Goal: Task Accomplishment & Management: Use online tool/utility

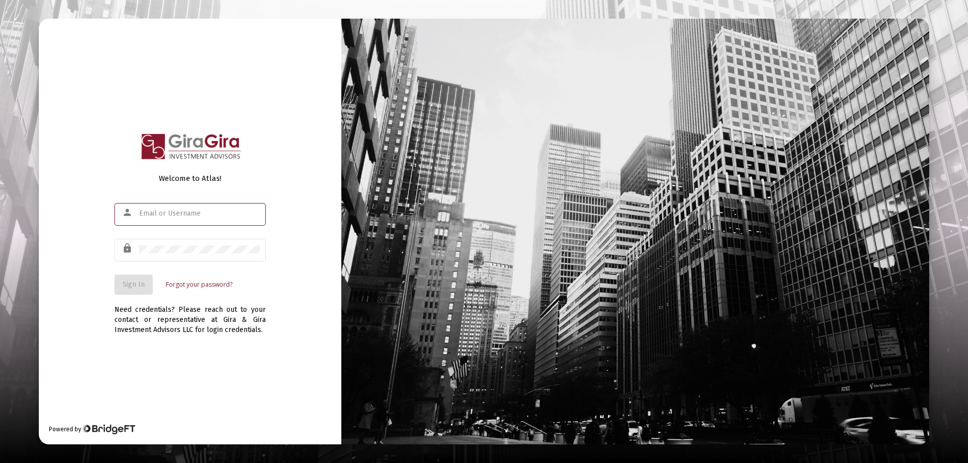
click at [156, 211] on input "text" at bounding box center [199, 214] width 121 height 8
type input "[PERSON_NAME][EMAIL_ADDRESS][DOMAIN_NAME]"
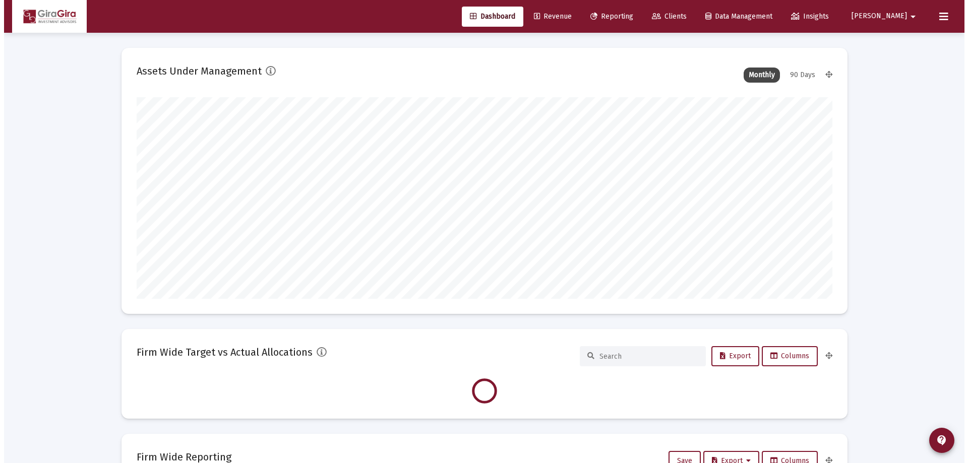
scroll to position [202, 696]
click at [629, 15] on span "Reporting" at bounding box center [607, 16] width 43 height 9
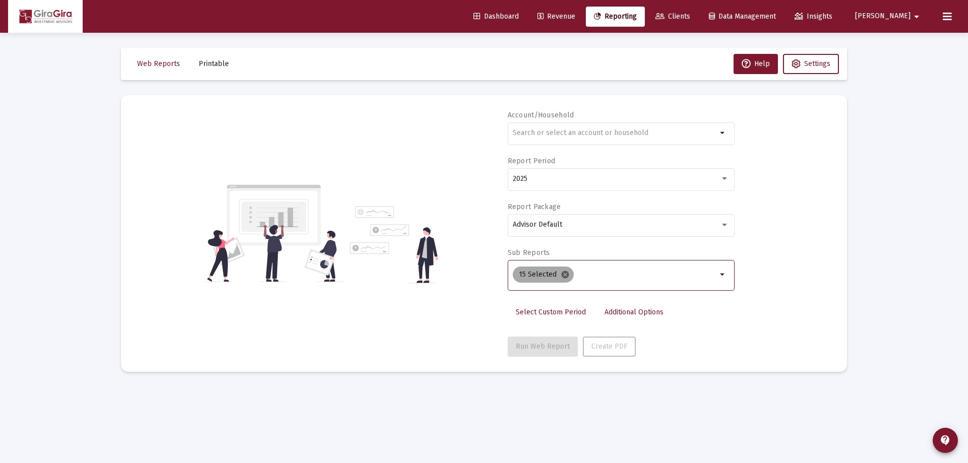
click at [562, 273] on mat-icon "cancel" at bounding box center [565, 274] width 9 height 9
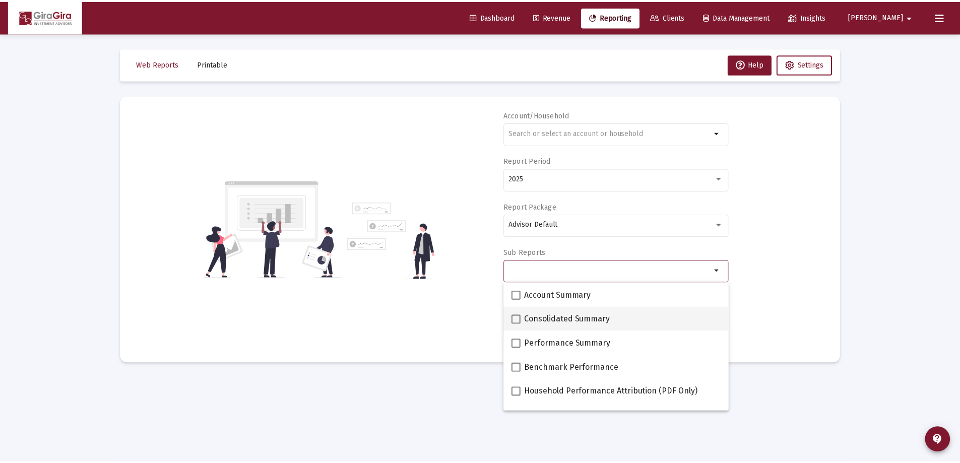
scroll to position [50, 0]
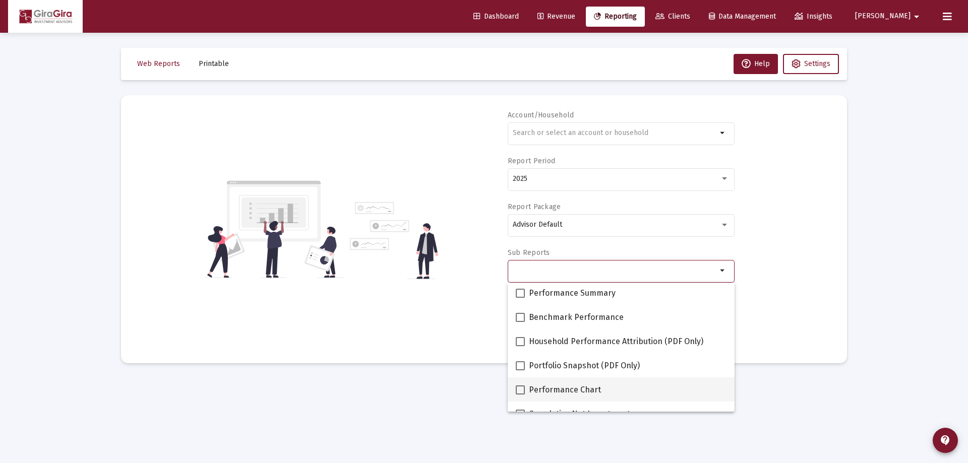
drag, startPoint x: 523, startPoint y: 389, endPoint x: 539, endPoint y: 383, distance: 17.1
click at [522, 389] on span at bounding box center [520, 390] width 9 height 9
click at [520, 395] on input "Performance Chart" at bounding box center [520, 395] width 1 height 1
checkbox input "true"
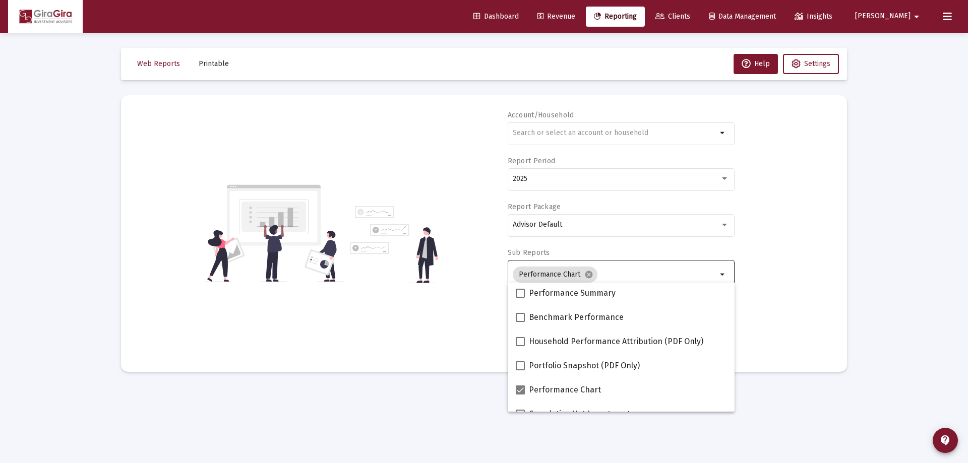
drag, startPoint x: 801, startPoint y: 307, endPoint x: 781, endPoint y: 306, distance: 19.7
click at [801, 306] on div "Account/Household arrow_drop_down Report Period 2025 Report Package Advisor Def…" at bounding box center [484, 233] width 696 height 247
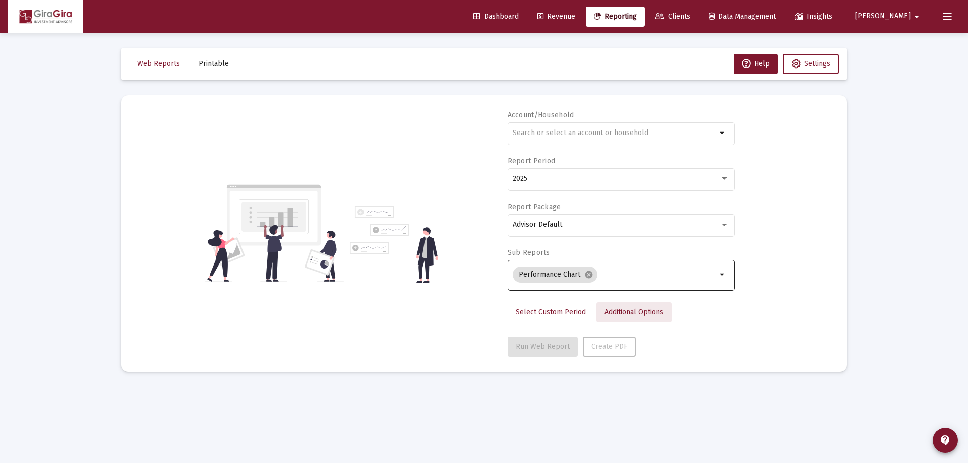
click at [623, 312] on span "Additional Options" at bounding box center [633, 312] width 59 height 9
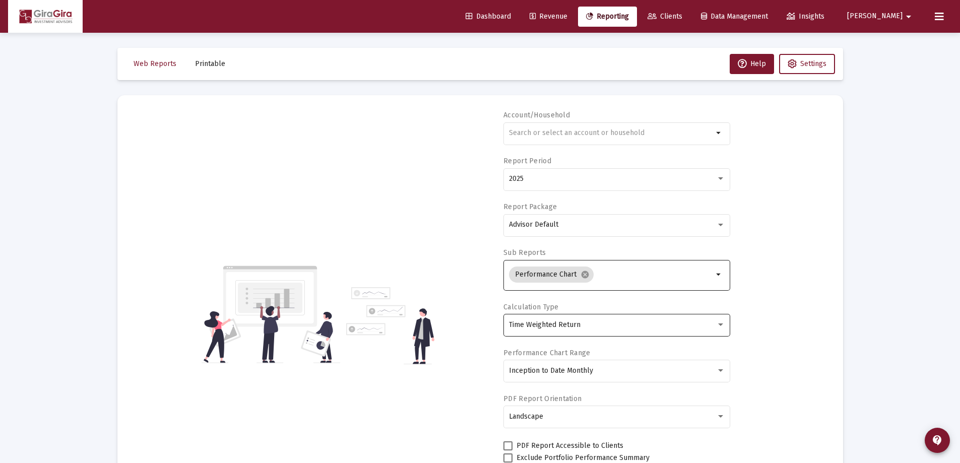
click at [561, 326] on span "Time Weighted Return" at bounding box center [545, 325] width 72 height 9
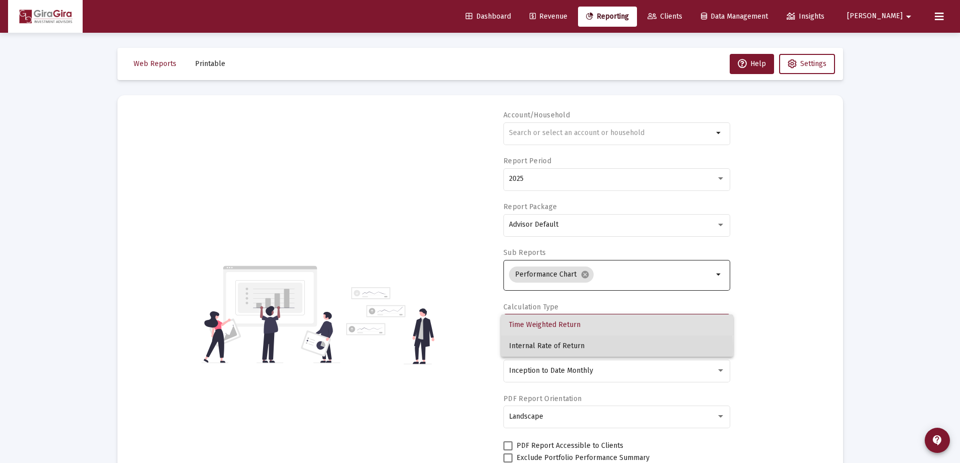
click at [542, 348] on span "Internal Rate of Return" at bounding box center [617, 346] width 216 height 21
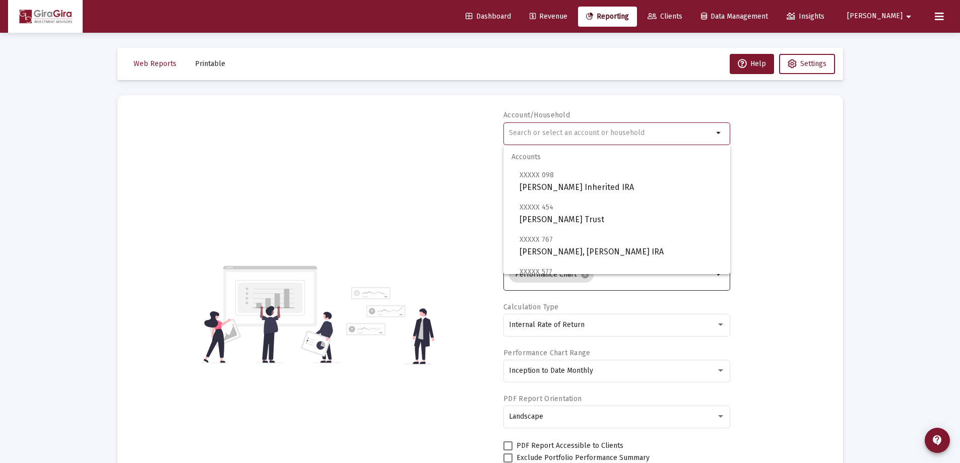
click at [521, 129] on input "text" at bounding box center [611, 133] width 204 height 8
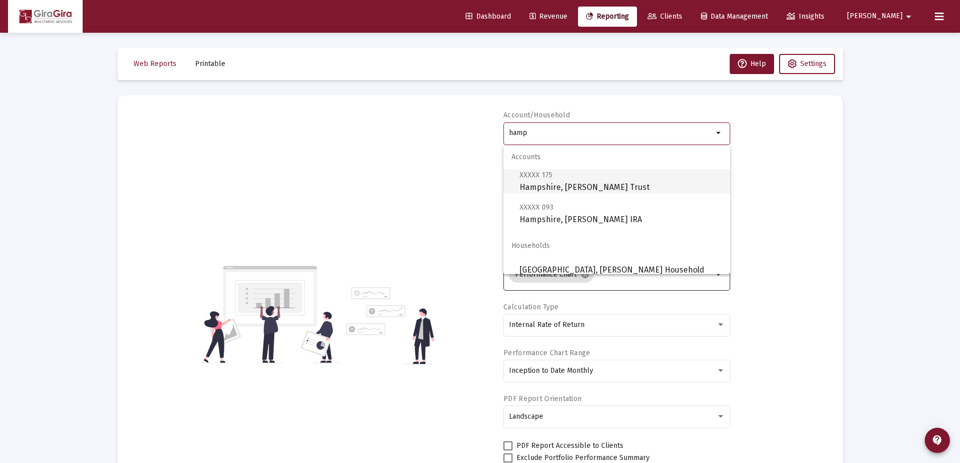
click at [578, 188] on span "XXXXX 175 [GEOGRAPHIC_DATA], [PERSON_NAME] Trust" at bounding box center [621, 181] width 203 height 25
type input "Hampshire, [PERSON_NAME] Trust"
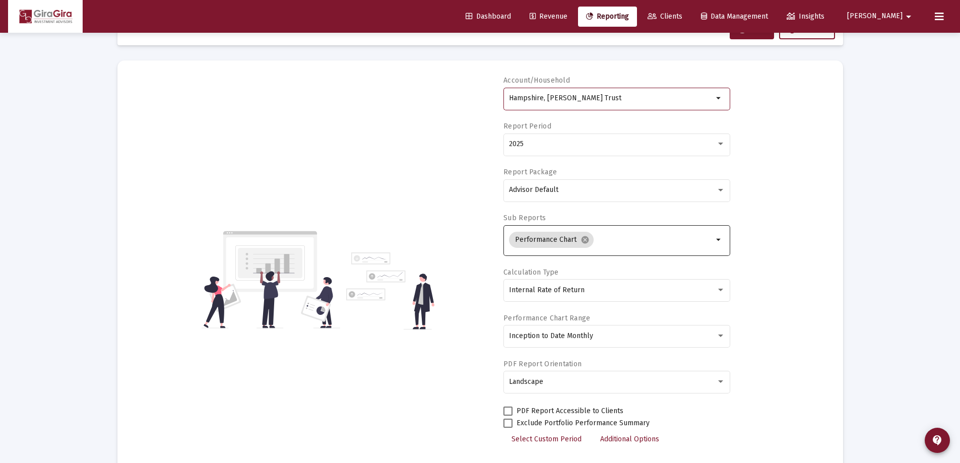
scroll to position [86, 0]
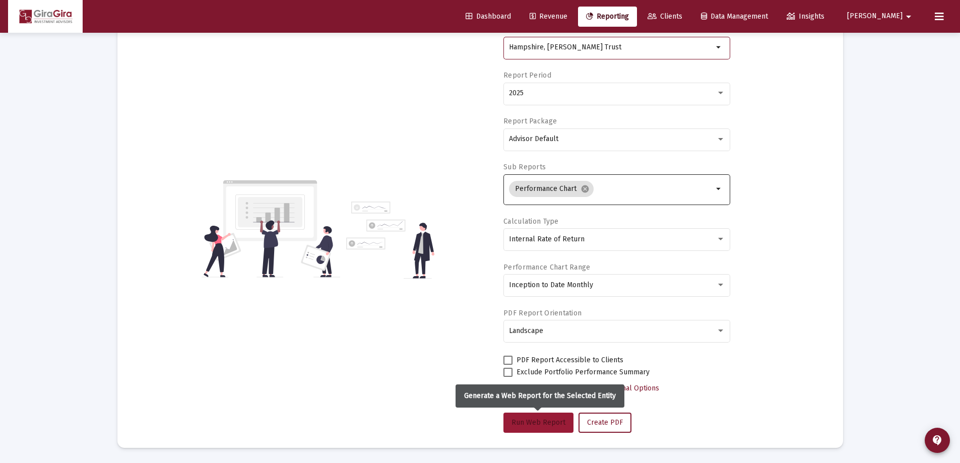
click at [551, 422] on span "Run Web Report" at bounding box center [539, 422] width 54 height 9
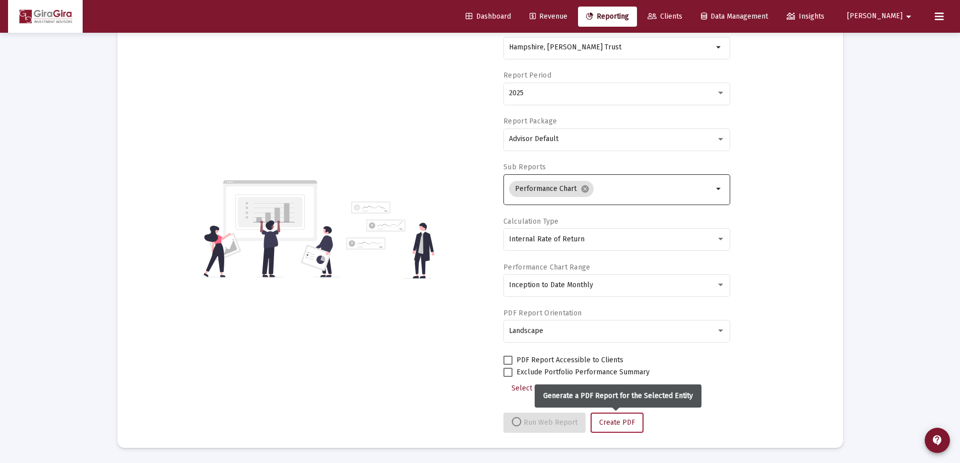
select select "View all"
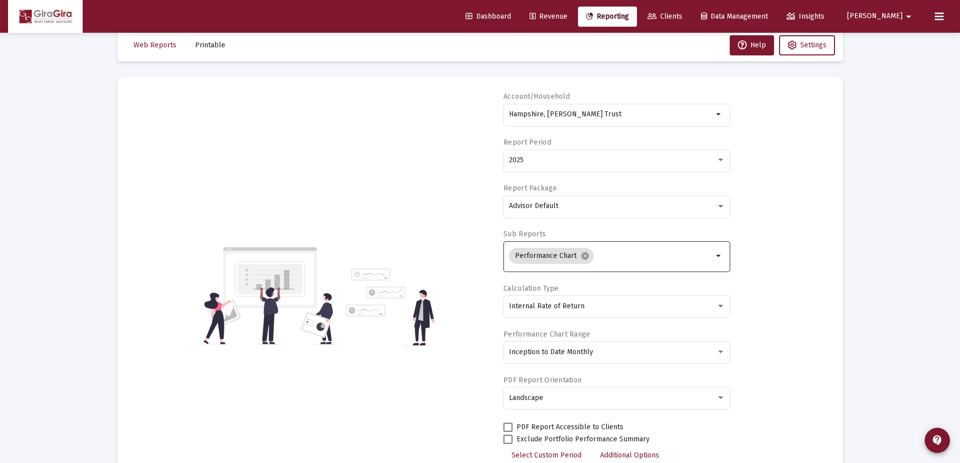
scroll to position [0, 0]
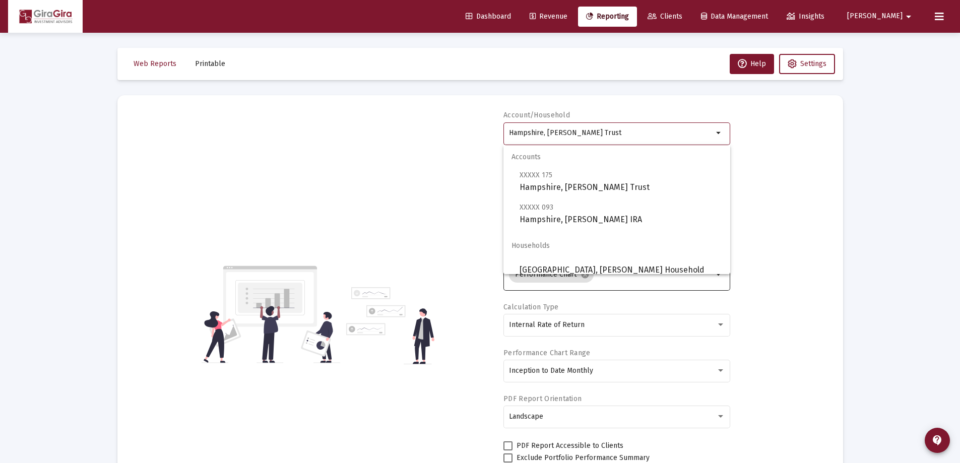
drag, startPoint x: 510, startPoint y: 129, endPoint x: 779, endPoint y: 129, distance: 269.2
click at [774, 131] on div "Account/Household [GEOGRAPHIC_DATA], [PERSON_NAME] Trust arrow_drop_down Report…" at bounding box center [481, 314] width 696 height 408
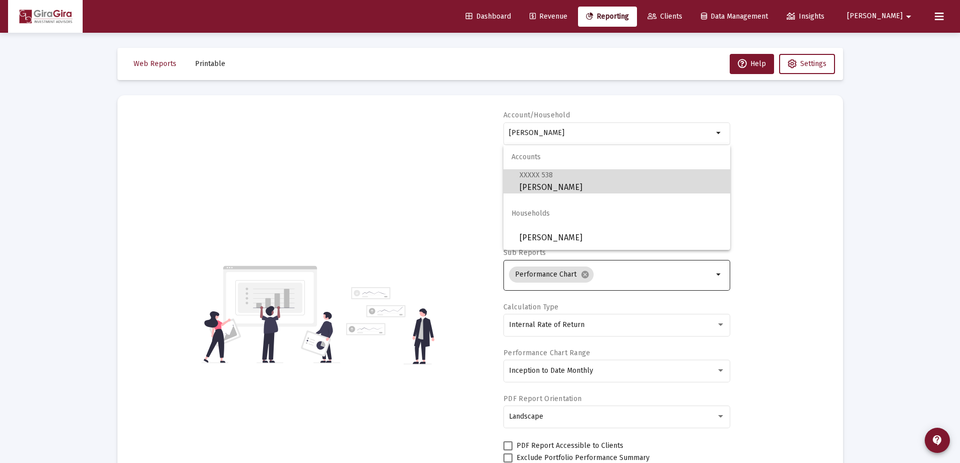
click at [552, 182] on span "XXXXX 538 [PERSON_NAME]" at bounding box center [621, 181] width 203 height 25
type input "[PERSON_NAME]"
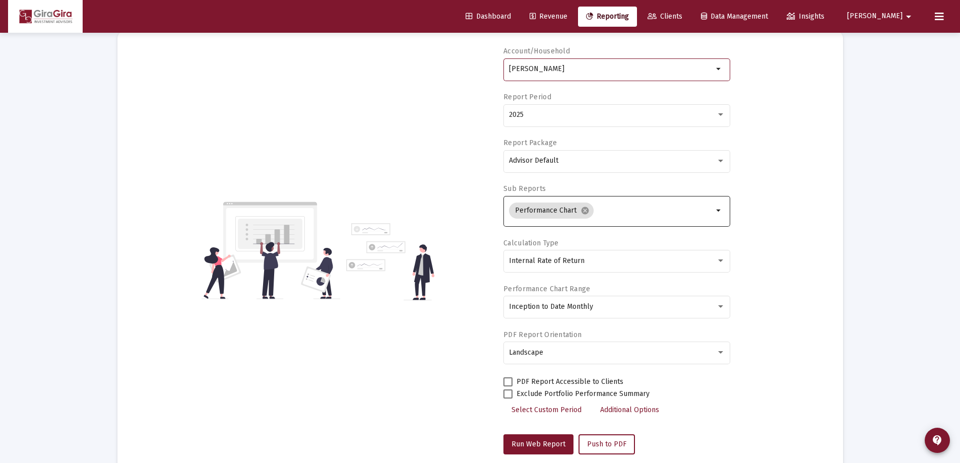
scroll to position [101, 0]
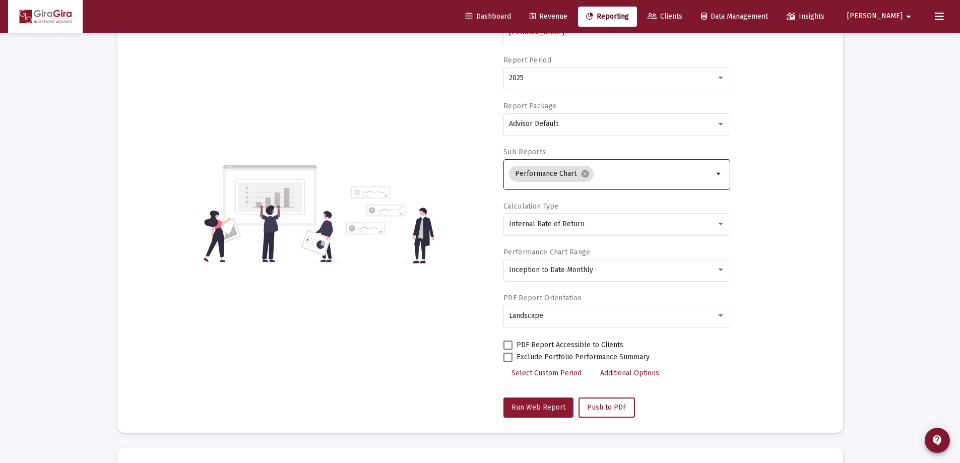
click at [531, 407] on span "Run Web Report" at bounding box center [539, 407] width 54 height 9
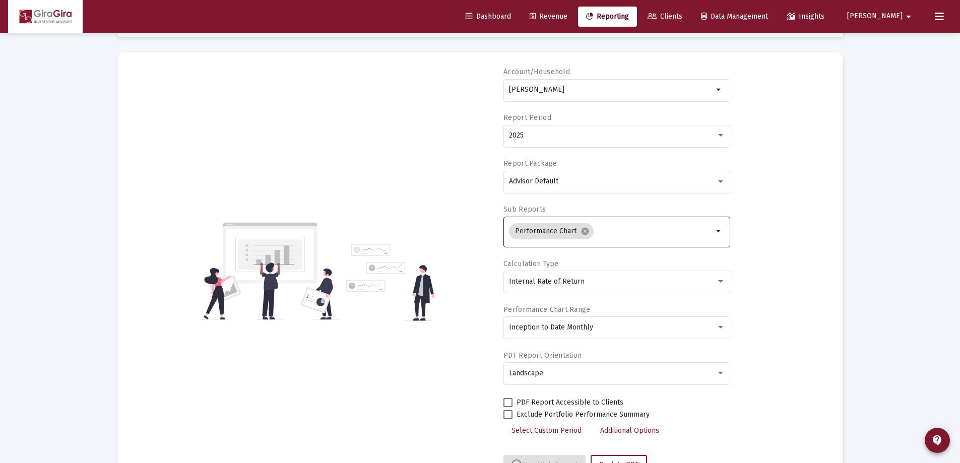
scroll to position [0, 0]
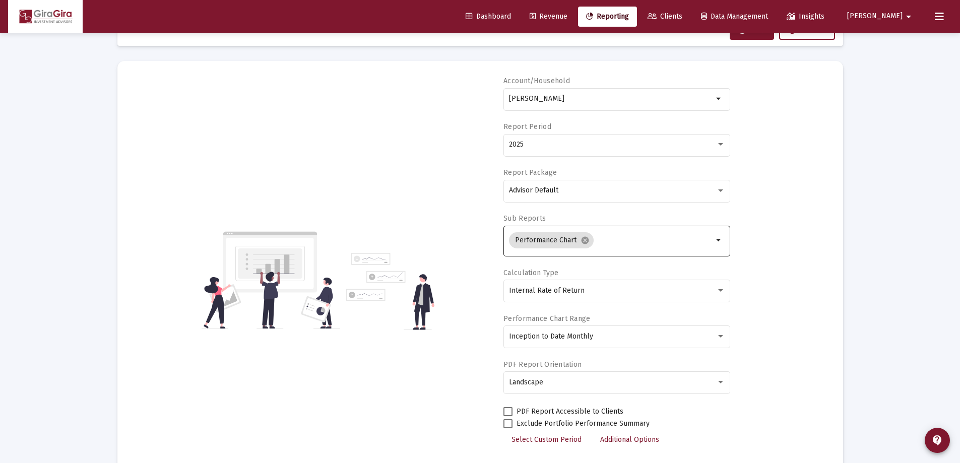
select select "View all"
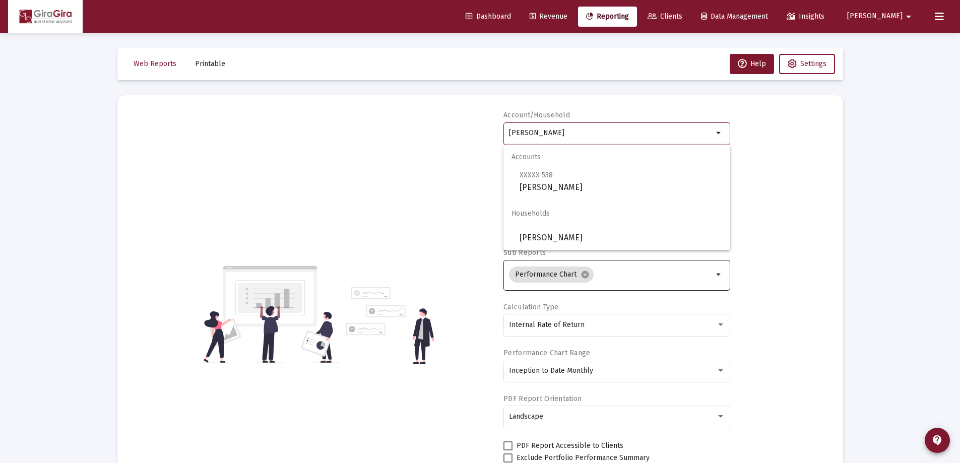
drag, startPoint x: 510, startPoint y: 130, endPoint x: 847, endPoint y: 161, distance: 338.1
click at [527, 183] on span "XXXXX 755 [PERSON_NAME] IRA" at bounding box center [621, 181] width 203 height 25
type input "[PERSON_NAME] IRA"
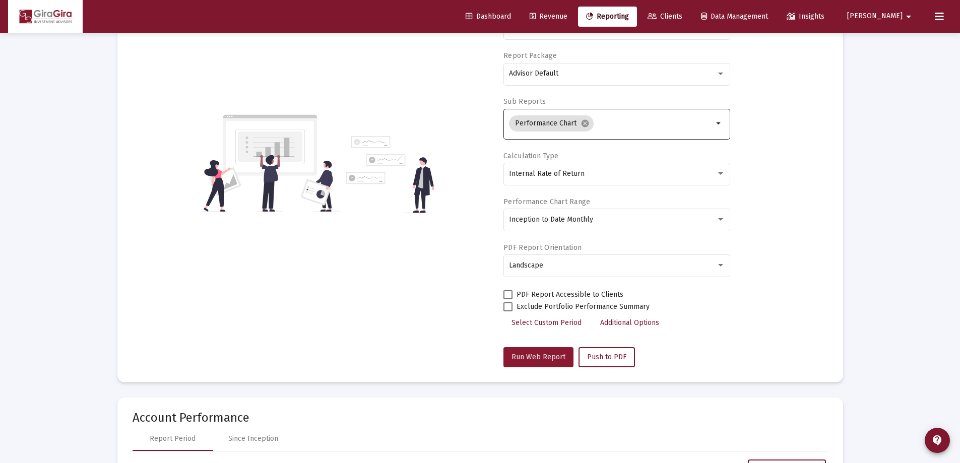
click at [556, 356] on span "Run Web Report" at bounding box center [539, 357] width 54 height 9
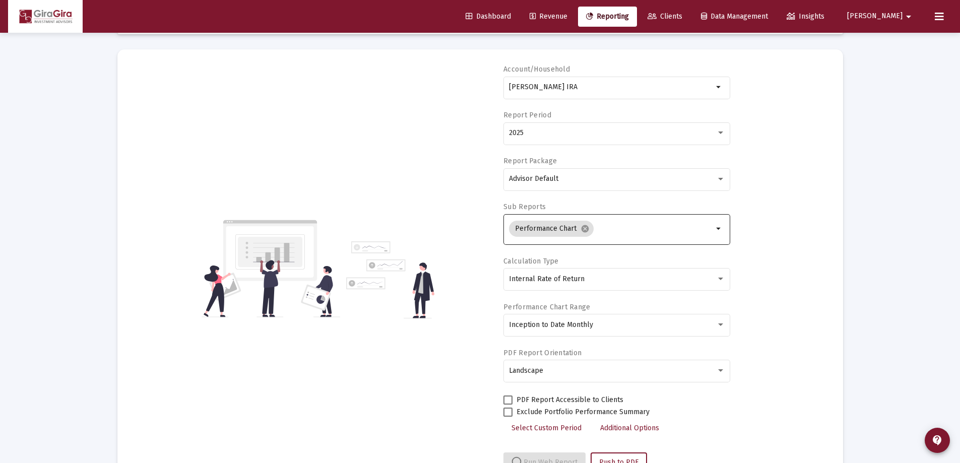
scroll to position [86, 0]
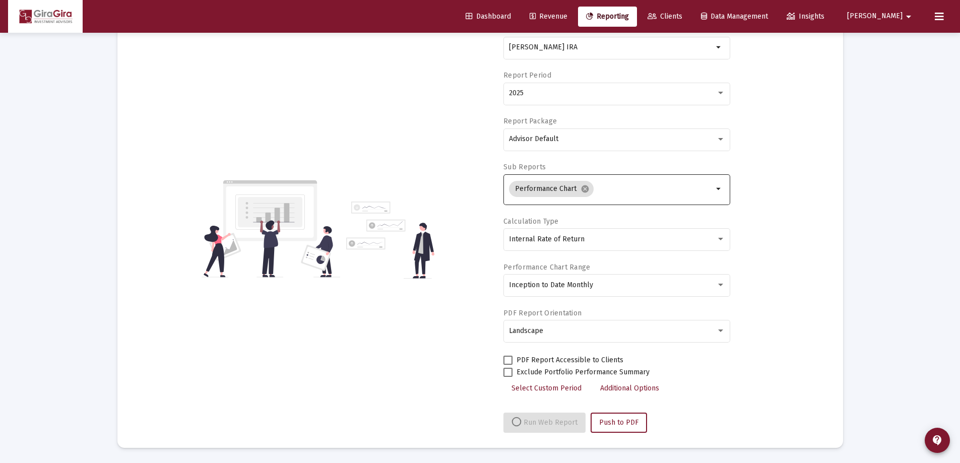
select select "View all"
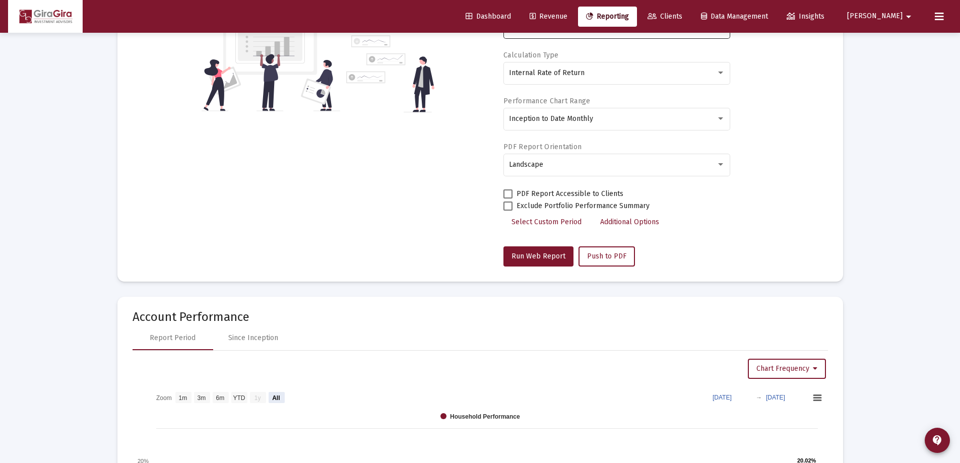
scroll to position [101, 0]
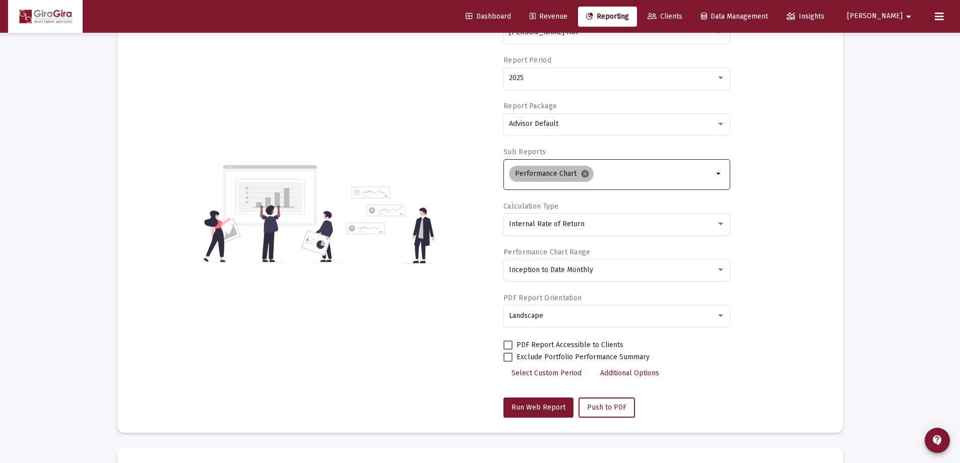
click at [582, 171] on mat-icon "cancel" at bounding box center [585, 173] width 9 height 9
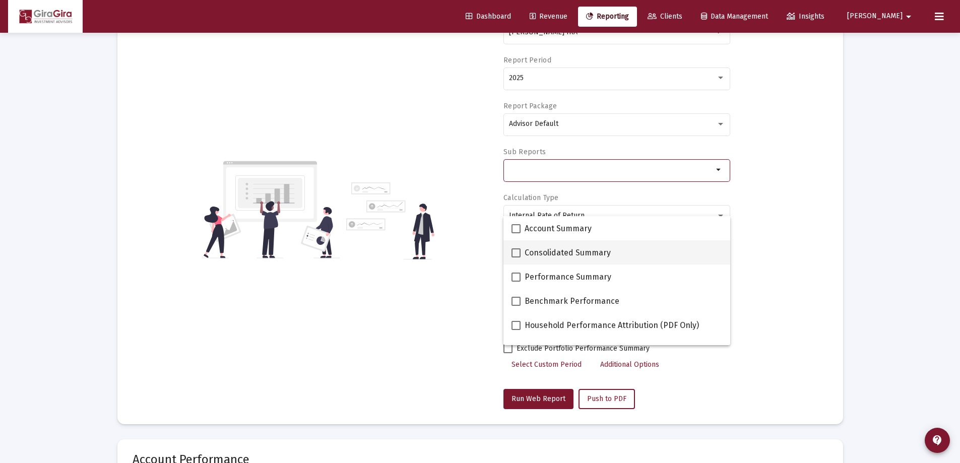
scroll to position [50, 0]
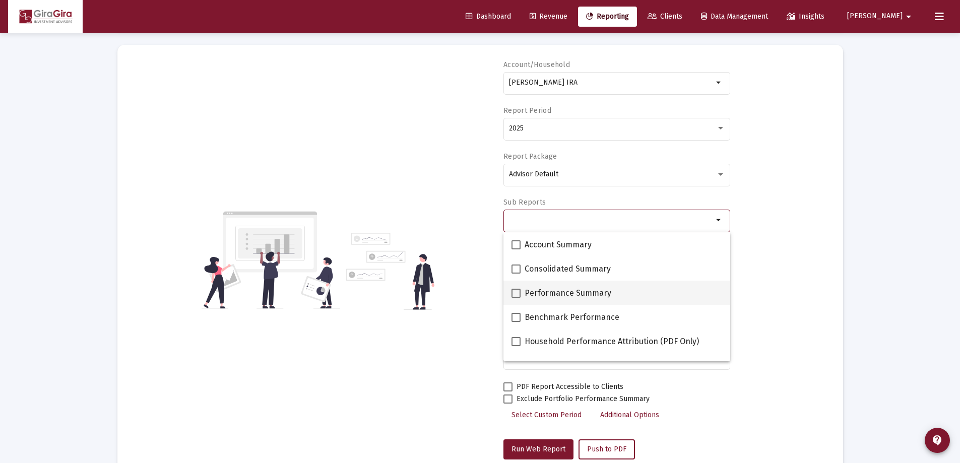
click at [518, 292] on span at bounding box center [516, 293] width 9 height 9
click at [516, 298] on input "Performance Summary" at bounding box center [516, 298] width 1 height 1
checkbox input "true"
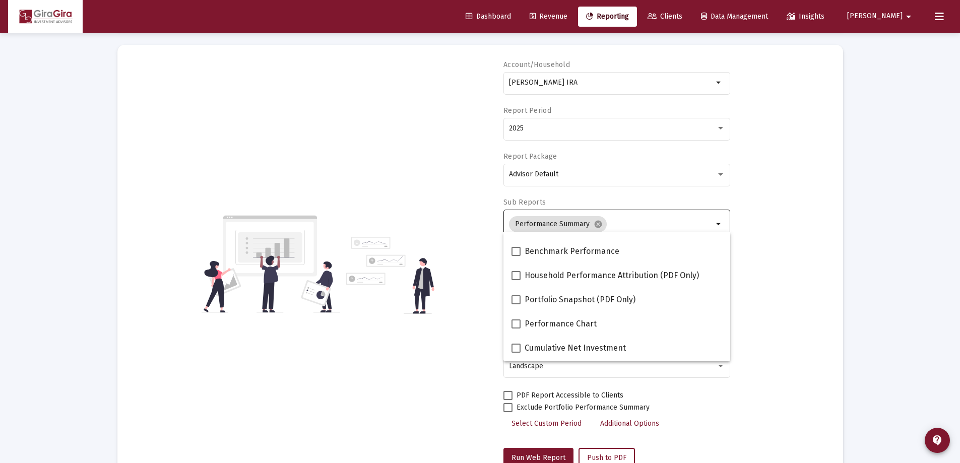
scroll to position [151, 0]
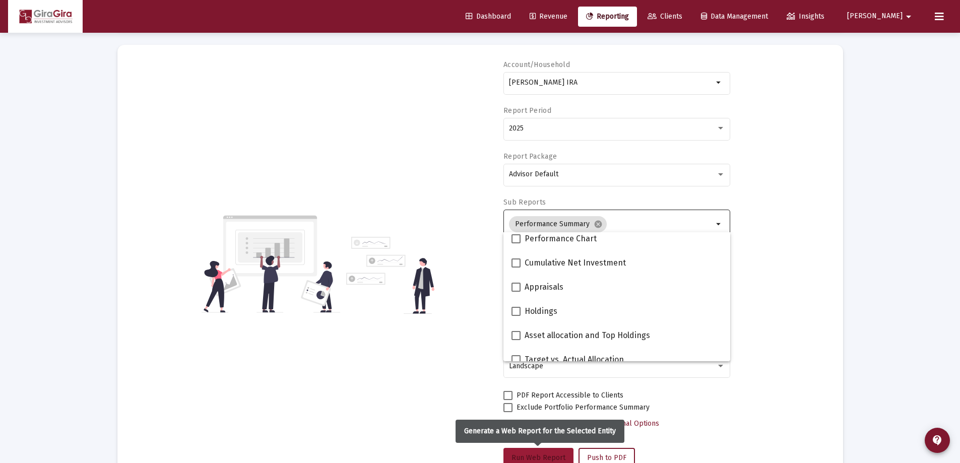
click at [552, 454] on span "Run Web Report" at bounding box center [539, 458] width 54 height 9
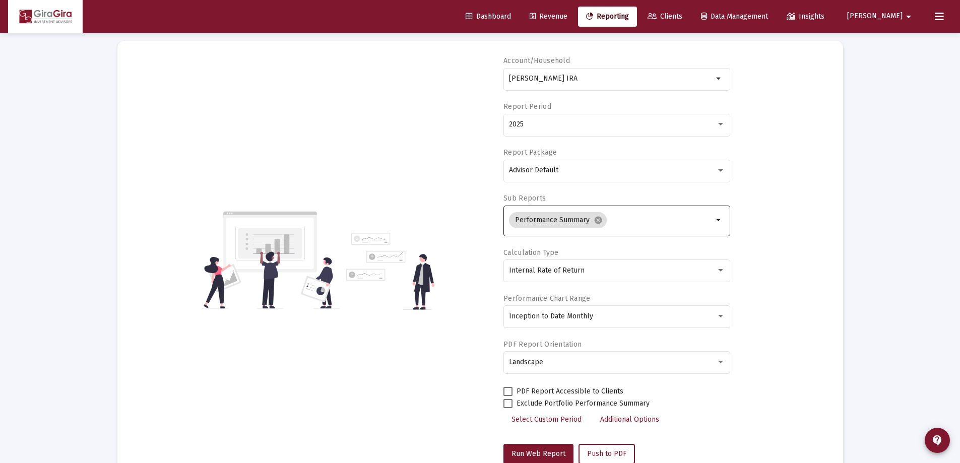
scroll to position [0, 0]
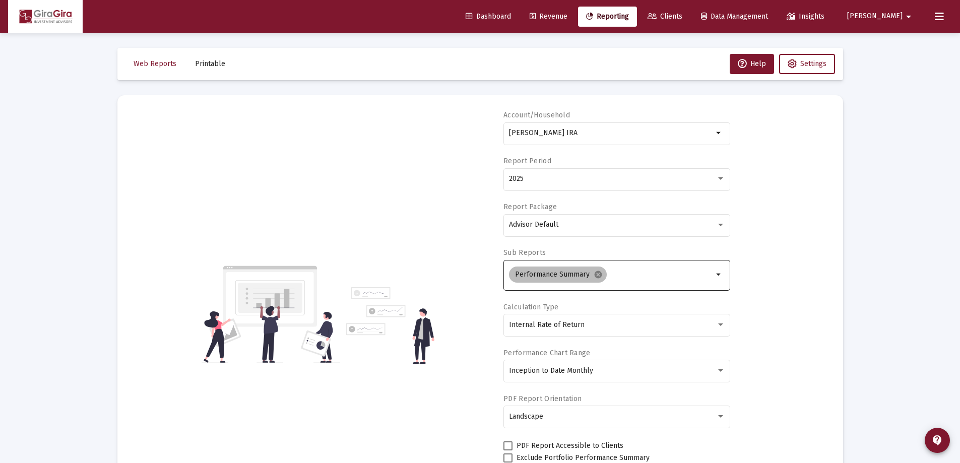
click at [596, 272] on mat-icon "cancel" at bounding box center [598, 274] width 9 height 9
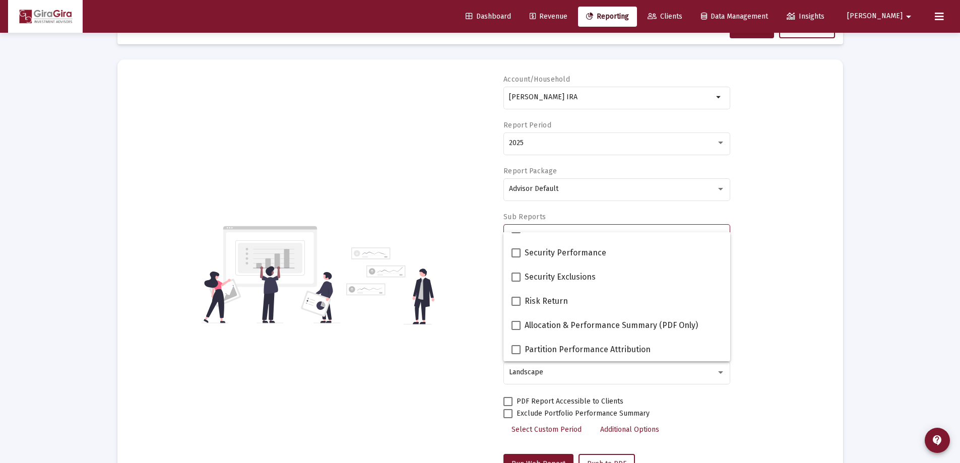
scroll to position [50, 0]
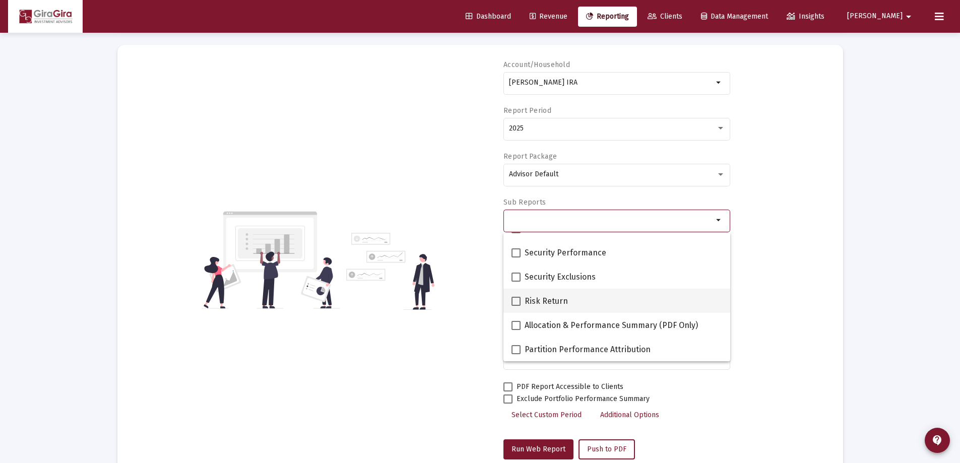
click at [542, 299] on span "Risk Return" at bounding box center [546, 301] width 43 height 12
click at [516, 306] on input "Risk Return" at bounding box center [516, 306] width 1 height 1
checkbox input "true"
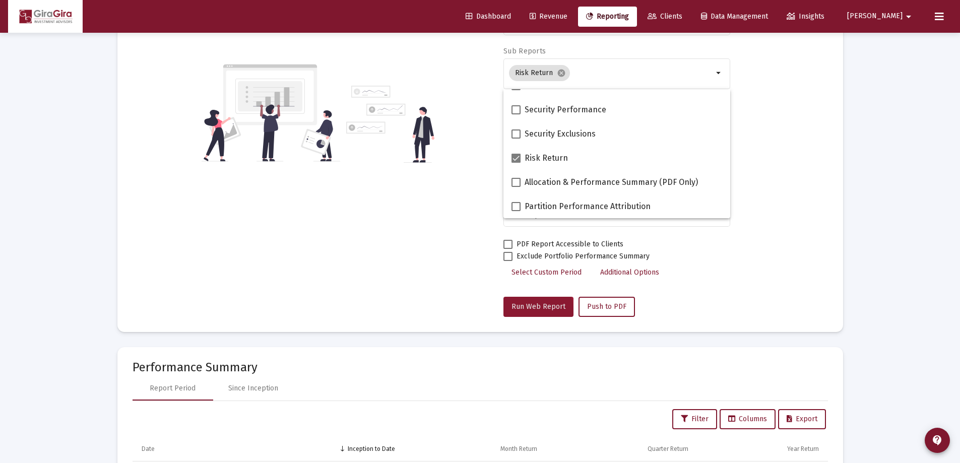
click at [527, 312] on button "Run Web Report" at bounding box center [539, 307] width 70 height 20
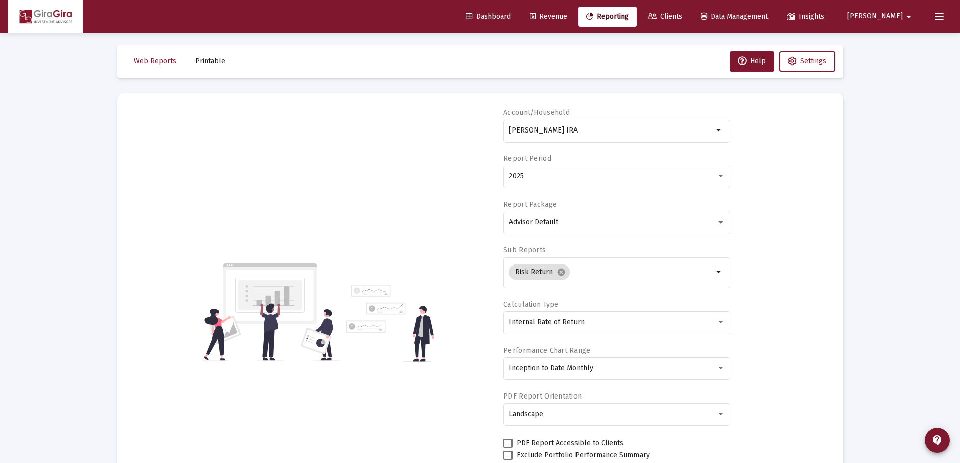
scroll to position [0, 0]
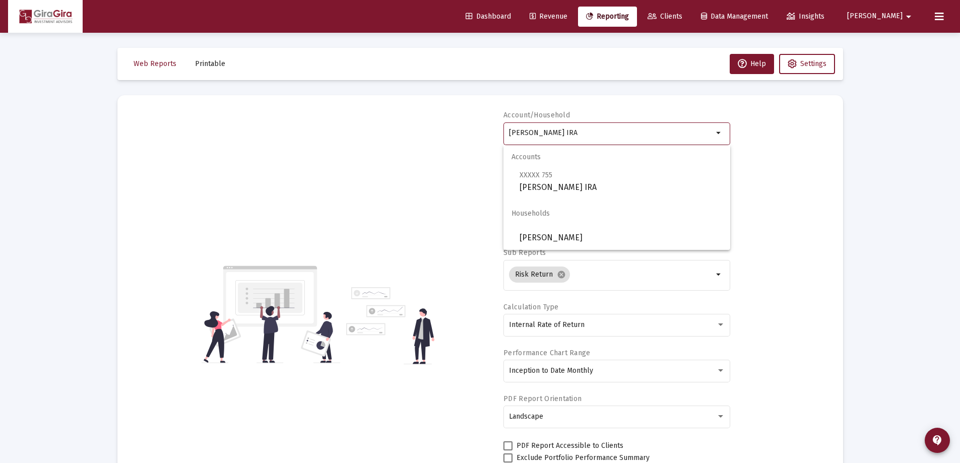
drag, startPoint x: 511, startPoint y: 132, endPoint x: 759, endPoint y: 116, distance: 248.5
click at [759, 116] on div "Account/[PERSON_NAME] IRA arrow_drop_down Report Period 2025 Report Package Adv…" at bounding box center [481, 314] width 696 height 408
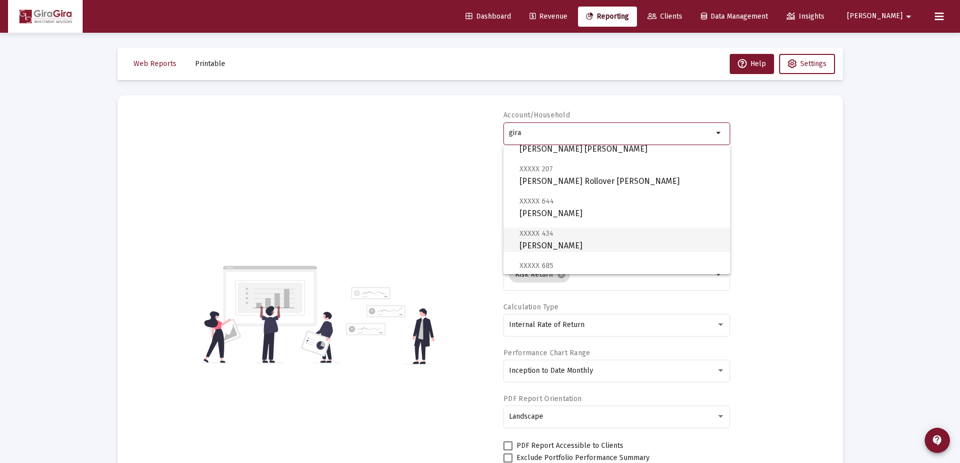
scroll to position [151, 0]
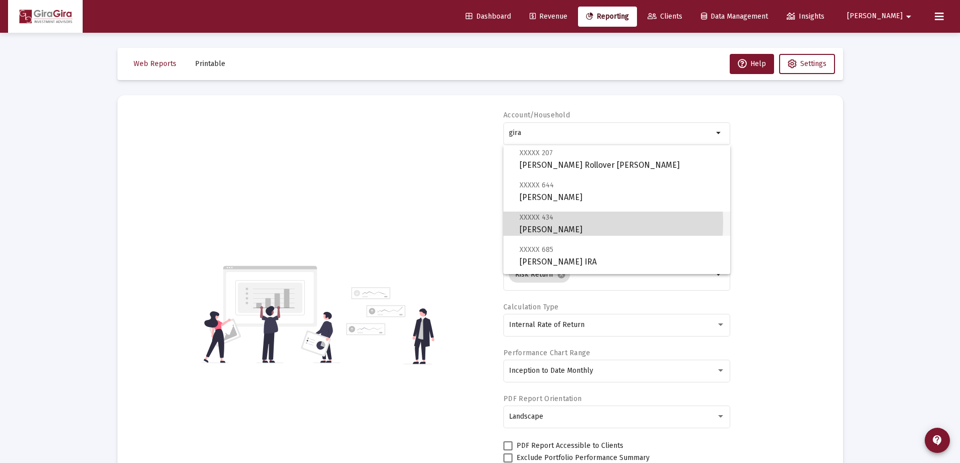
click at [548, 222] on span "XXXXX 434 [PERSON_NAME]" at bounding box center [621, 223] width 203 height 25
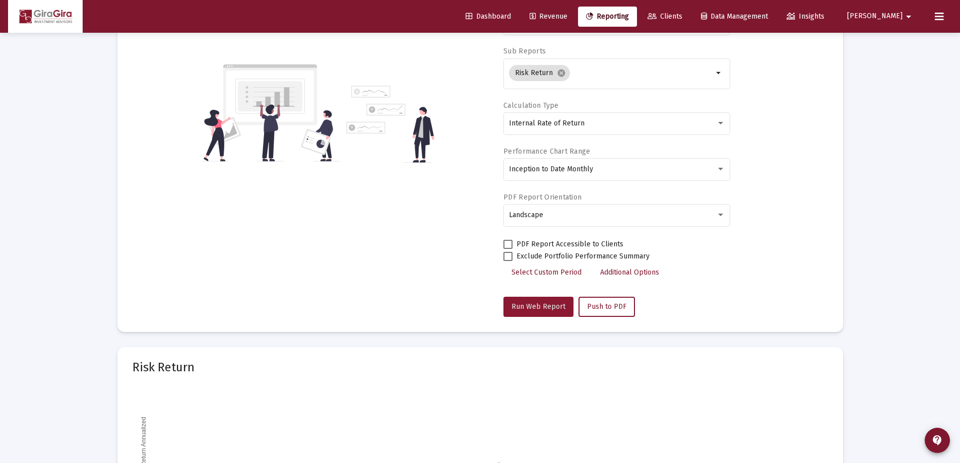
click at [545, 302] on button "Run Web Report" at bounding box center [539, 307] width 70 height 20
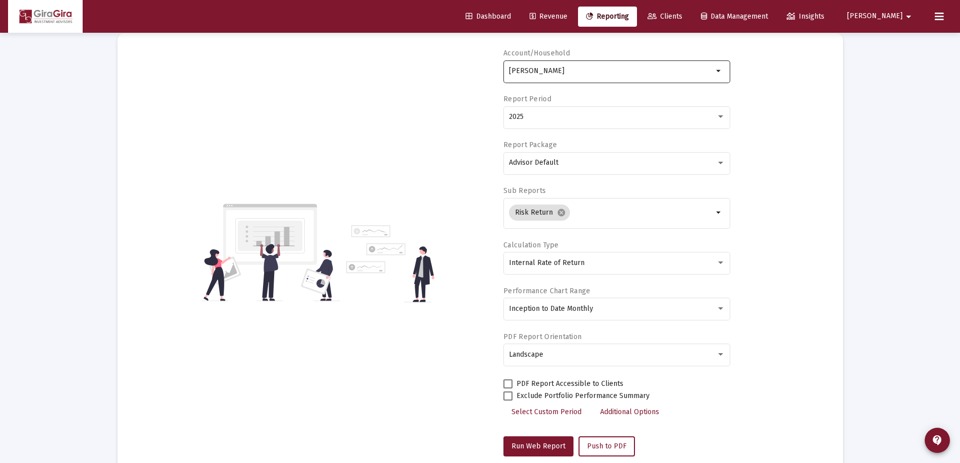
scroll to position [13, 0]
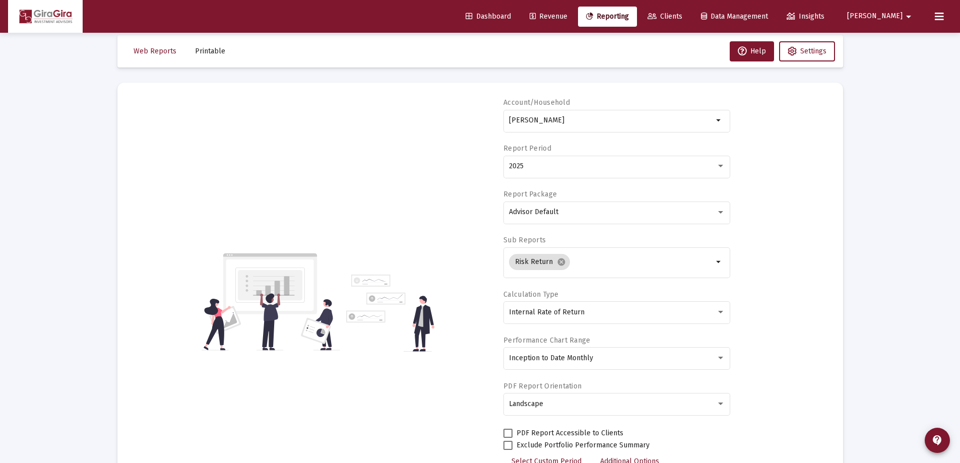
drag, startPoint x: 510, startPoint y: 119, endPoint x: 891, endPoint y: 118, distance: 380.6
click at [885, 119] on div "Loading... Web Reports Printable Help Settings Account/Household [PERSON_NAME] …" at bounding box center [480, 426] width 960 height 879
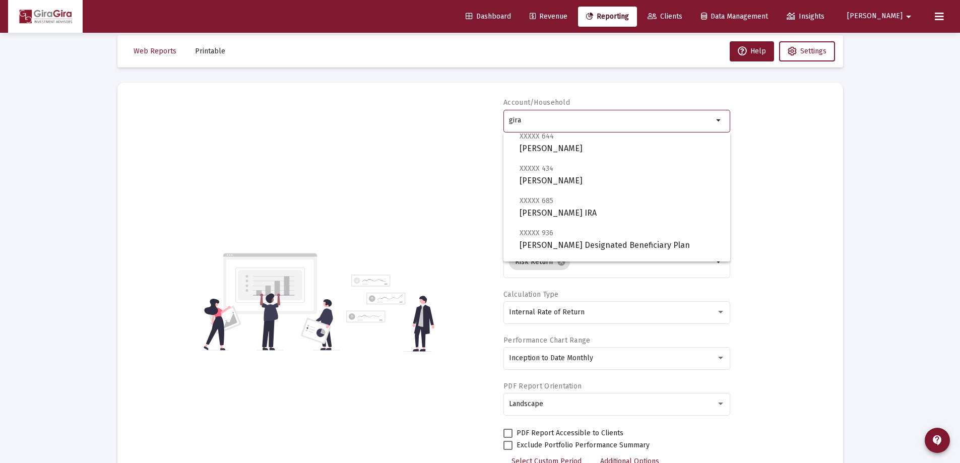
scroll to position [202, 0]
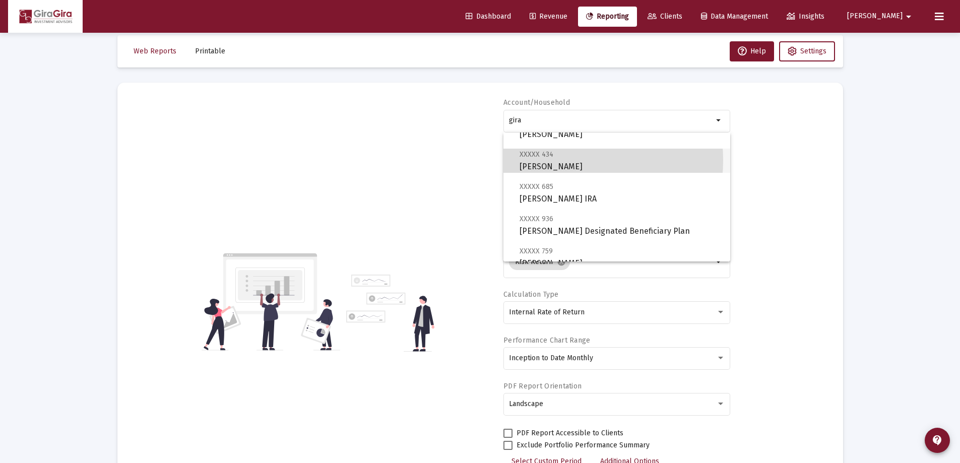
click at [549, 160] on span "XXXXX 434 [PERSON_NAME]" at bounding box center [621, 160] width 203 height 25
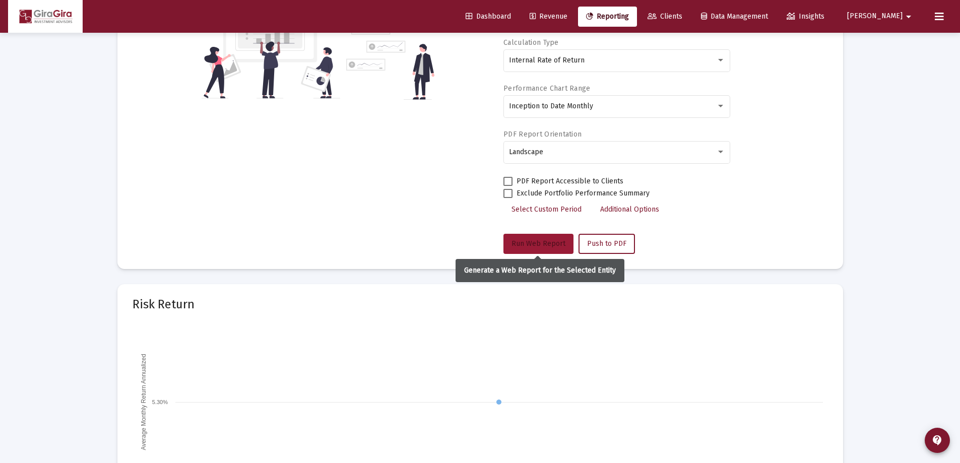
click at [539, 246] on span "Run Web Report" at bounding box center [539, 243] width 54 height 9
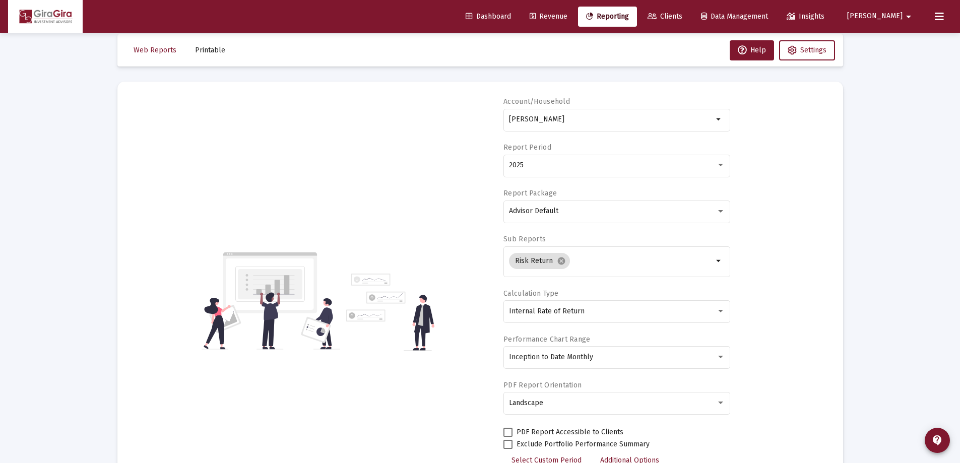
scroll to position [13, 0]
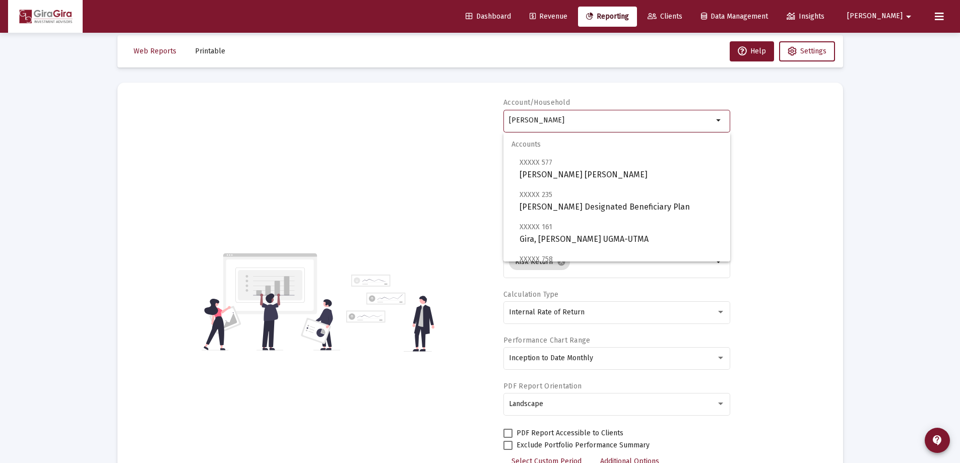
drag, startPoint x: 510, startPoint y: 119, endPoint x: 780, endPoint y: 136, distance: 270.7
click at [786, 136] on div "Account/Household [PERSON_NAME] arrow_drop_down Report Period 2025 Report Packa…" at bounding box center [481, 302] width 696 height 408
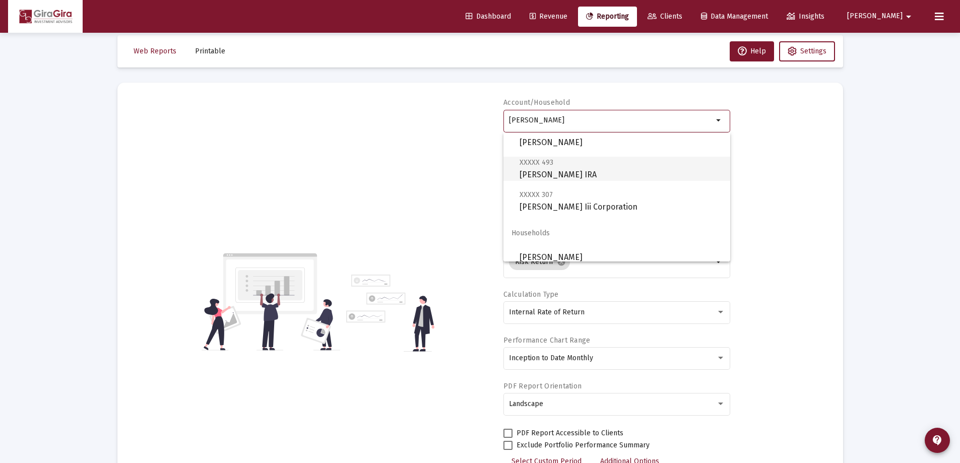
scroll to position [403, 0]
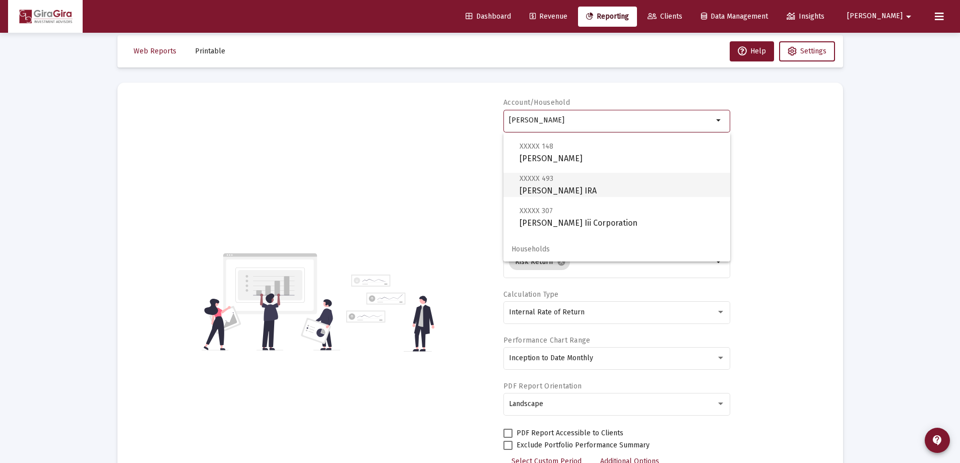
click at [563, 187] on span "XXXXX 493 [PERSON_NAME] IRA" at bounding box center [621, 184] width 203 height 25
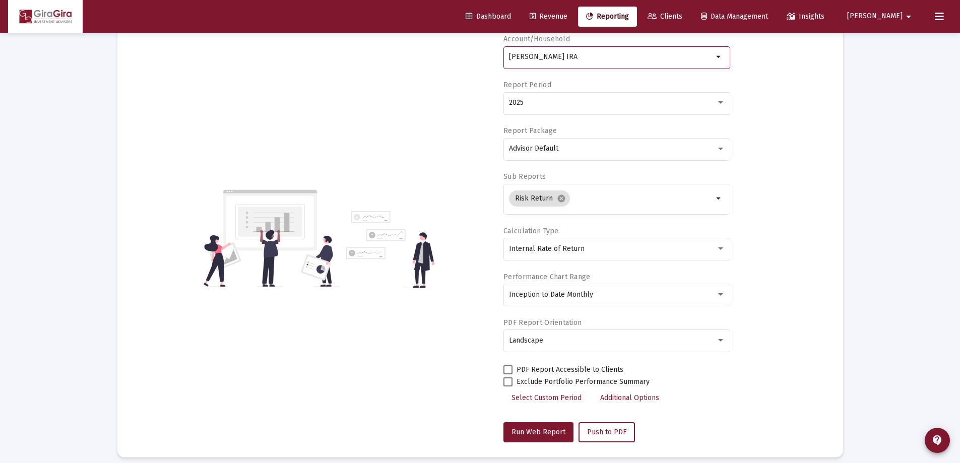
scroll to position [164, 0]
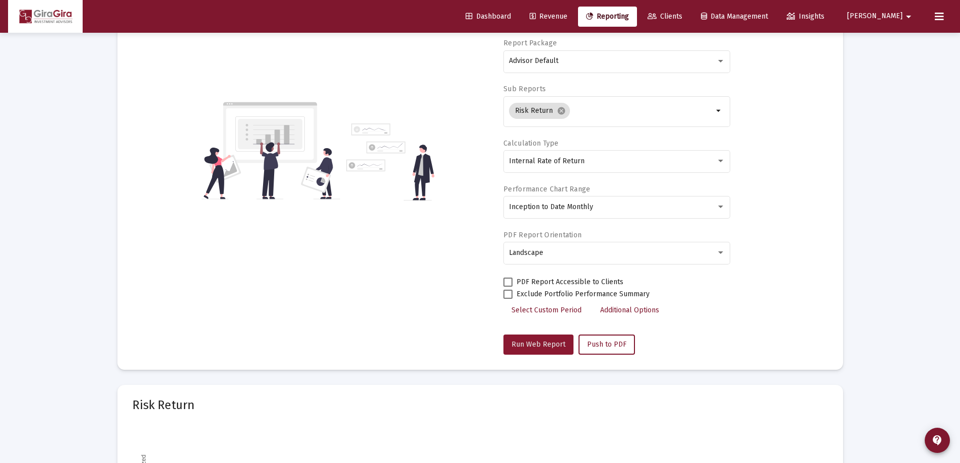
click at [545, 346] on span "Run Web Report" at bounding box center [539, 344] width 54 height 9
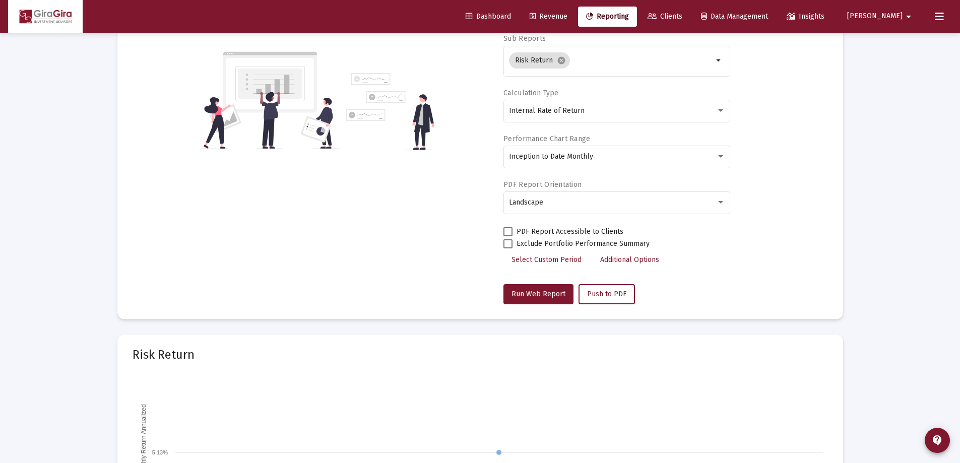
scroll to position [13, 0]
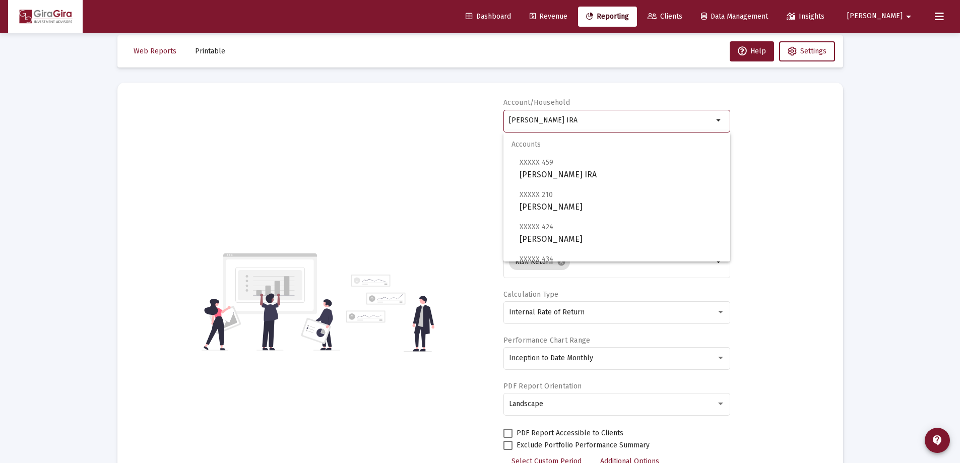
drag, startPoint x: 510, startPoint y: 117, endPoint x: 858, endPoint y: 106, distance: 348.0
click at [856, 109] on div "Web Reports Printable Help Settings Account/Household [PERSON_NAME] IRA arrow_d…" at bounding box center [480, 443] width 756 height 846
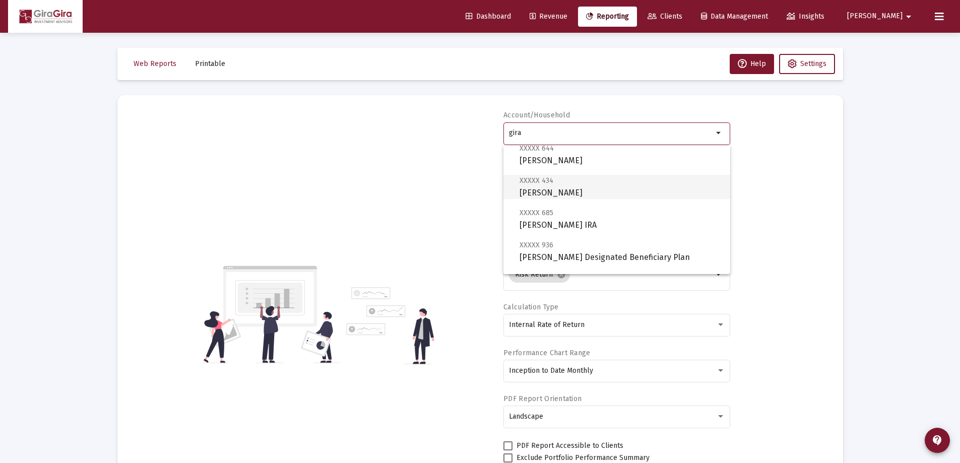
scroll to position [202, 0]
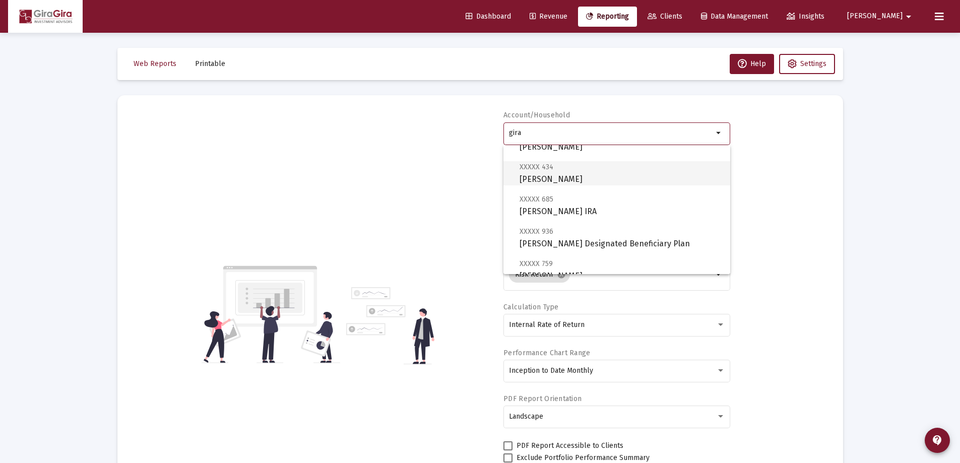
click at [546, 174] on span "XXXXX 434 [PERSON_NAME]" at bounding box center [621, 173] width 203 height 25
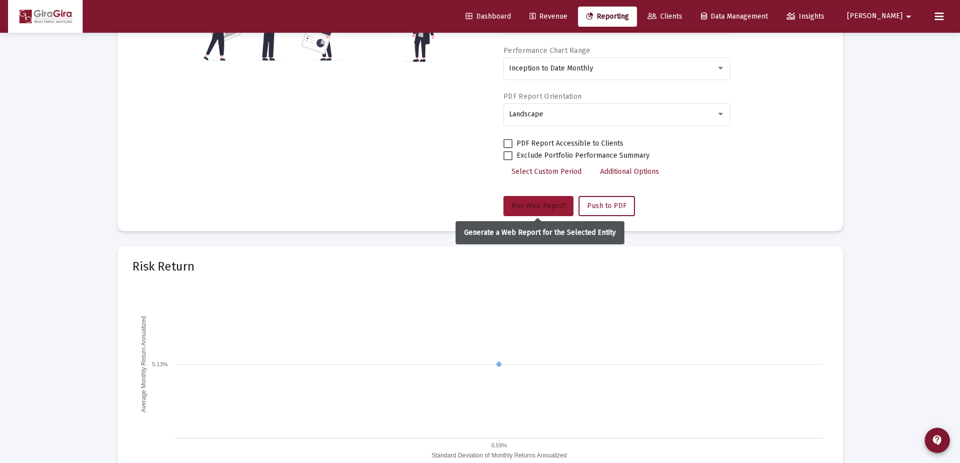
click at [532, 207] on span "Run Web Report" at bounding box center [539, 206] width 54 height 9
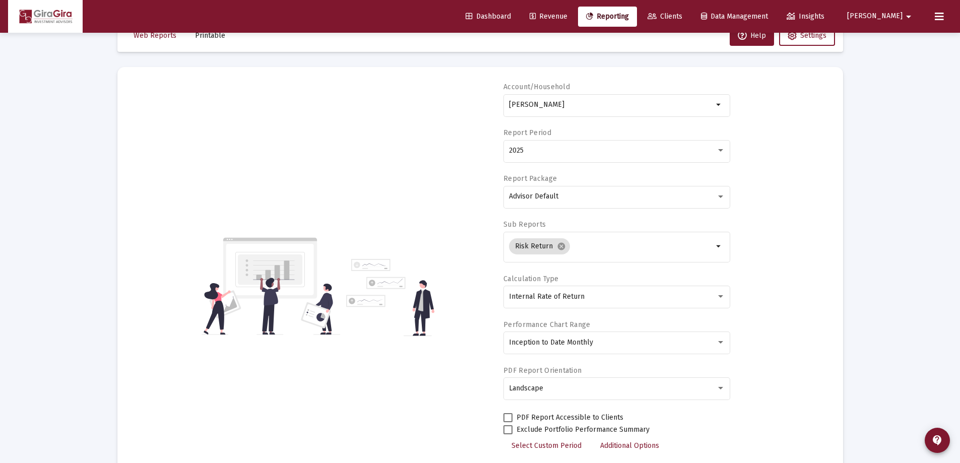
scroll to position [0, 0]
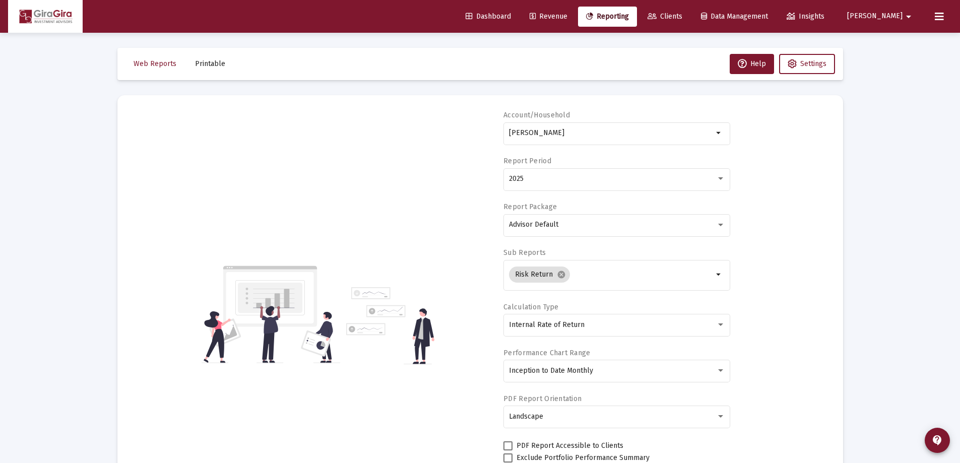
drag, startPoint x: 511, startPoint y: 129, endPoint x: 756, endPoint y: 132, distance: 245.0
click at [729, 132] on div "[PERSON_NAME] arrow_drop_down" at bounding box center [617, 132] width 227 height 25
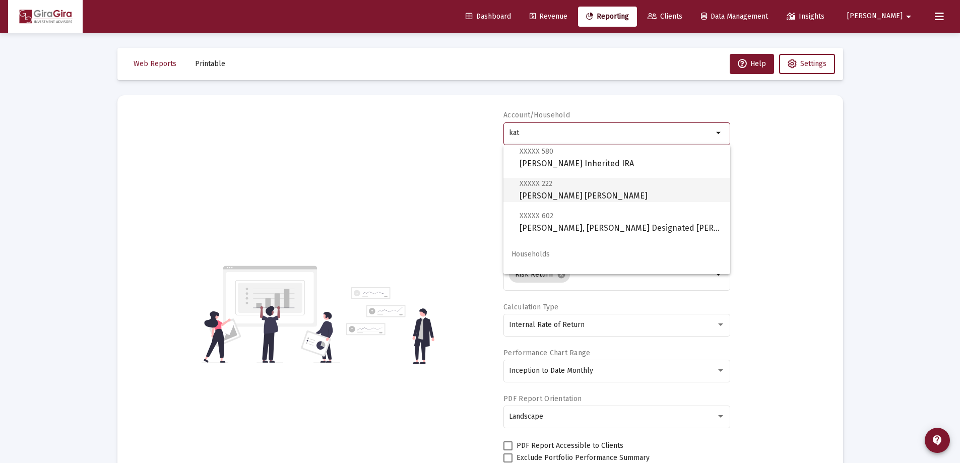
scroll to position [202, 0]
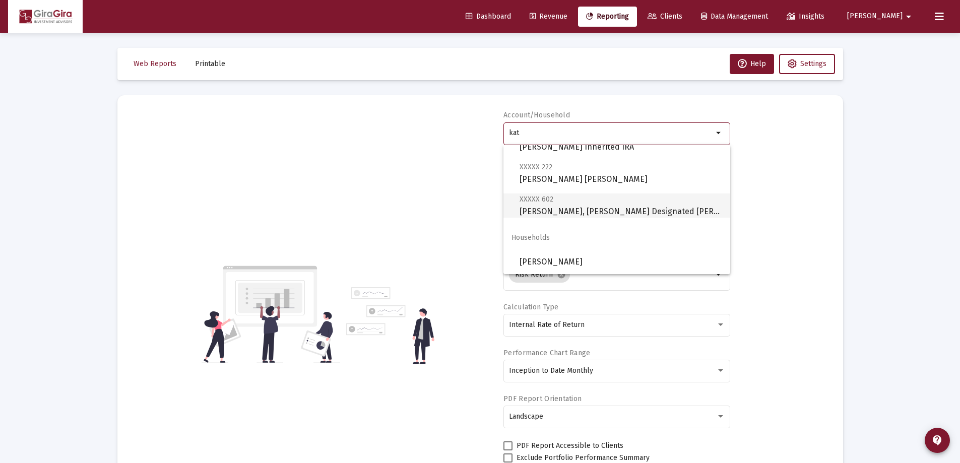
click at [596, 205] on span "XXXXX 602 [PERSON_NAME], [PERSON_NAME] Designated Bene Plan" at bounding box center [621, 205] width 203 height 25
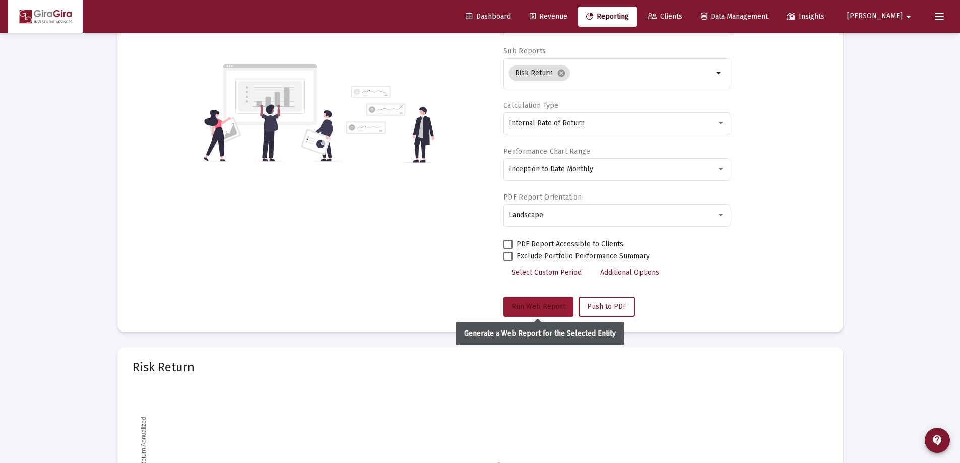
click at [548, 303] on span "Run Web Report" at bounding box center [539, 306] width 54 height 9
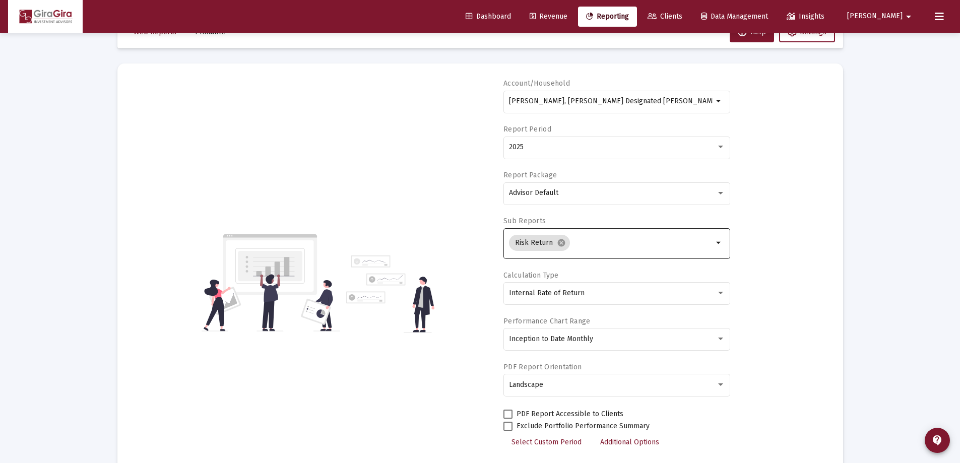
scroll to position [0, 0]
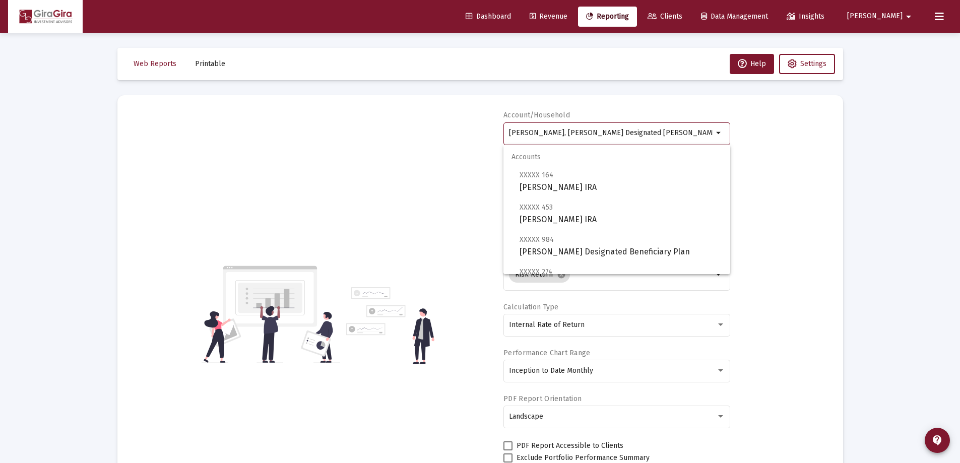
drag, startPoint x: 509, startPoint y: 129, endPoint x: 805, endPoint y: 141, distance: 296.2
click at [805, 141] on div "Account/[PERSON_NAME], [PERSON_NAME] Designated Bene Plan arrow_drop_down Repor…" at bounding box center [481, 314] width 696 height 408
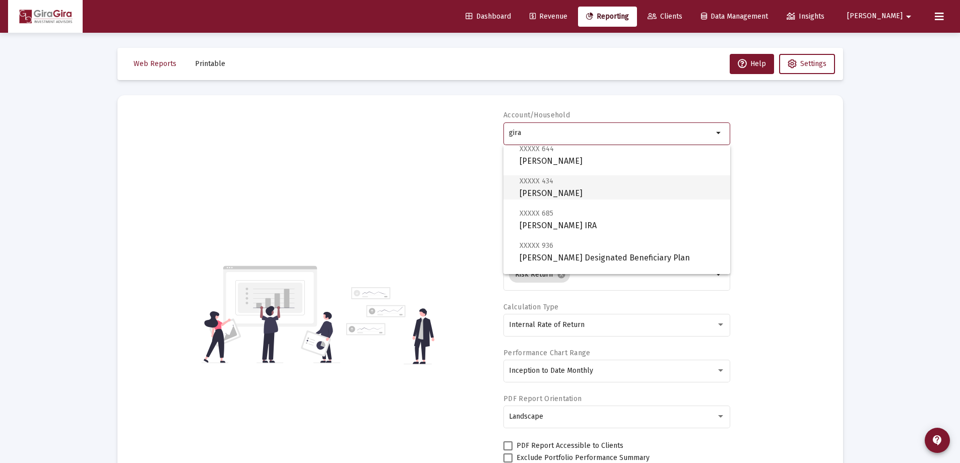
scroll to position [202, 0]
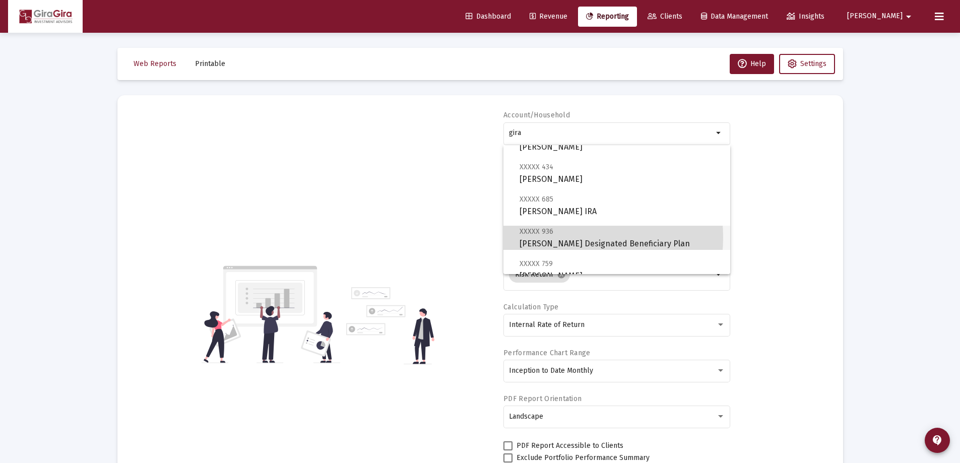
click at [550, 237] on span "XXXXX 936 [PERSON_NAME] Designated Beneficiary Plan" at bounding box center [621, 237] width 203 height 25
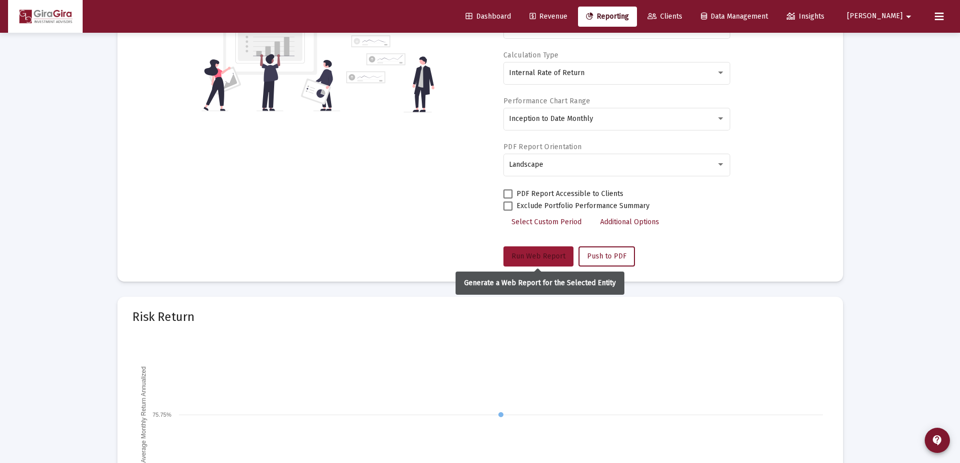
click at [536, 255] on span "Run Web Report" at bounding box center [539, 256] width 54 height 9
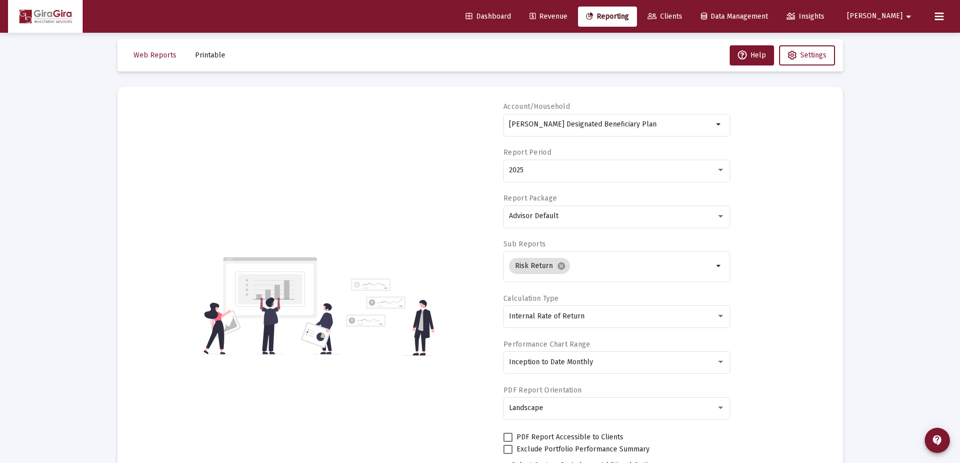
scroll to position [0, 0]
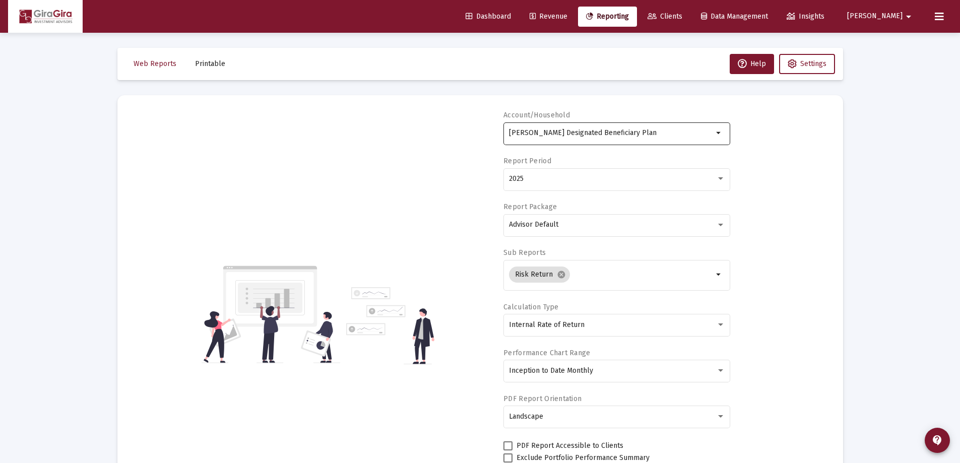
click at [596, 151] on body "Dashboard Revenue Reporting Clients Data Management Insights [PERSON_NAME] Inte…" at bounding box center [480, 231] width 960 height 463
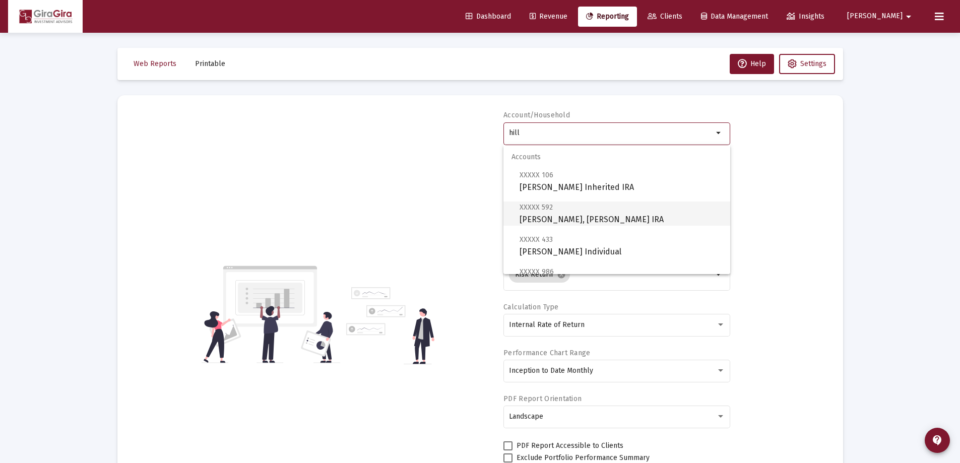
click at [551, 213] on span "XXXXX [STREET_ADDRESS][PERSON_NAME][PERSON_NAME] IRA" at bounding box center [621, 213] width 203 height 25
type input "[PERSON_NAME], [PERSON_NAME] IRA"
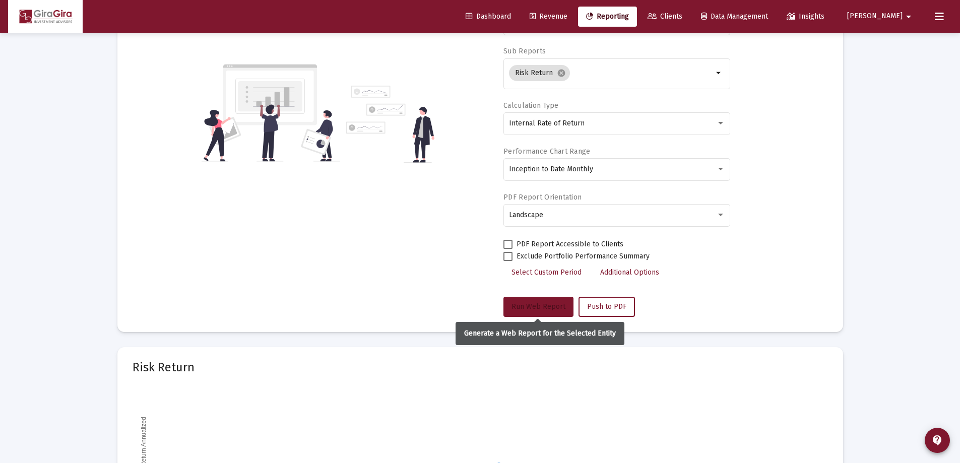
click at [525, 299] on button "Run Web Report" at bounding box center [539, 307] width 70 height 20
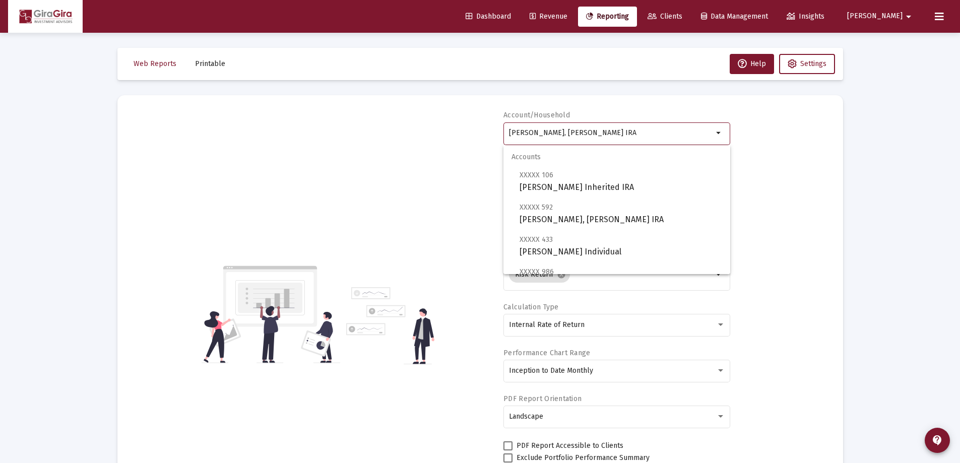
drag, startPoint x: 510, startPoint y: 132, endPoint x: 599, endPoint y: 142, distance: 89.7
click at [599, 142] on div "[PERSON_NAME], [PERSON_NAME] IRA" at bounding box center [611, 132] width 204 height 25
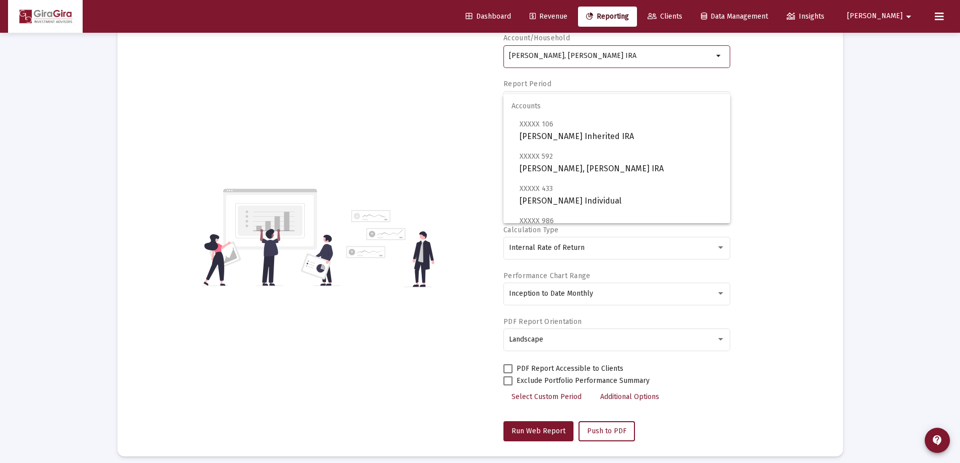
scroll to position [50, 0]
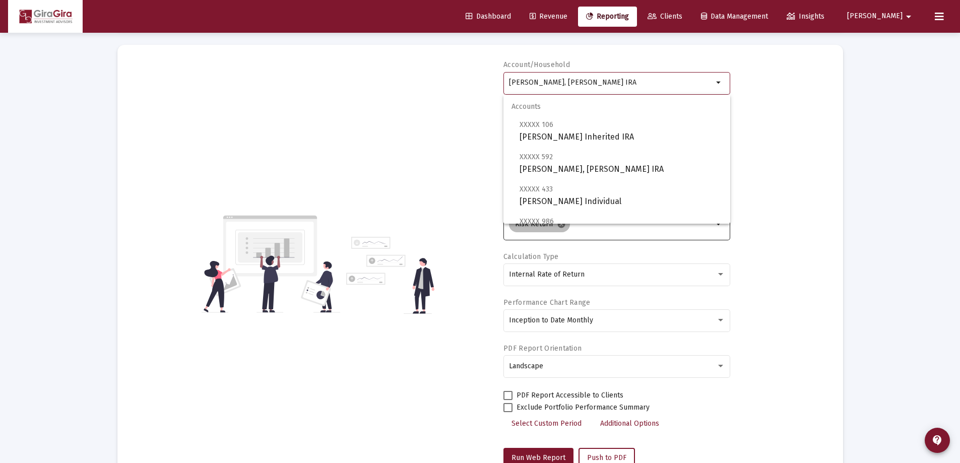
click at [560, 226] on mat-icon "cancel" at bounding box center [561, 224] width 9 height 9
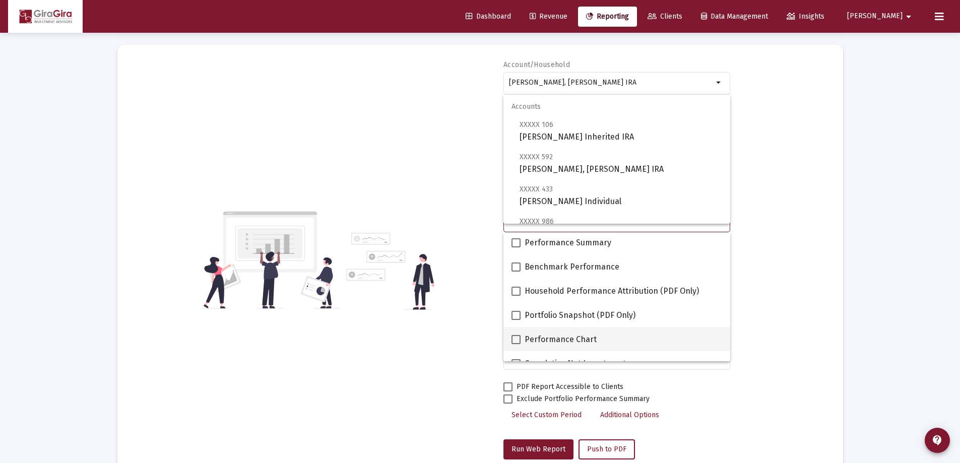
drag, startPoint x: 514, startPoint y: 337, endPoint x: 529, endPoint y: 335, distance: 15.3
click at [515, 337] on span at bounding box center [516, 339] width 9 height 9
click at [516, 344] on input "Performance Chart" at bounding box center [516, 344] width 1 height 1
checkbox input "true"
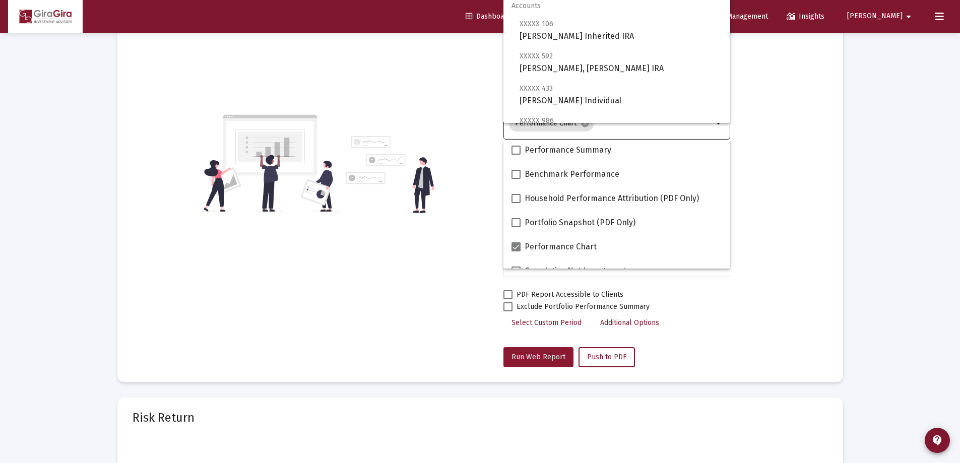
click at [542, 354] on span "Run Web Report" at bounding box center [539, 357] width 54 height 9
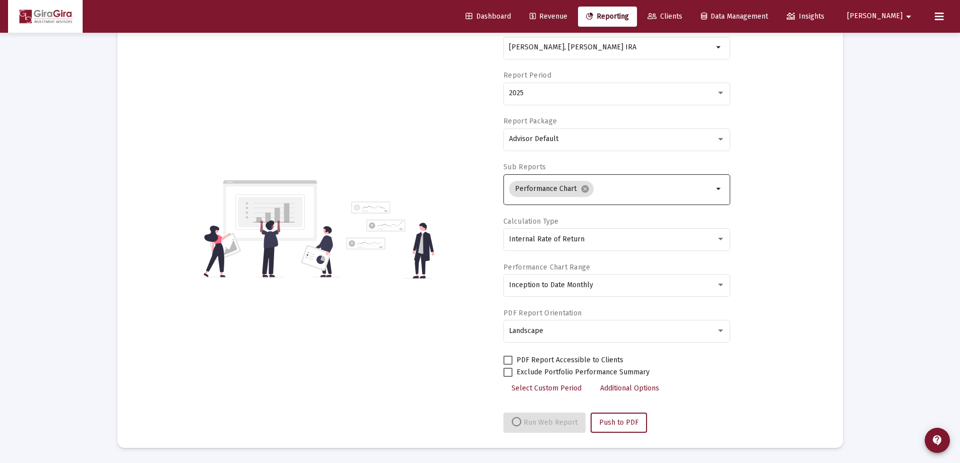
select select "View all"
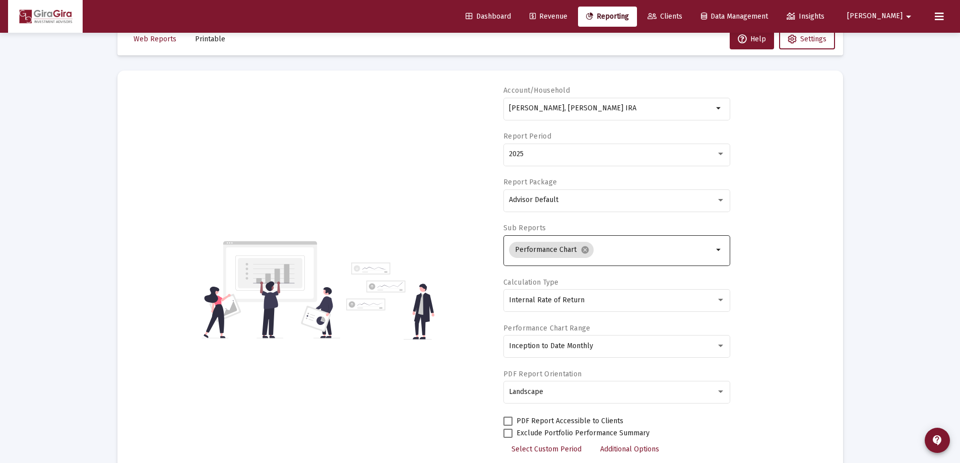
scroll to position [0, 0]
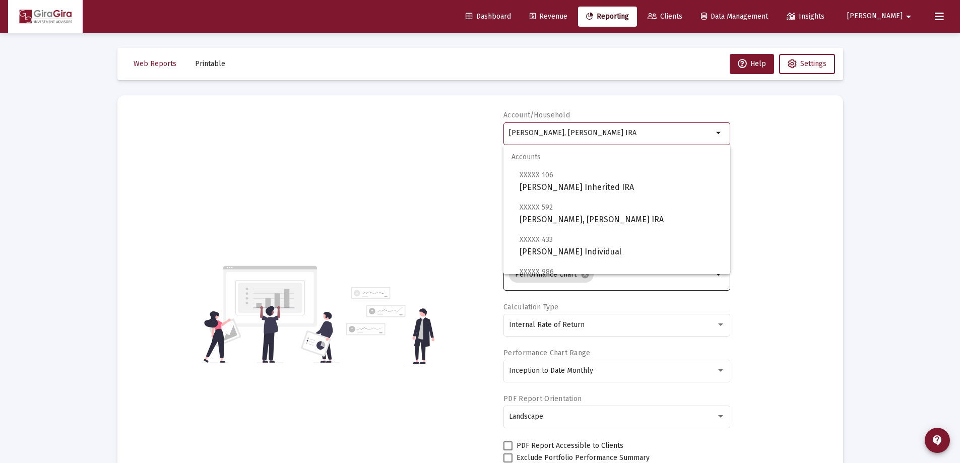
drag, startPoint x: 510, startPoint y: 130, endPoint x: 1012, endPoint y: 178, distance: 504.4
click at [960, 178] on html "Dashboard Revenue Reporting Clients Data Management Insights [PERSON_NAME] Inte…" at bounding box center [480, 231] width 960 height 463
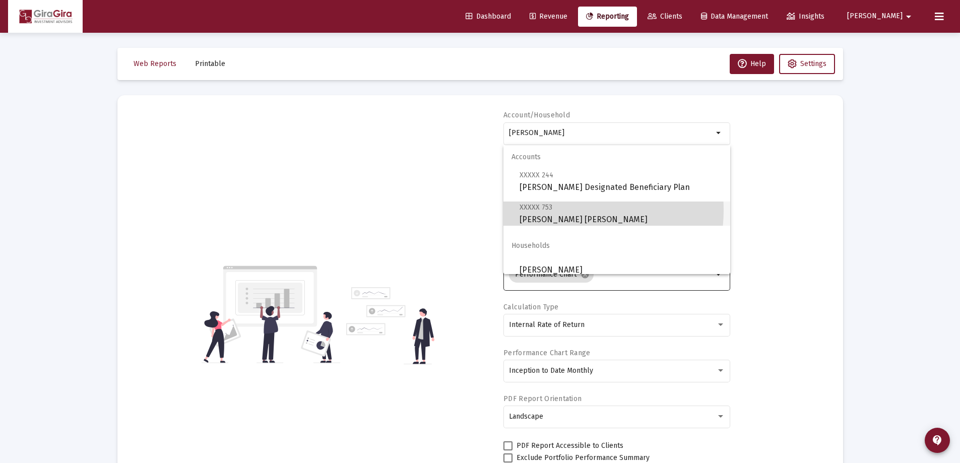
click at [553, 210] on span "XXXXX 753 [PERSON_NAME] [PERSON_NAME]" at bounding box center [621, 213] width 203 height 25
type input "[PERSON_NAME] [PERSON_NAME]"
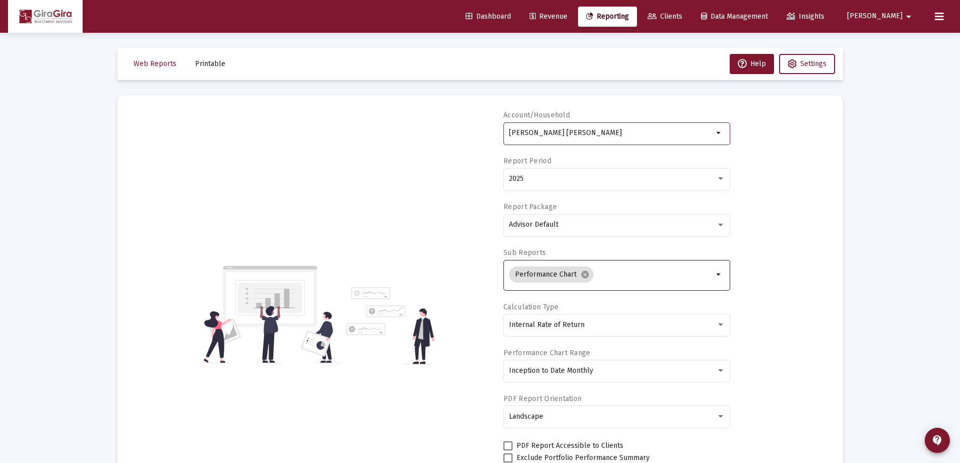
scroll to position [202, 0]
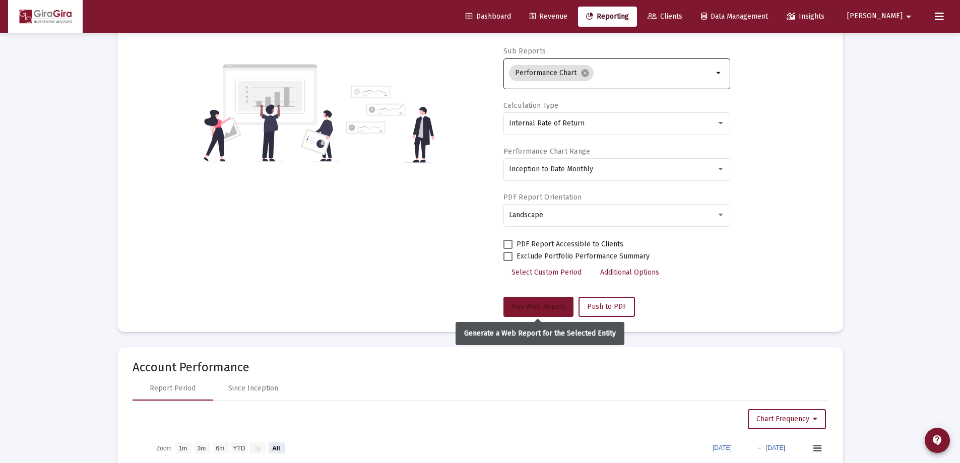
click at [539, 300] on button "Run Web Report" at bounding box center [539, 307] width 70 height 20
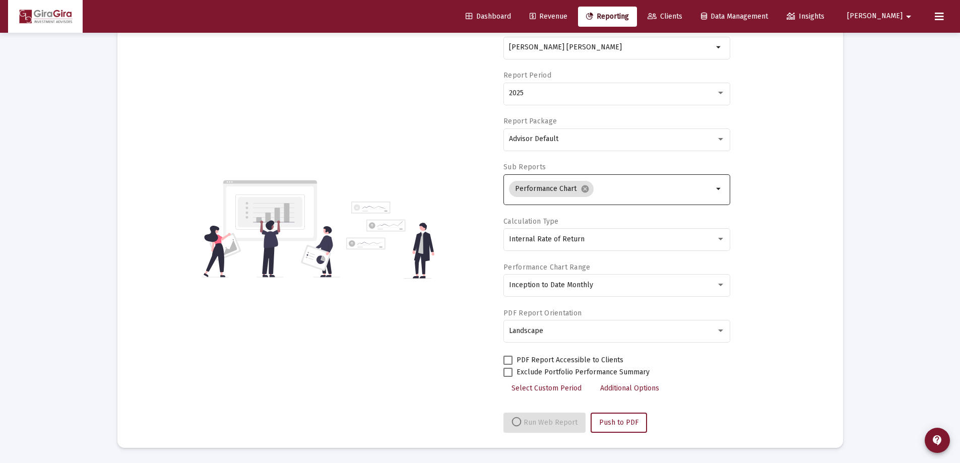
select select "View all"
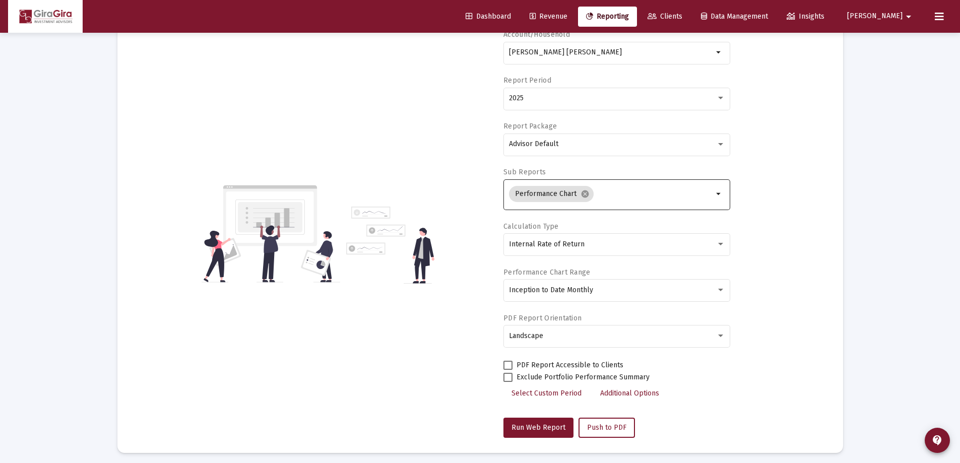
scroll to position [0, 0]
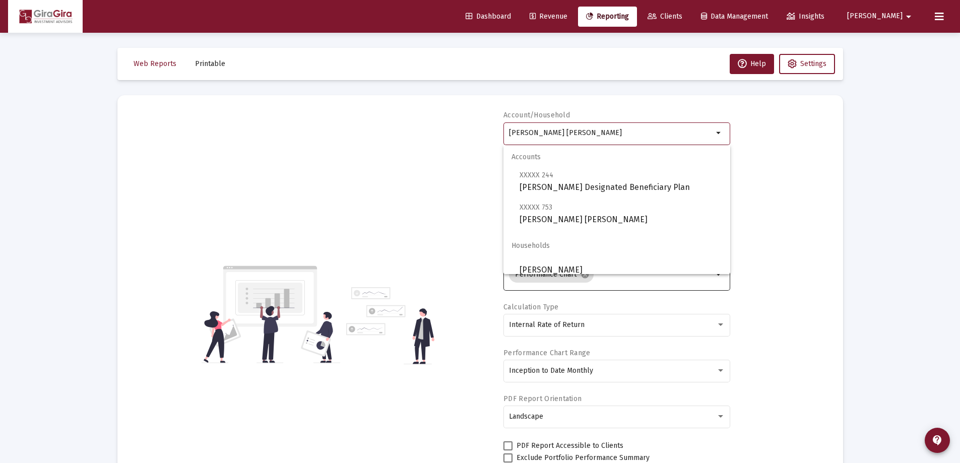
click at [549, 133] on input "[PERSON_NAME] [PERSON_NAME]" at bounding box center [611, 133] width 204 height 8
click at [616, 185] on span "XXXXX 244 [PERSON_NAME] Designated Beneficiary Plan" at bounding box center [621, 181] width 203 height 25
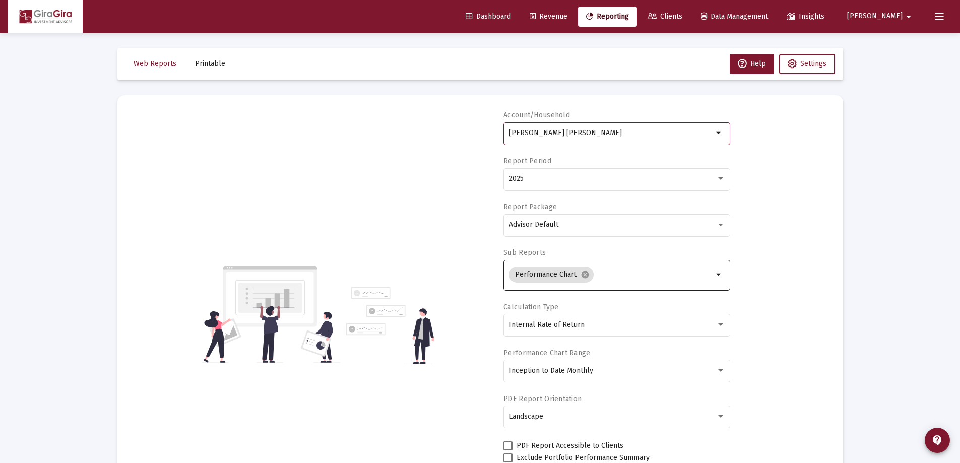
type input "[PERSON_NAME] Designated Beneficiary Plan"
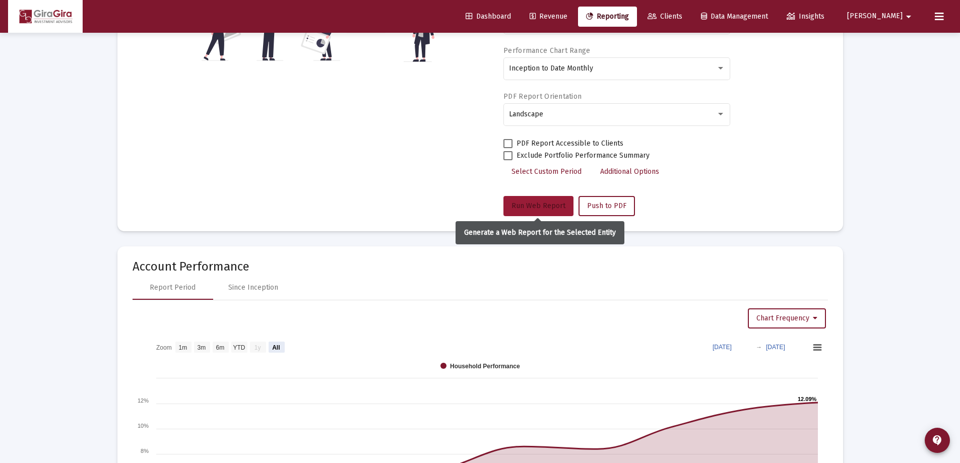
click at [526, 204] on span "Run Web Report" at bounding box center [539, 206] width 54 height 9
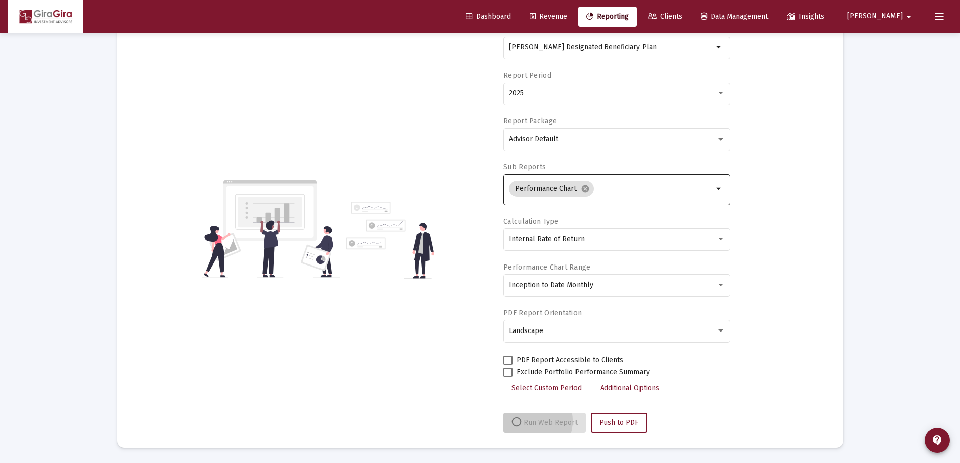
scroll to position [86, 0]
select select "View all"
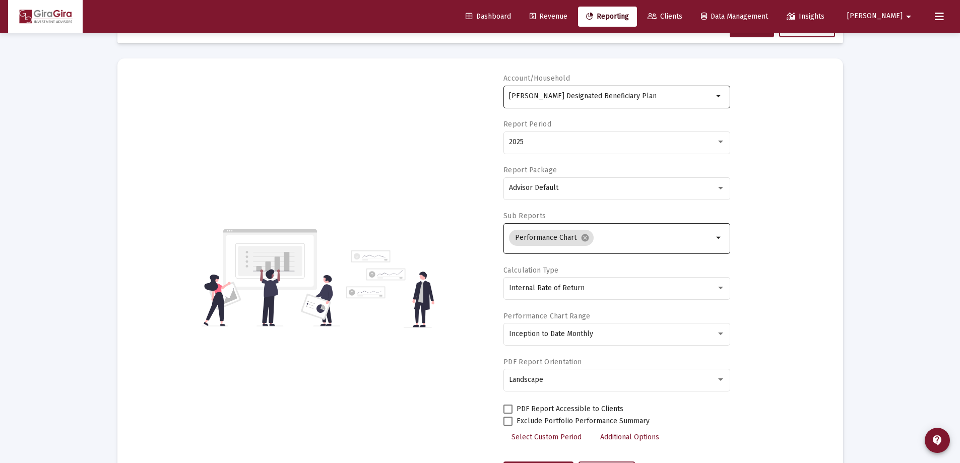
scroll to position [0, 0]
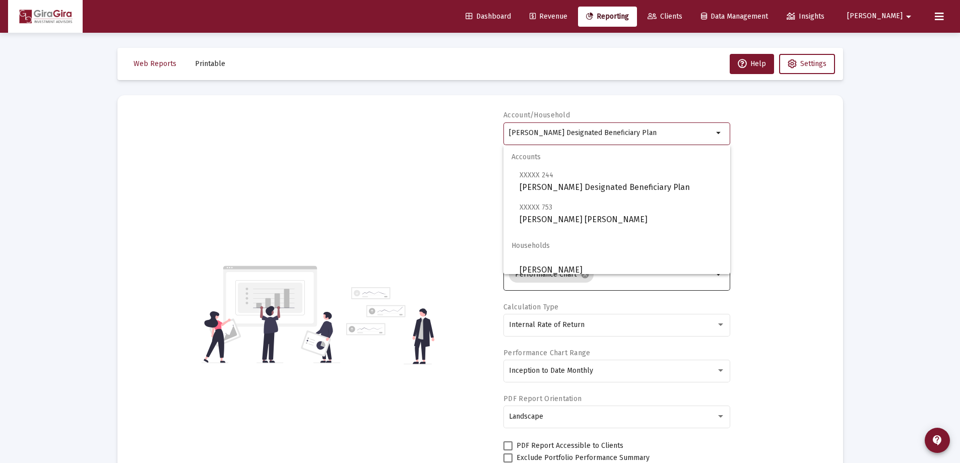
drag, startPoint x: 511, startPoint y: 132, endPoint x: 879, endPoint y: 115, distance: 368.9
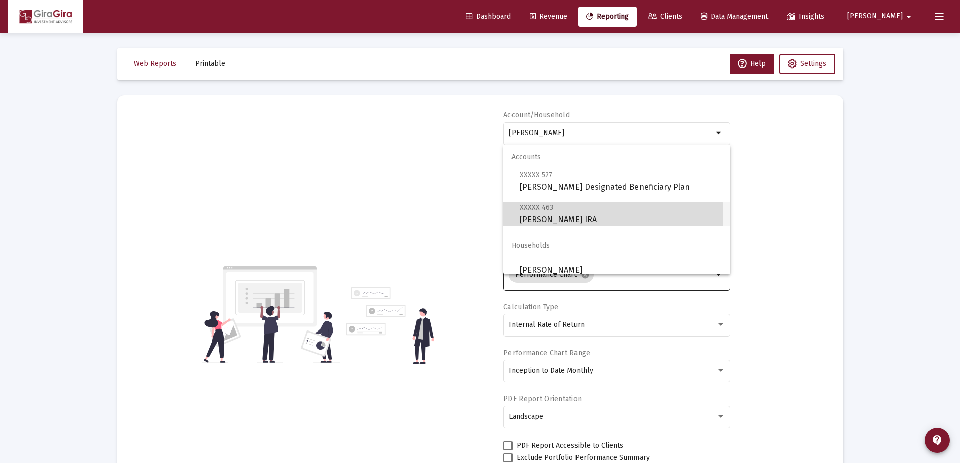
click at [539, 216] on span "XXXXX 463 [PERSON_NAME] IRA" at bounding box center [621, 213] width 203 height 25
type input "[PERSON_NAME] IRA"
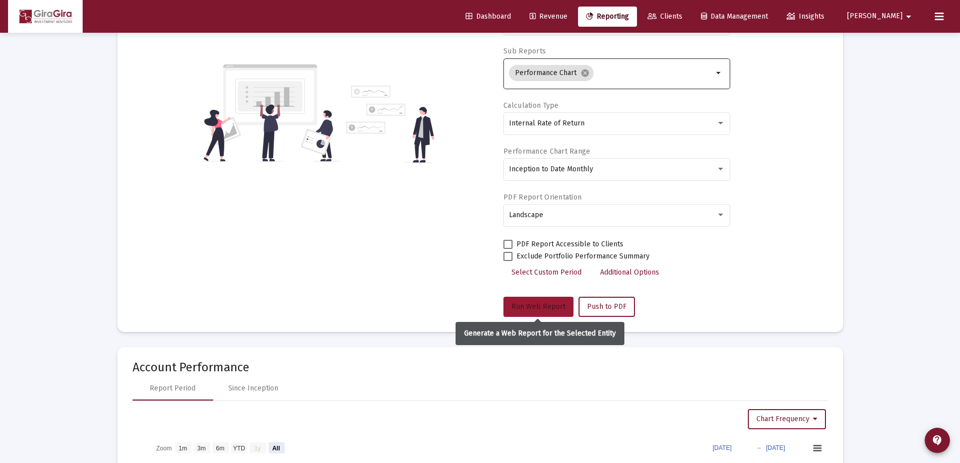
click at [547, 304] on span "Run Web Report" at bounding box center [539, 306] width 54 height 9
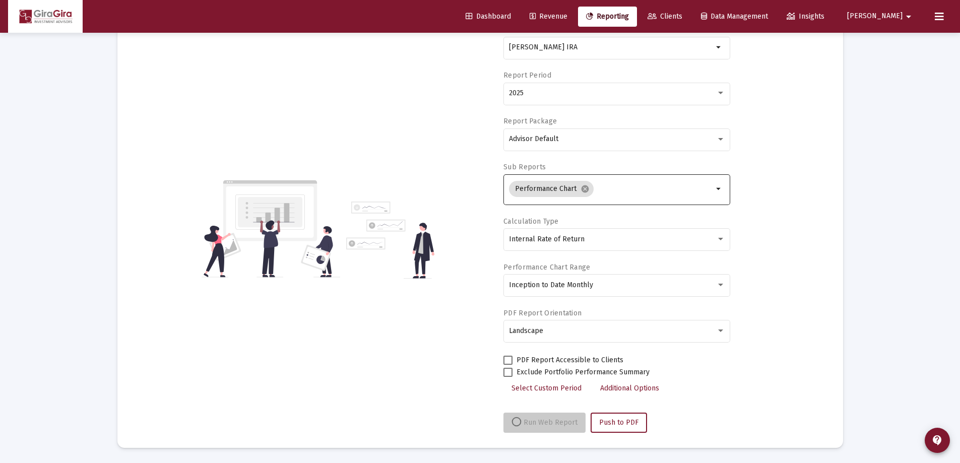
scroll to position [86, 0]
select select "View all"
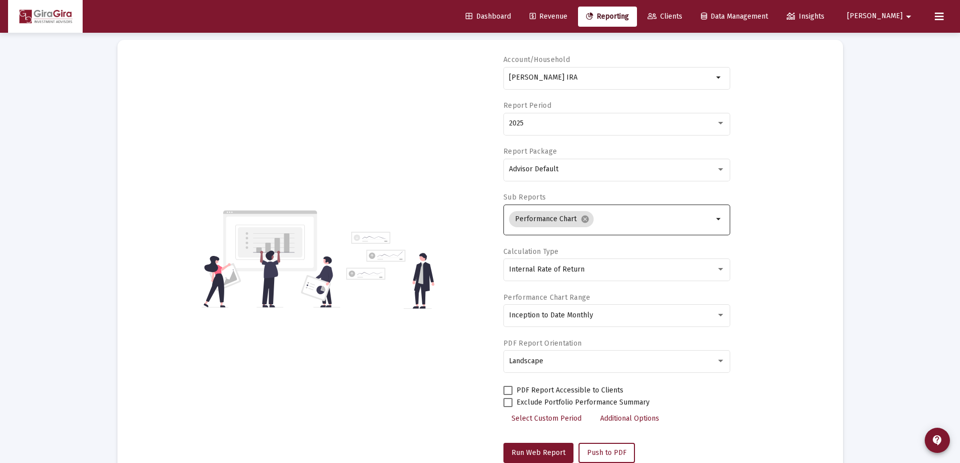
scroll to position [0, 0]
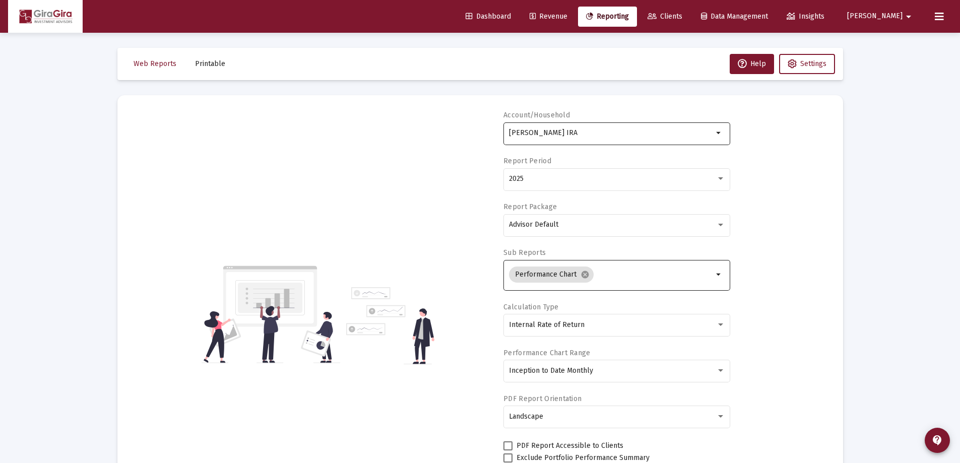
click at [552, 130] on input "[PERSON_NAME] IRA" at bounding box center [611, 133] width 204 height 8
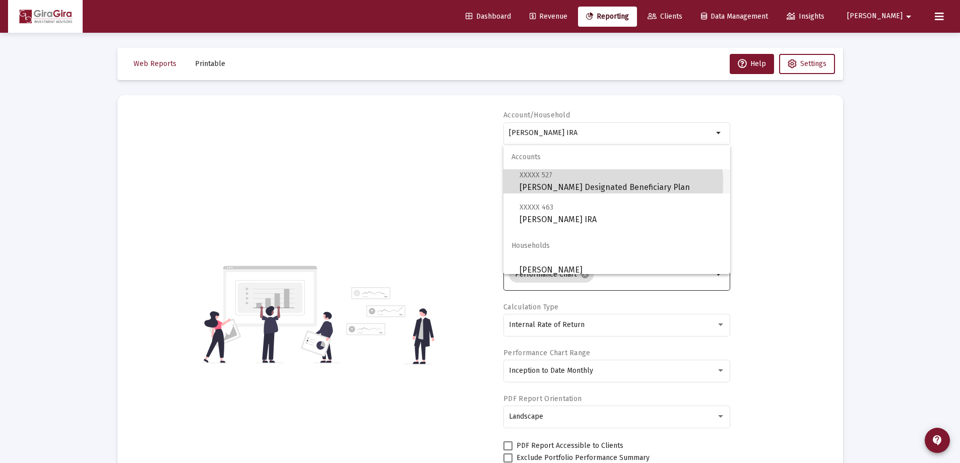
click at [555, 183] on span "XXXXX 527 [PERSON_NAME] Designated Beneficiary Plan" at bounding box center [621, 181] width 203 height 25
type input "[PERSON_NAME] Designated Beneficiary Plan"
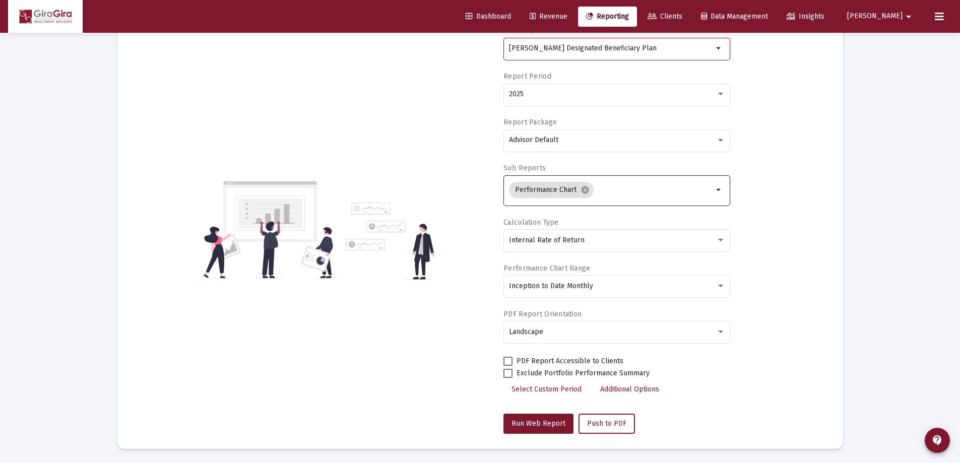
scroll to position [202, 0]
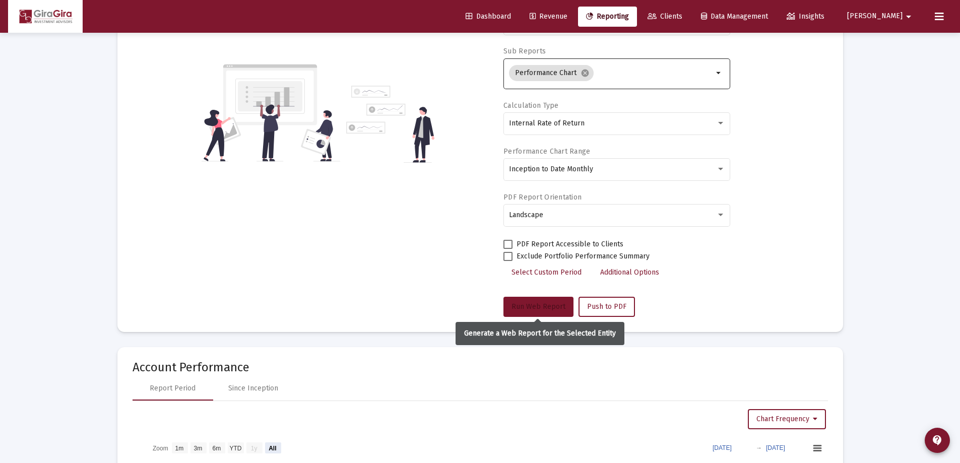
click at [541, 305] on span "Run Web Report" at bounding box center [539, 306] width 54 height 9
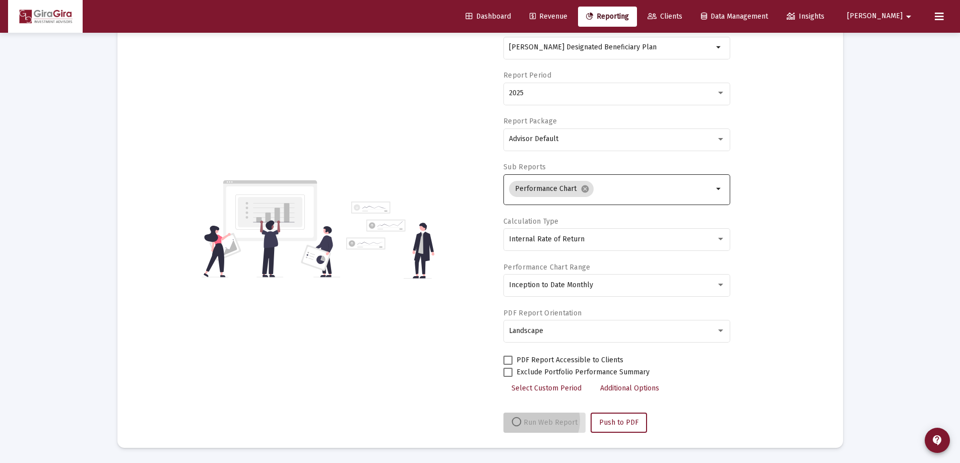
scroll to position [86, 0]
select select "View all"
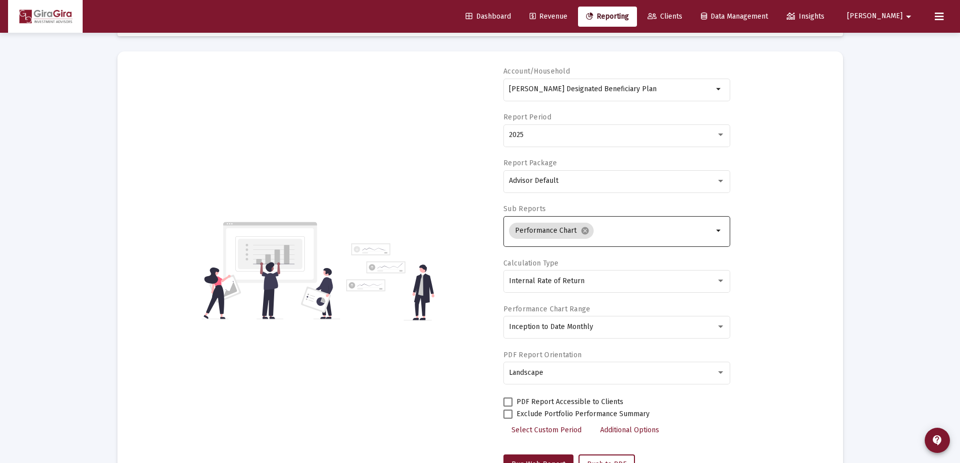
scroll to position [0, 0]
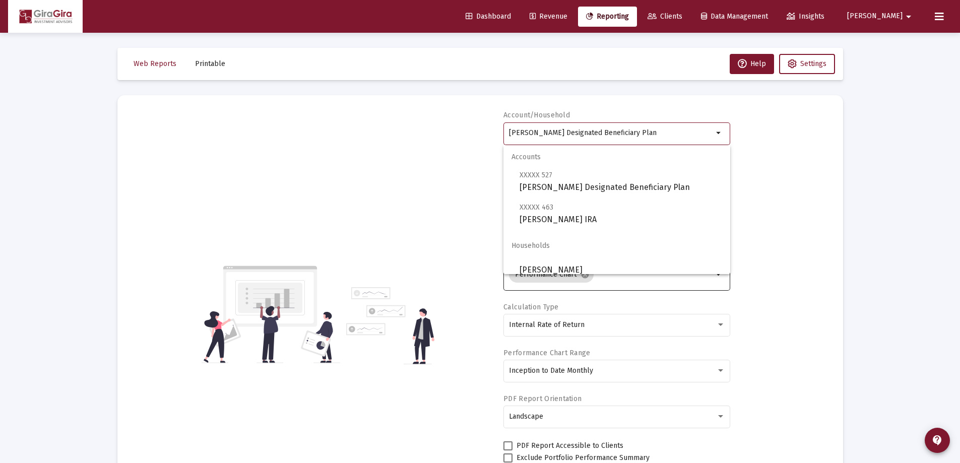
click at [544, 134] on input "[PERSON_NAME] Designated Beneficiary Plan" at bounding box center [611, 133] width 204 height 8
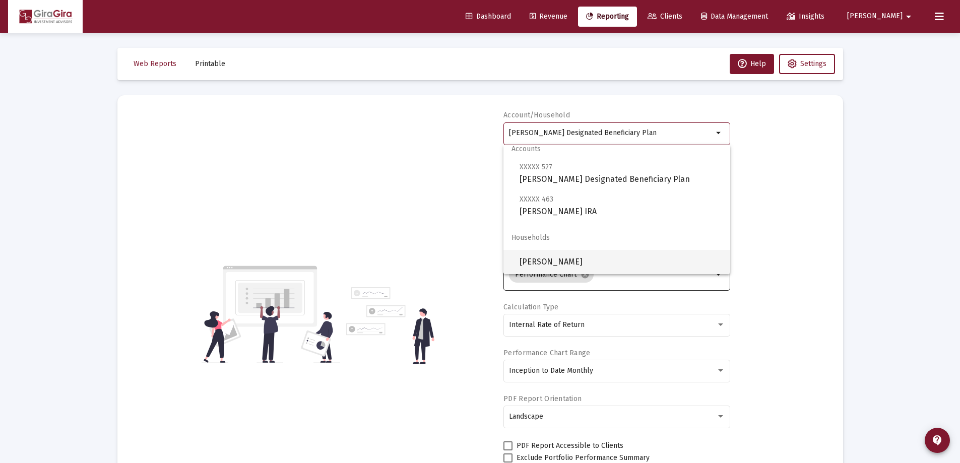
click at [594, 258] on span "[PERSON_NAME]" at bounding box center [621, 262] width 203 height 24
type input "[PERSON_NAME]"
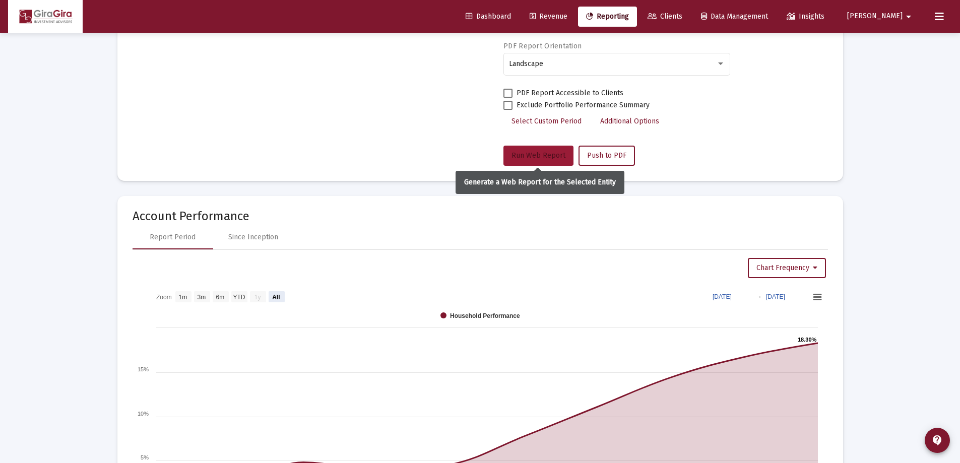
click at [528, 153] on span "Run Web Report" at bounding box center [539, 155] width 54 height 9
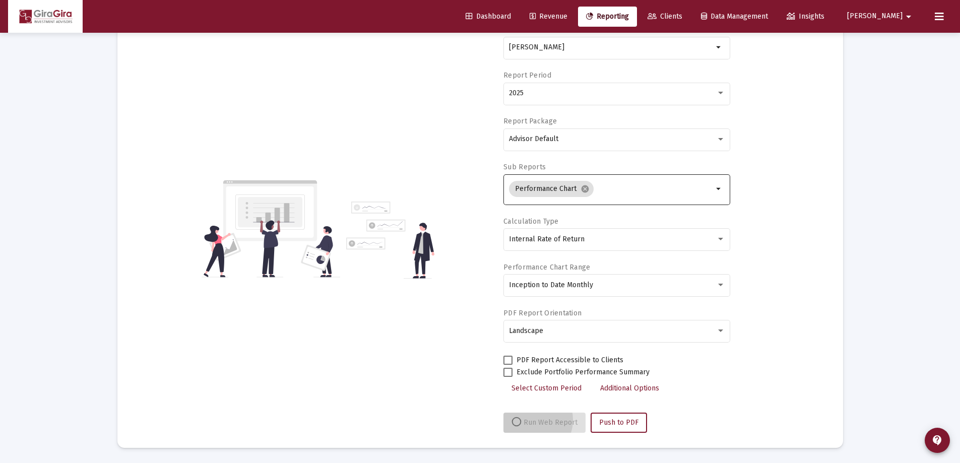
scroll to position [86, 0]
select select "View all"
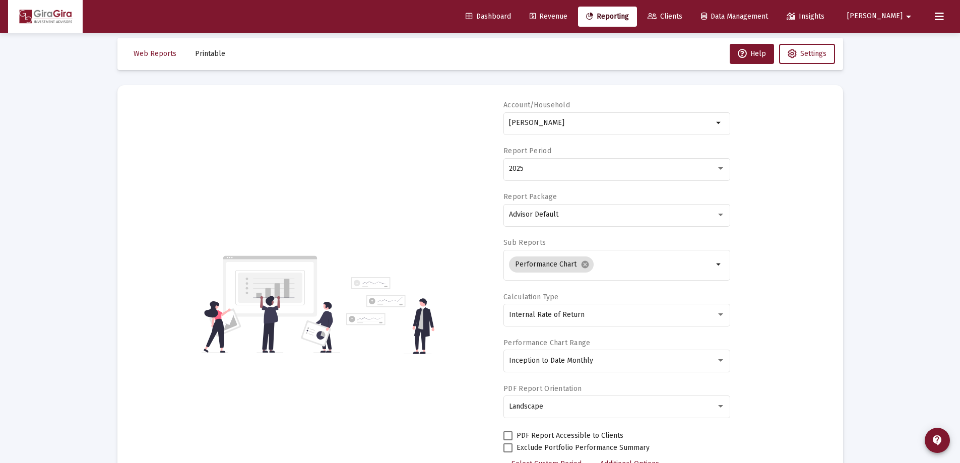
scroll to position [0, 0]
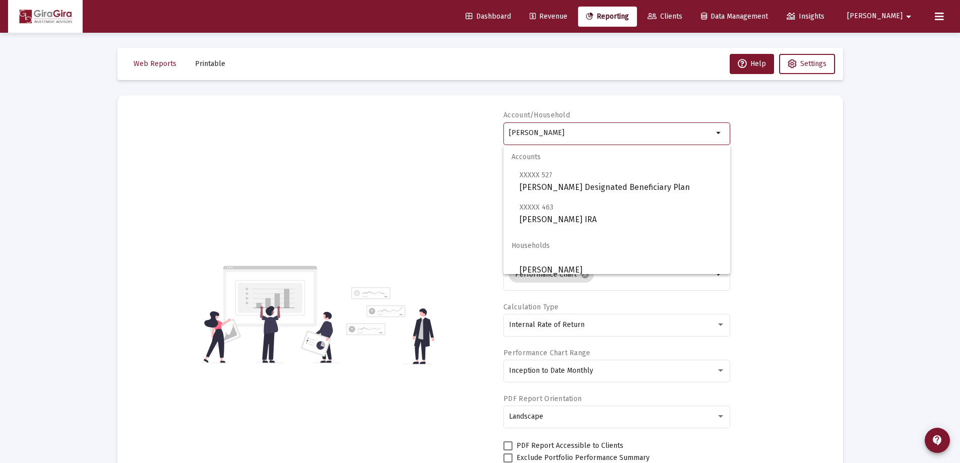
drag, startPoint x: 509, startPoint y: 133, endPoint x: 647, endPoint y: 105, distance: 140.9
click at [652, 105] on mat-card "Account/[PERSON_NAME] Household arrow_drop_down Report Period 2025 Report Packa…" at bounding box center [480, 314] width 726 height 439
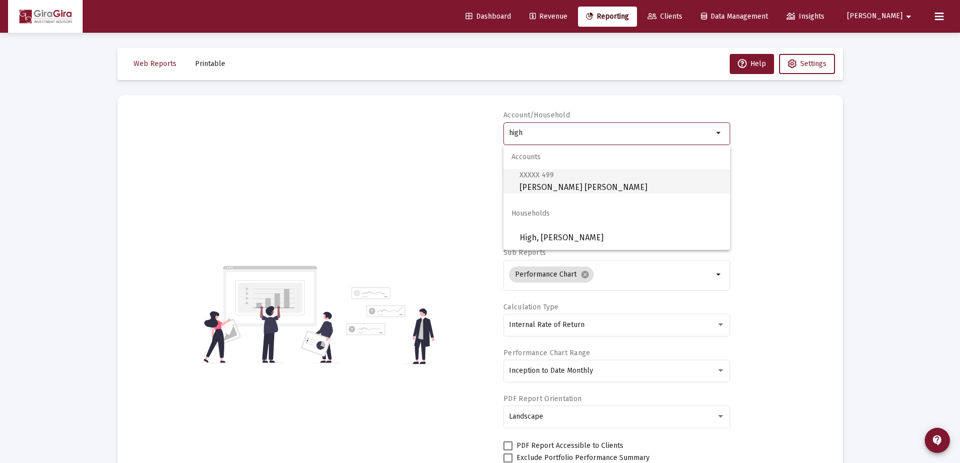
click at [530, 184] on span "XXXXX 499 [PERSON_NAME] [PERSON_NAME]" at bounding box center [621, 181] width 203 height 25
type input "[PERSON_NAME] [PERSON_NAME]"
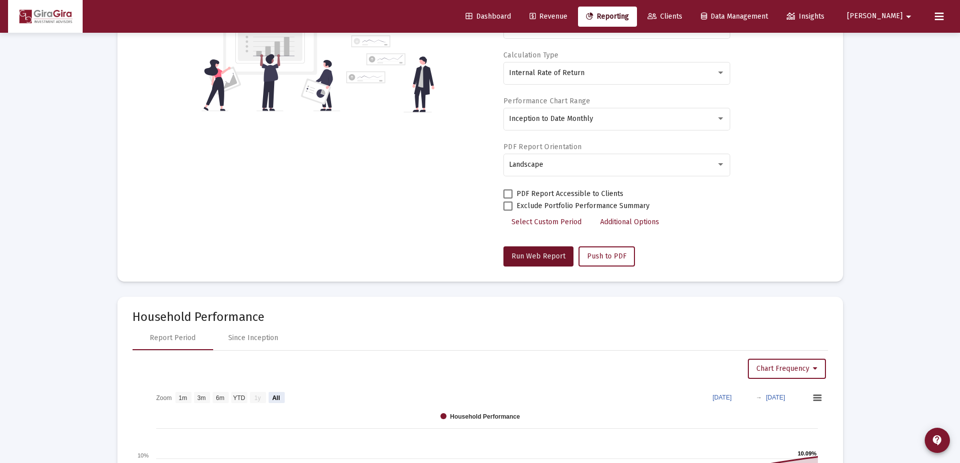
click at [541, 251] on button "Run Web Report" at bounding box center [539, 257] width 70 height 20
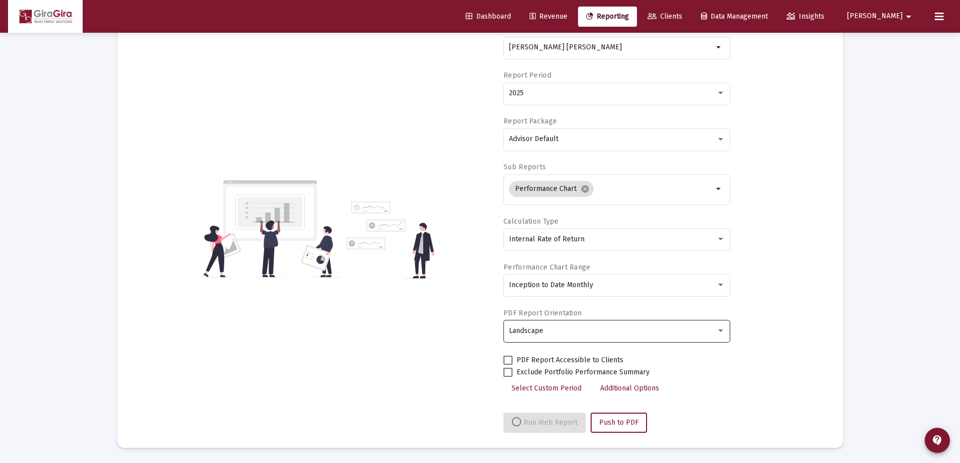
scroll to position [252, 0]
select select "View all"
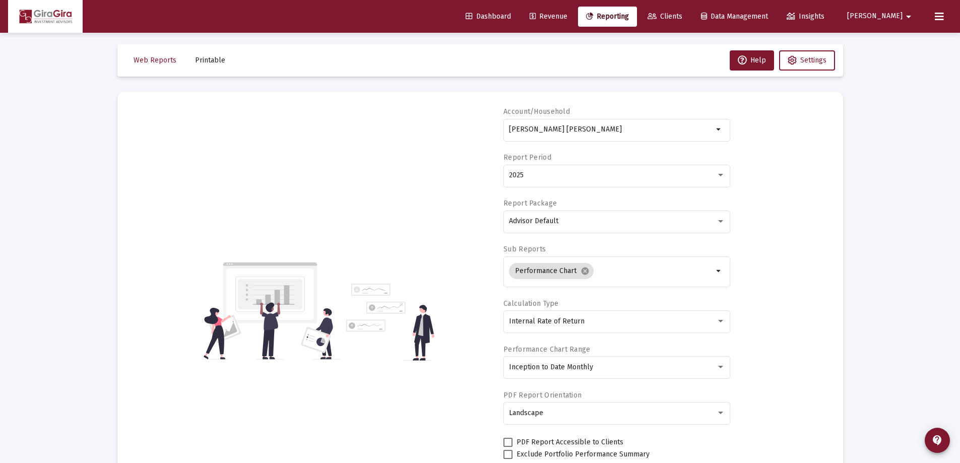
scroll to position [0, 0]
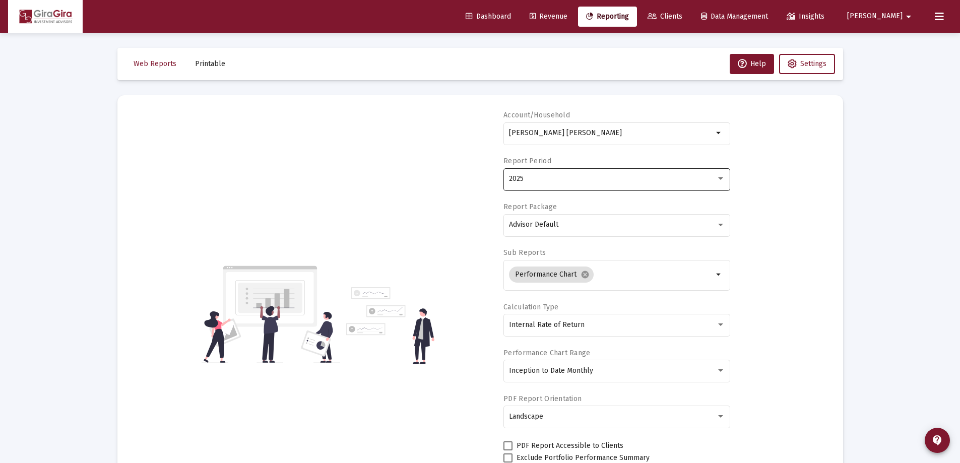
click at [516, 180] on span "2025" at bounding box center [516, 178] width 15 height 9
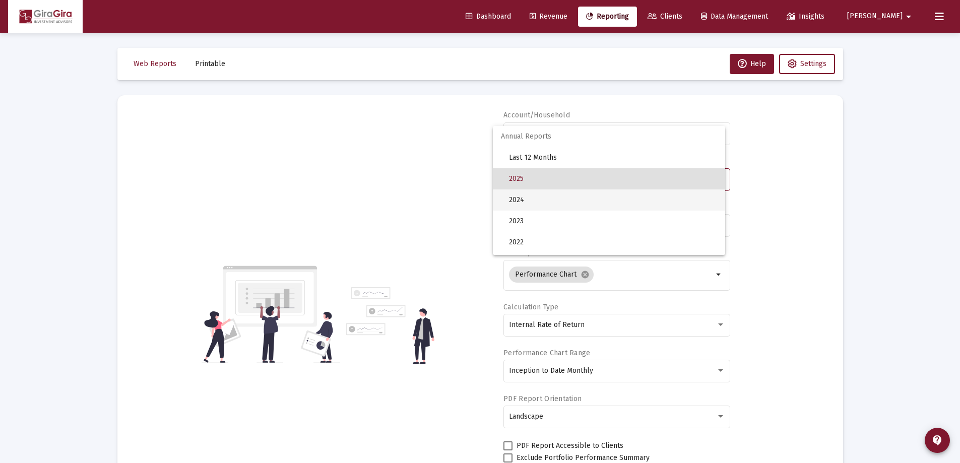
click at [522, 197] on span "2024" at bounding box center [613, 200] width 208 height 21
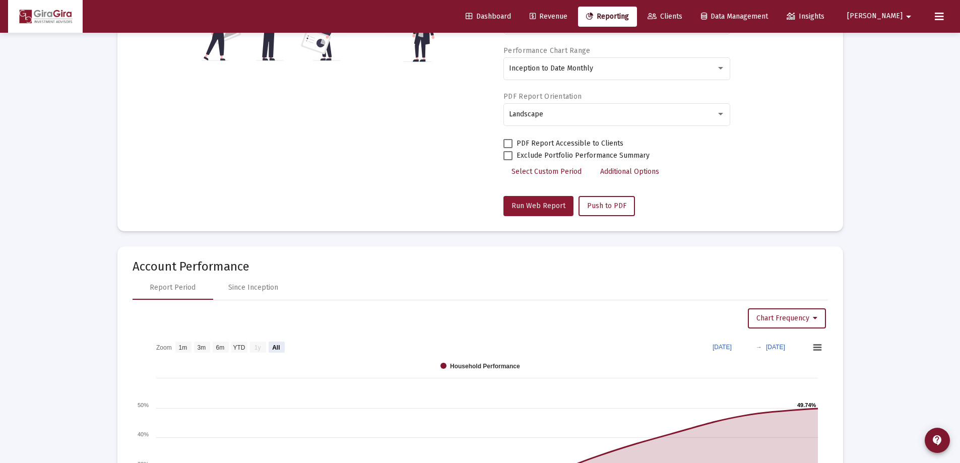
click at [529, 202] on span "Run Web Report" at bounding box center [539, 206] width 54 height 9
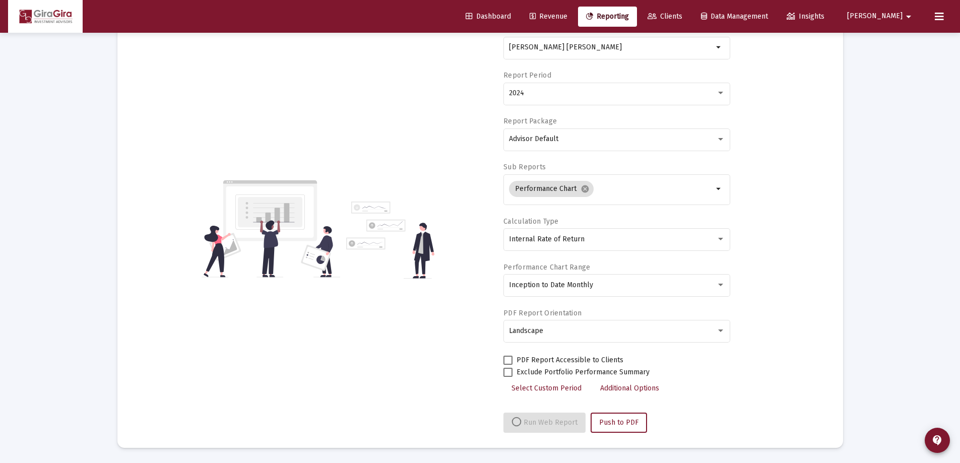
select select "View all"
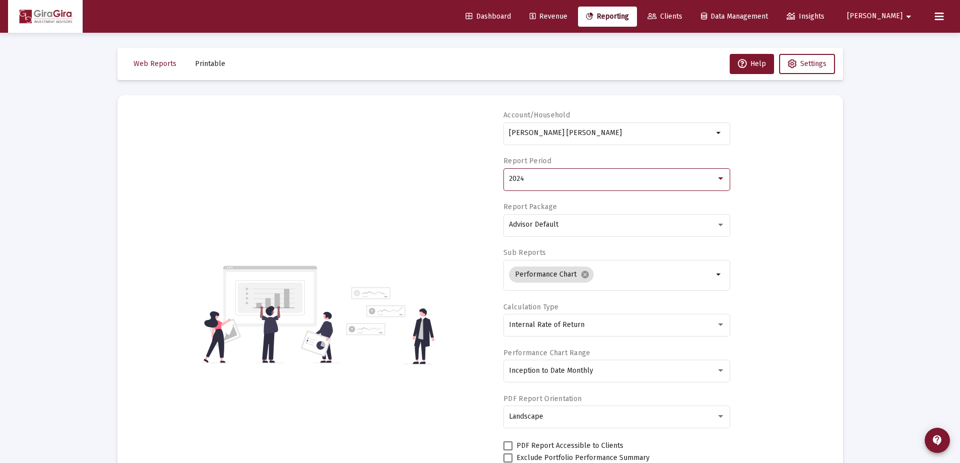
click at [521, 178] on span "2024" at bounding box center [516, 178] width 15 height 9
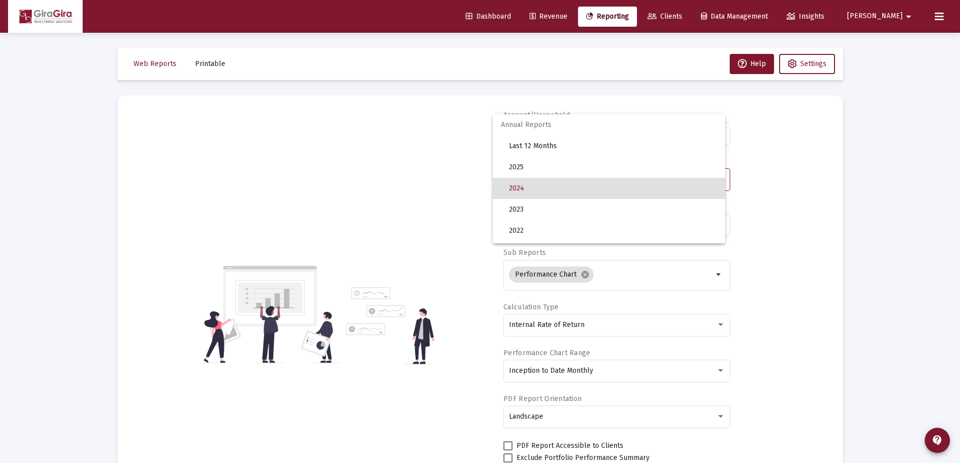
scroll to position [10, 0]
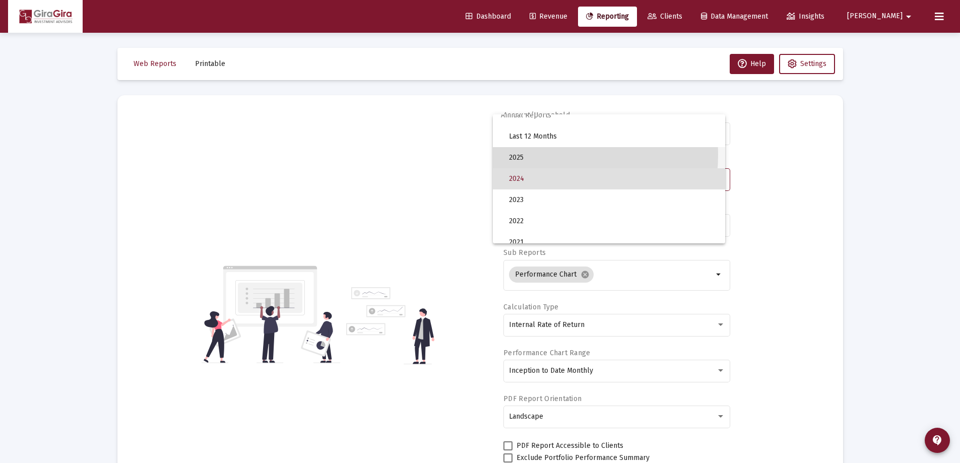
click at [516, 155] on span "2025" at bounding box center [613, 157] width 208 height 21
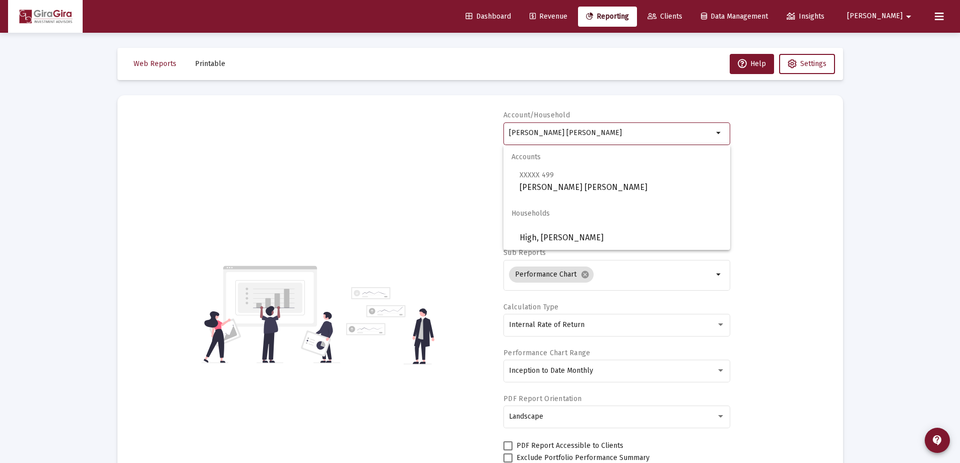
drag, startPoint x: 511, startPoint y: 132, endPoint x: 951, endPoint y: 134, distance: 440.1
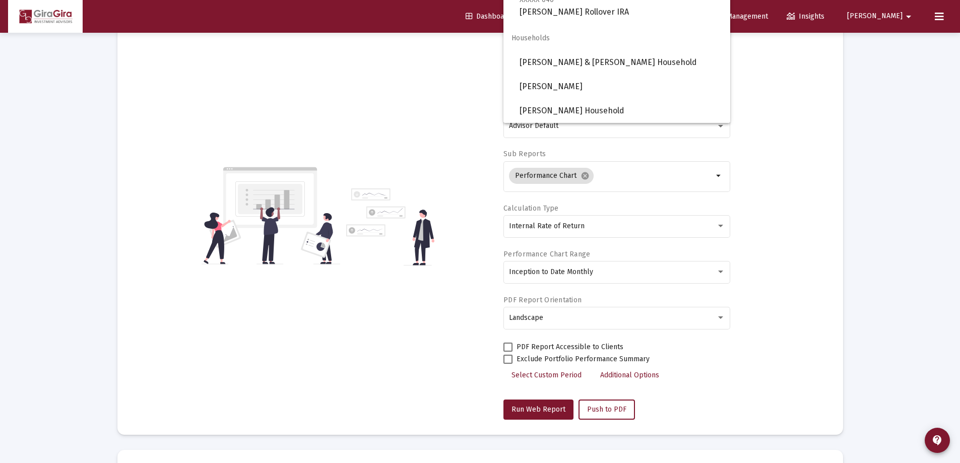
scroll to position [50, 0]
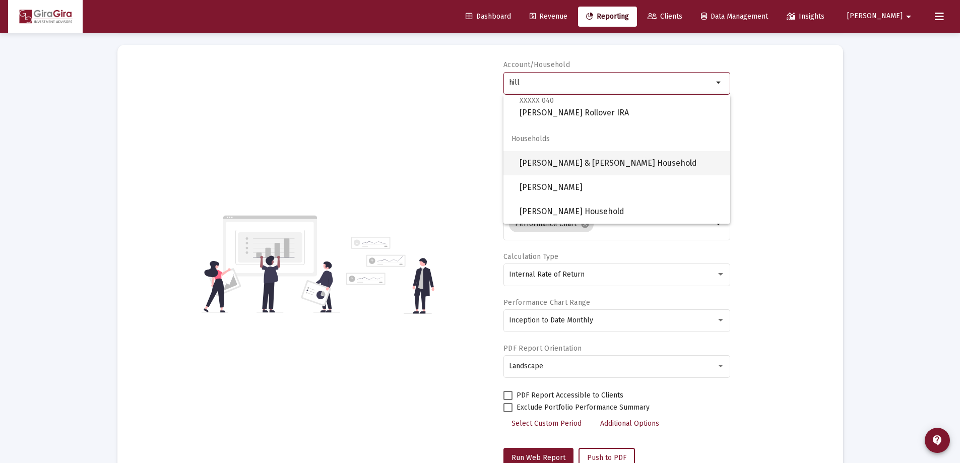
click at [570, 161] on span "[PERSON_NAME] & [PERSON_NAME] Household" at bounding box center [621, 163] width 203 height 24
type input "[PERSON_NAME] & [PERSON_NAME] Household"
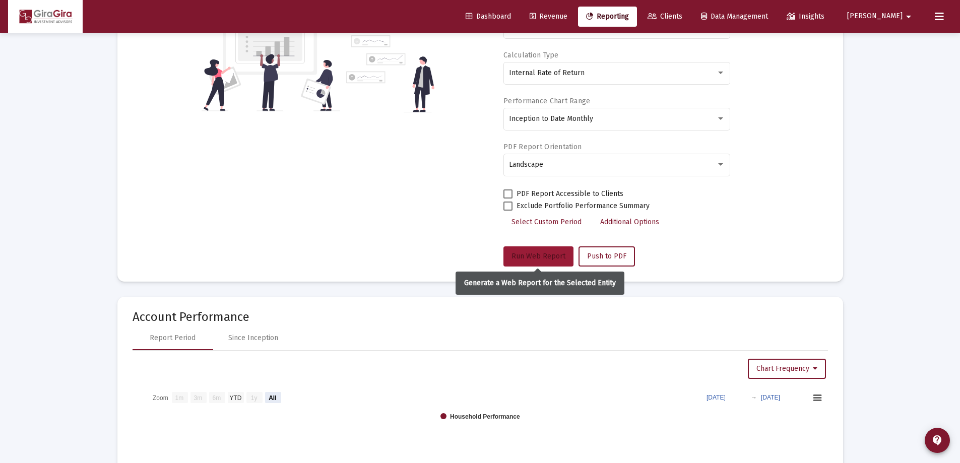
click at [534, 251] on button "Run Web Report" at bounding box center [539, 257] width 70 height 20
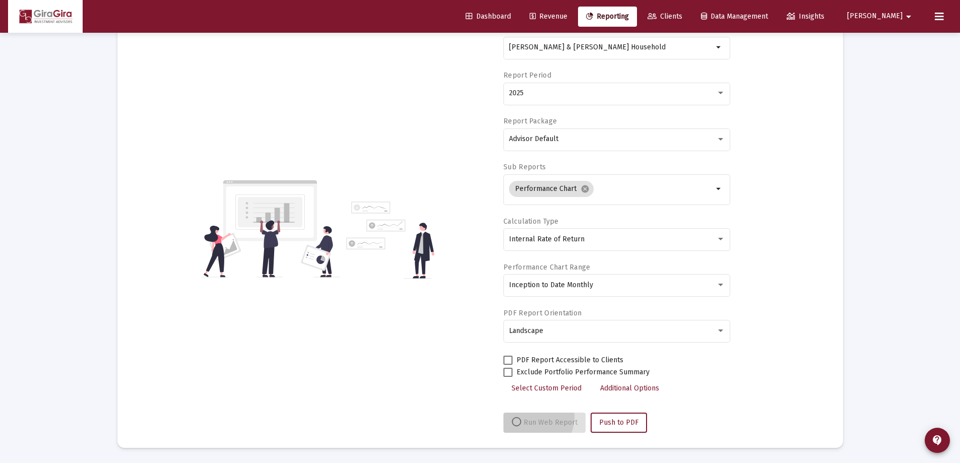
scroll to position [86, 0]
select select "View all"
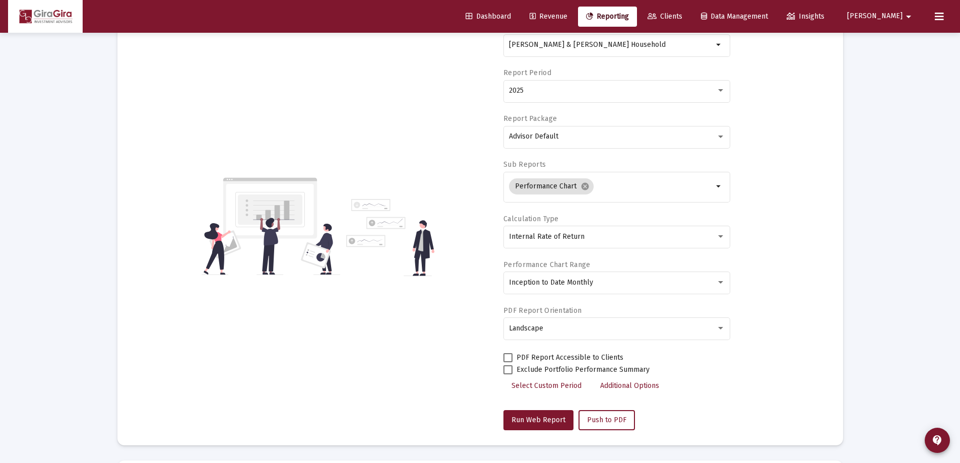
scroll to position [0, 0]
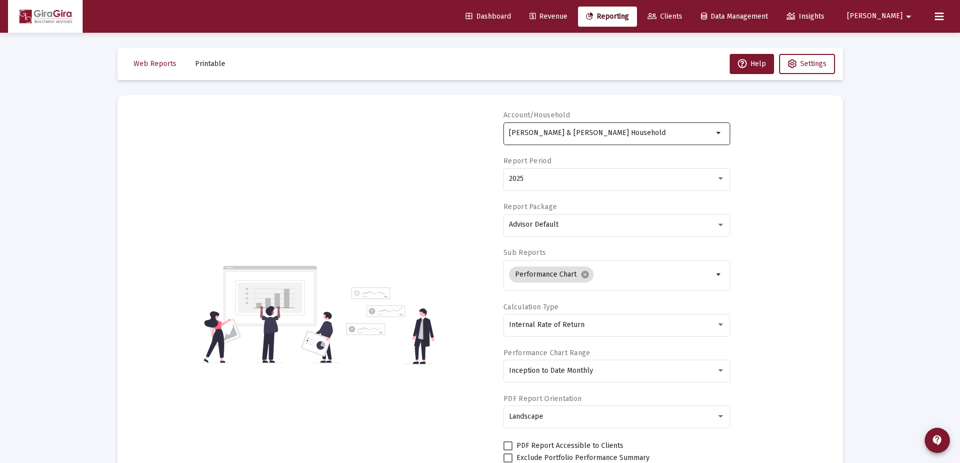
click at [546, 132] on input "[PERSON_NAME] & [PERSON_NAME] Household" at bounding box center [611, 133] width 204 height 8
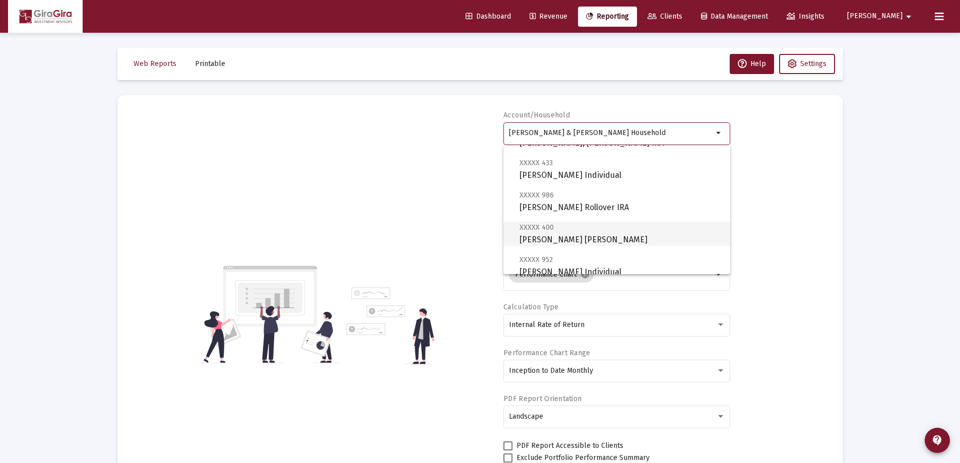
scroll to position [151, 0]
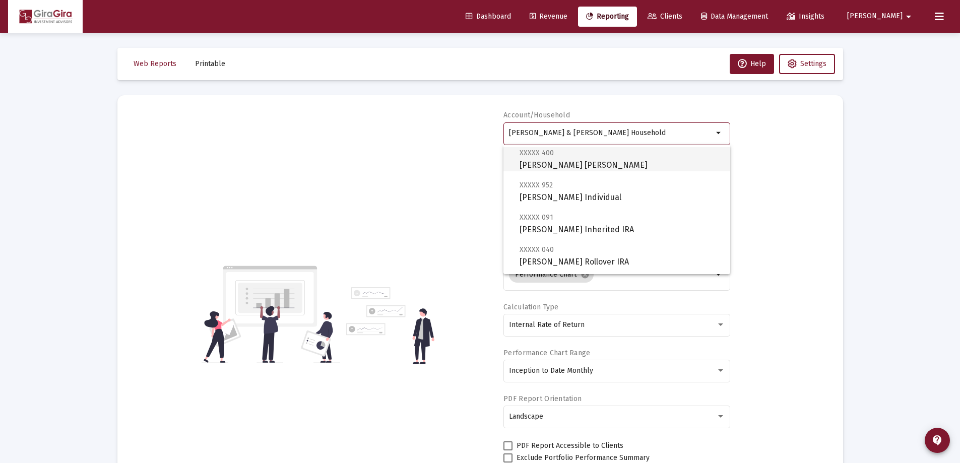
click at [553, 160] on span "XXXXX 400 [PERSON_NAME] [PERSON_NAME]" at bounding box center [621, 159] width 203 height 25
type input "[PERSON_NAME] [PERSON_NAME]"
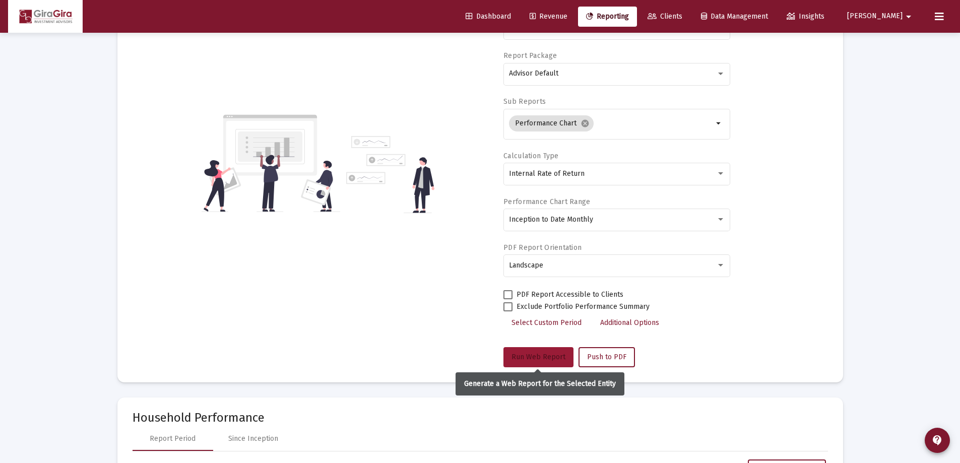
click at [532, 353] on span "Run Web Report" at bounding box center [539, 357] width 54 height 9
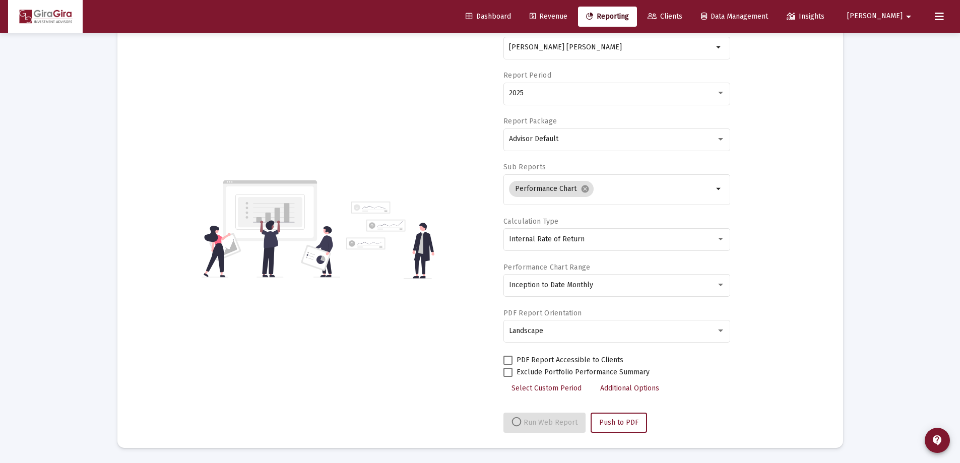
select select "View all"
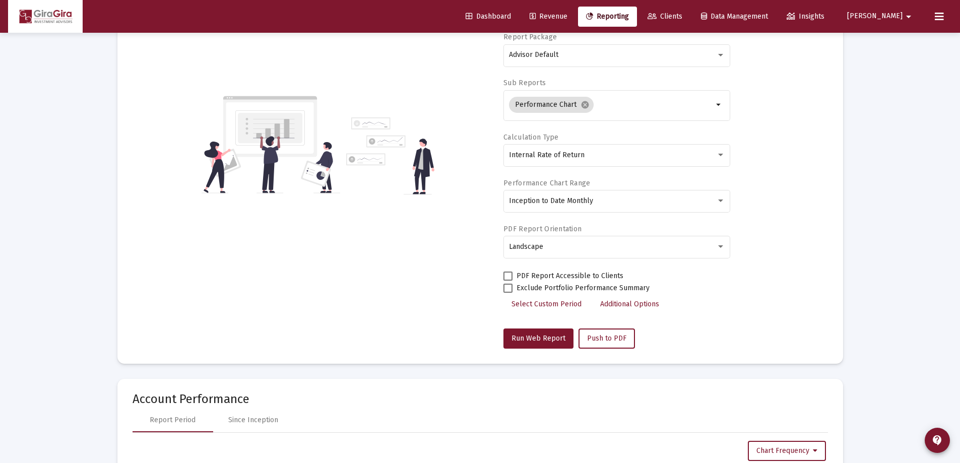
scroll to position [0, 0]
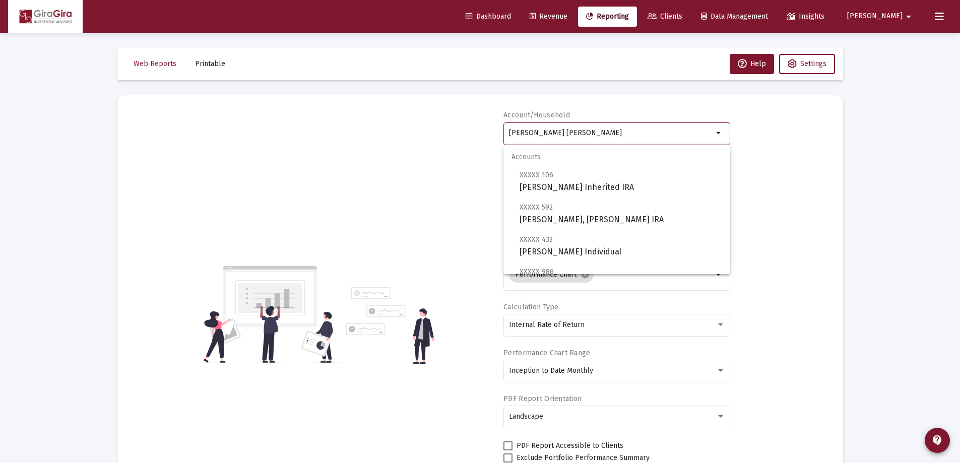
click at [553, 131] on input "[PERSON_NAME] [PERSON_NAME]" at bounding box center [611, 133] width 204 height 8
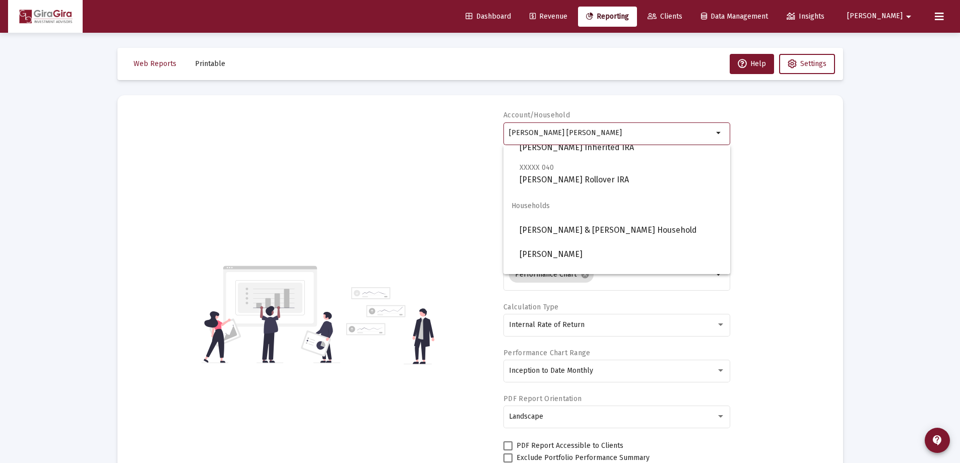
scroll to position [250, 0]
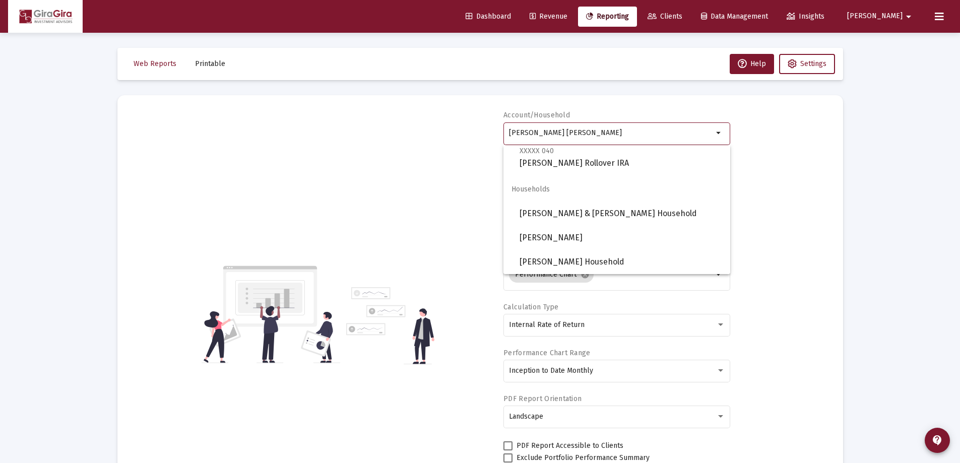
drag, startPoint x: 510, startPoint y: 131, endPoint x: 969, endPoint y: 69, distance: 463.4
click at [960, 69] on html "Dashboard Revenue Reporting Clients Data Management Insights [PERSON_NAME] Inte…" at bounding box center [480, 231] width 960 height 463
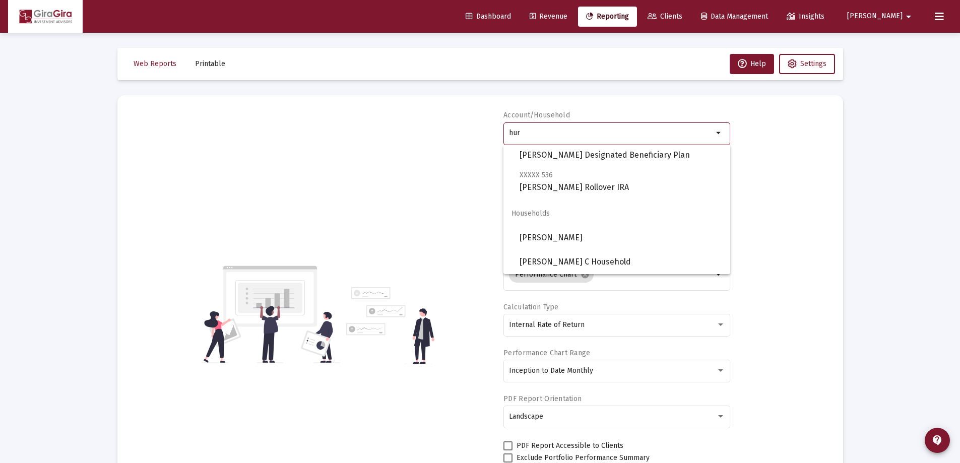
scroll to position [0, 0]
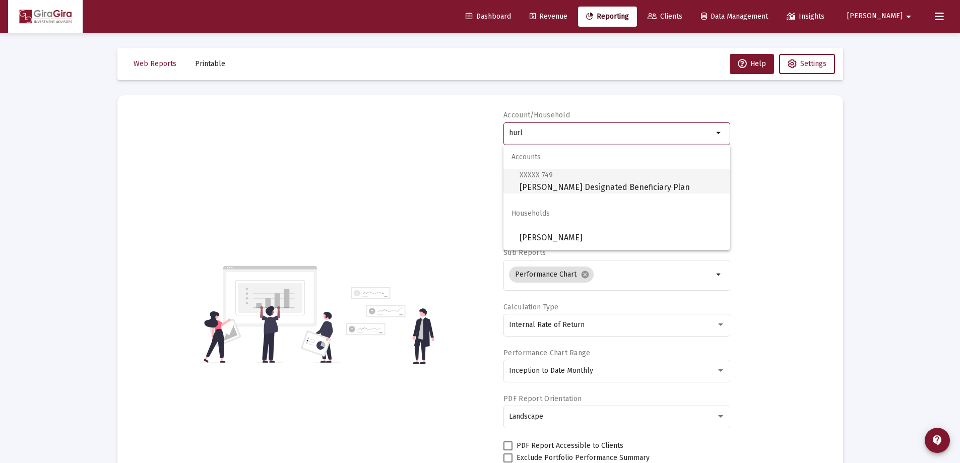
click at [548, 180] on span "XXXXX 749 [PERSON_NAME] Designated Beneficiary Plan" at bounding box center [621, 181] width 203 height 25
type input "[PERSON_NAME] Designated Beneficiary Plan"
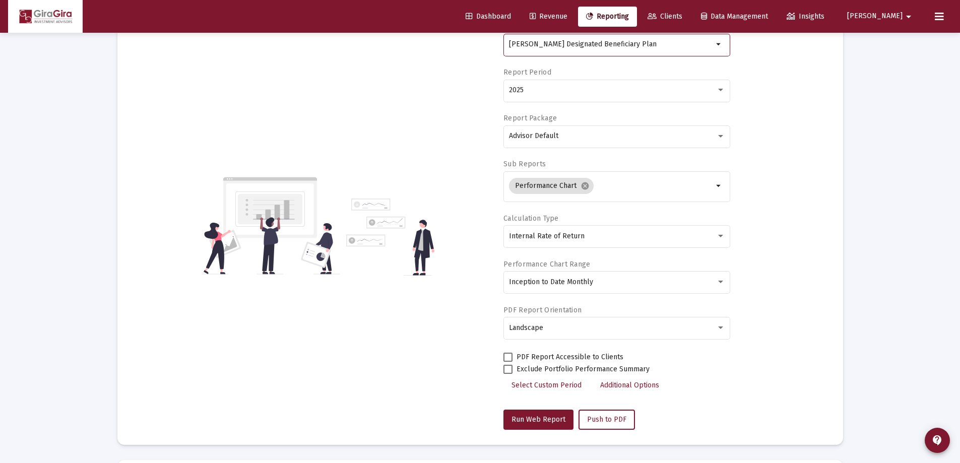
scroll to position [151, 0]
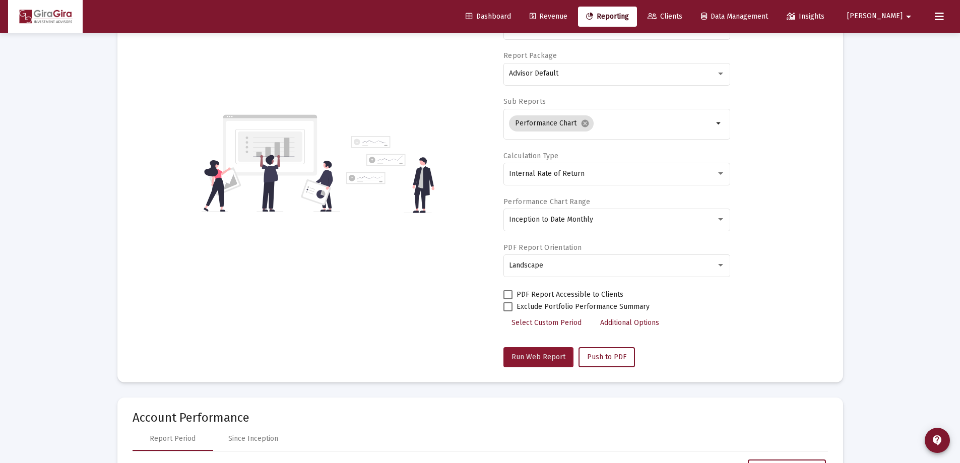
click at [528, 357] on span "Run Web Report" at bounding box center [539, 357] width 54 height 9
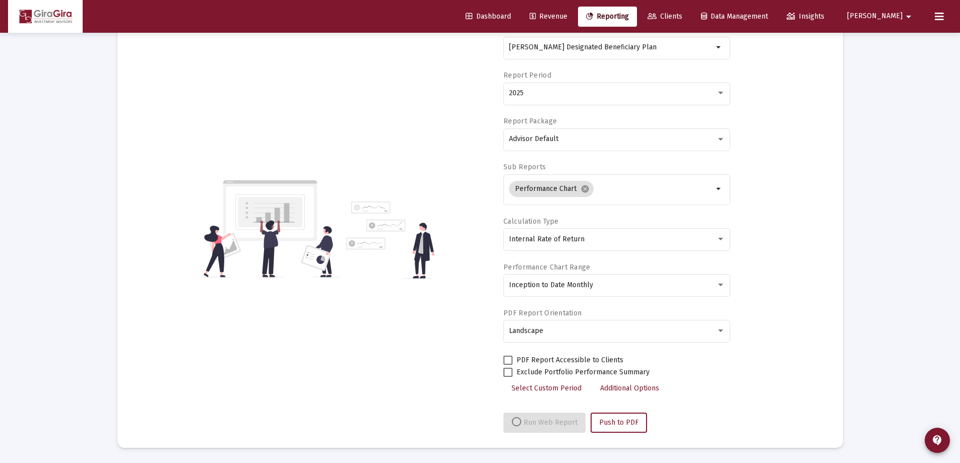
select select "View all"
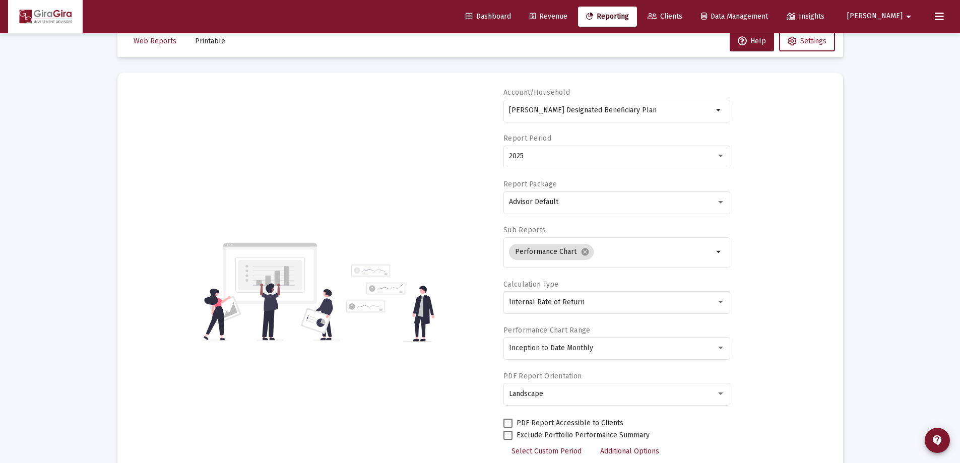
scroll to position [0, 0]
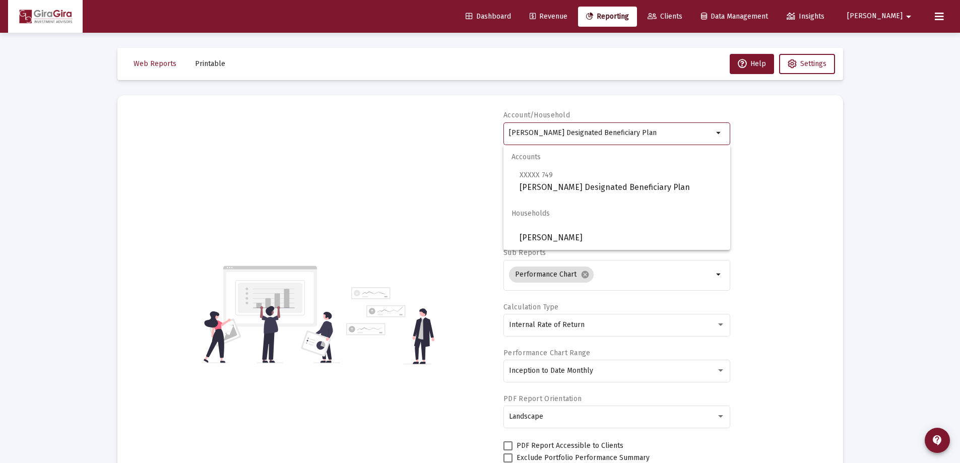
drag, startPoint x: 509, startPoint y: 133, endPoint x: 841, endPoint y: 120, distance: 331.9
click at [822, 121] on div "Account/[PERSON_NAME] Designated Beneficiary Plan arrow_drop_down Report Period…" at bounding box center [481, 314] width 696 height 408
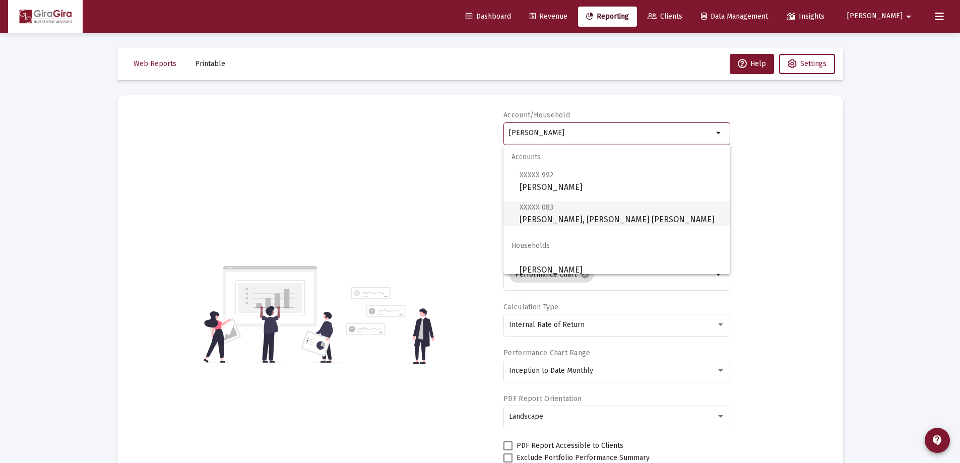
click at [573, 215] on span "XXXXX 083 [PERSON_NAME], [PERSON_NAME] IRA" at bounding box center [621, 213] width 203 height 25
type input "[PERSON_NAME], [PERSON_NAME] [PERSON_NAME]"
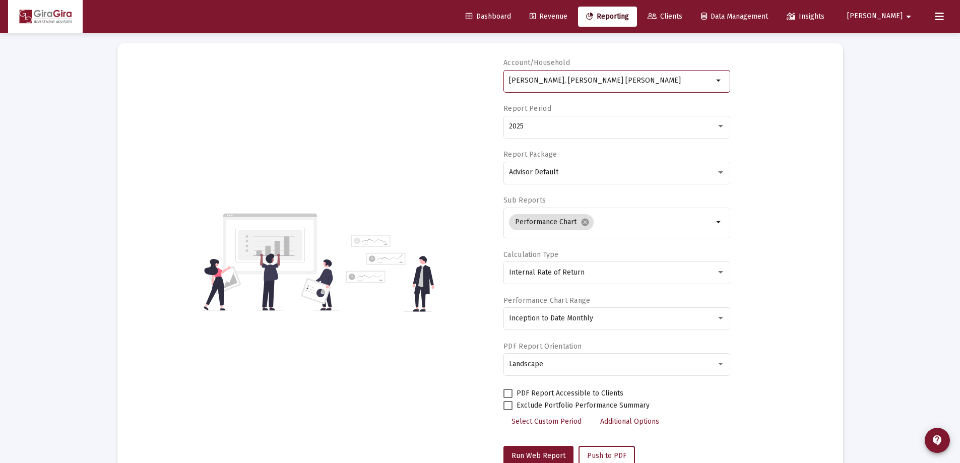
scroll to position [151, 0]
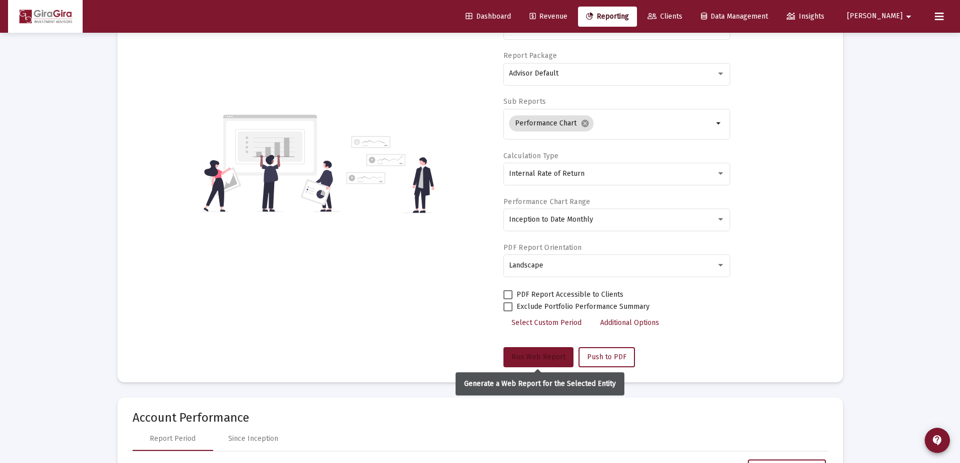
click at [536, 354] on span "Run Web Report" at bounding box center [539, 357] width 54 height 9
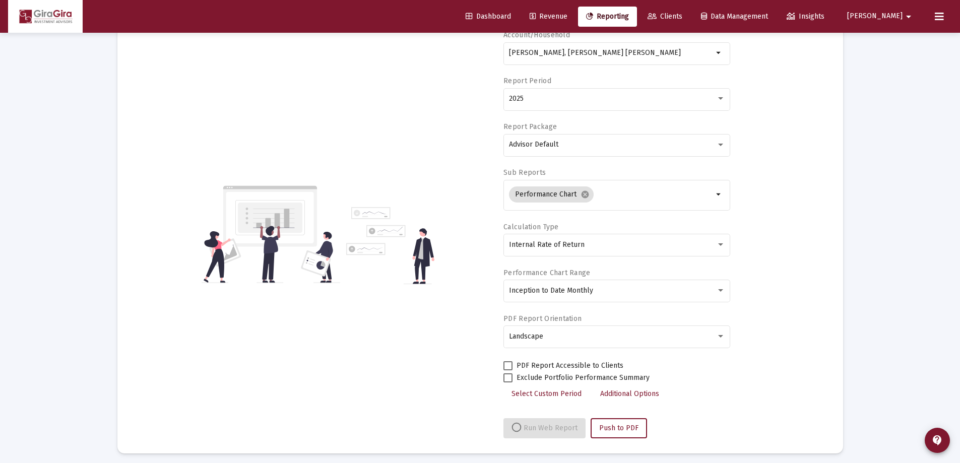
scroll to position [86, 0]
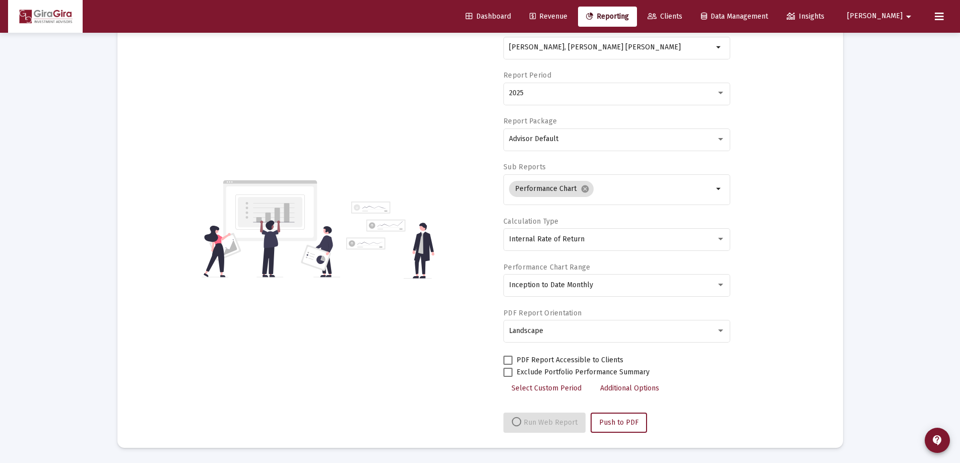
select select "View all"
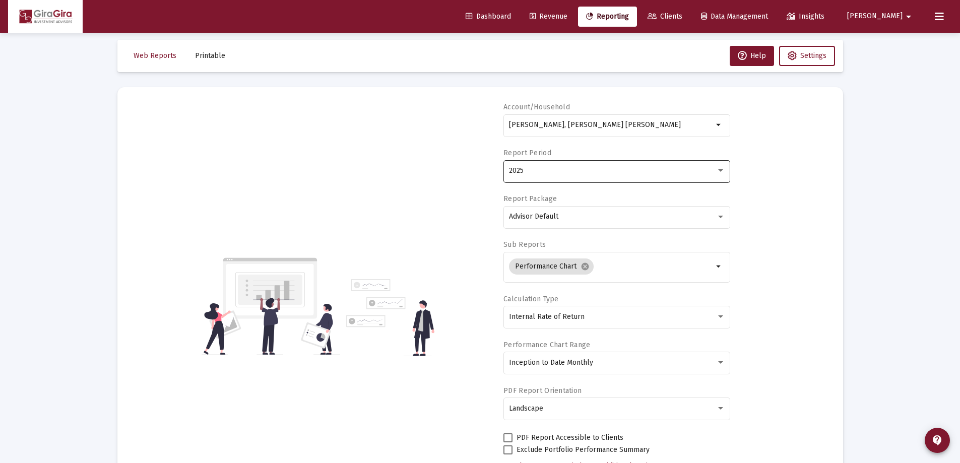
scroll to position [0, 0]
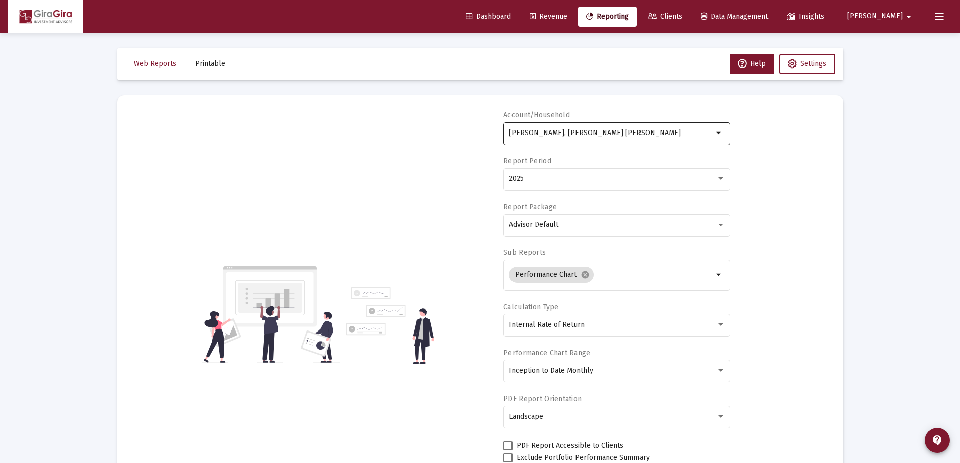
click at [538, 134] on input "[PERSON_NAME], [PERSON_NAME] [PERSON_NAME]" at bounding box center [611, 133] width 204 height 8
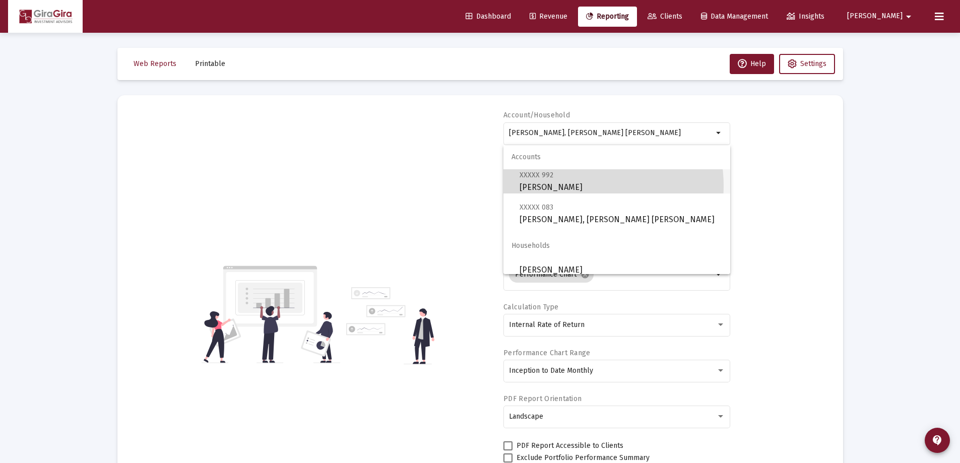
click at [572, 186] on span "XXXXX 992 [PERSON_NAME]" at bounding box center [621, 181] width 203 height 25
type input "[PERSON_NAME]"
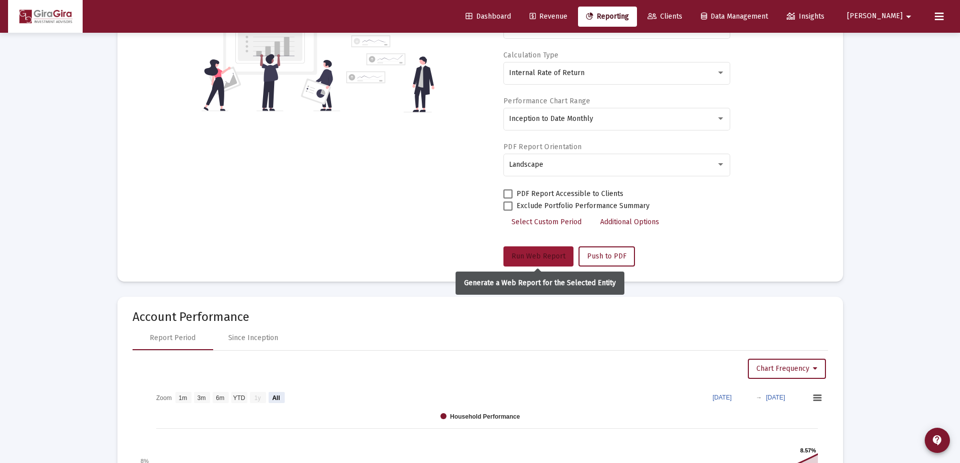
click at [539, 251] on button "Run Web Report" at bounding box center [539, 257] width 70 height 20
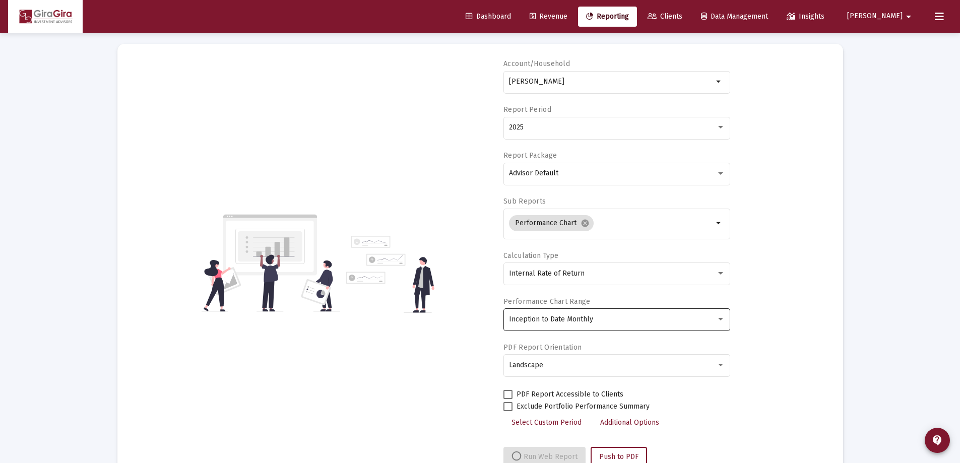
scroll to position [86, 0]
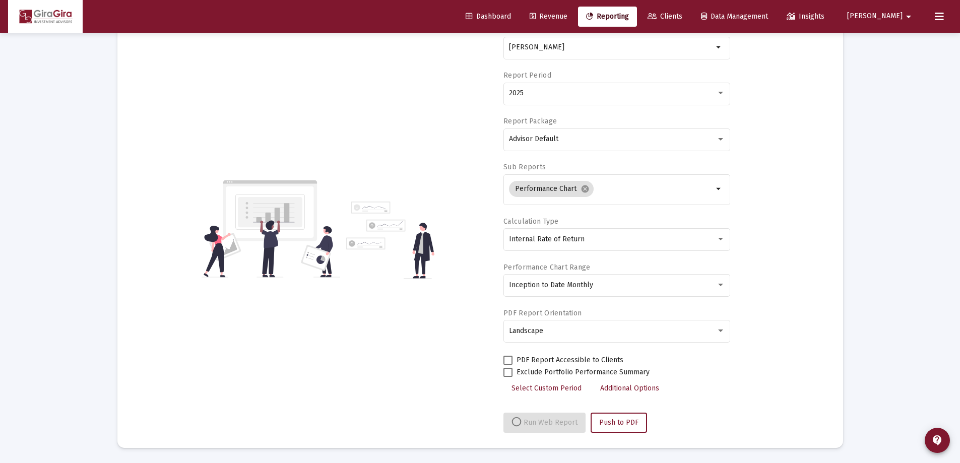
select select "View all"
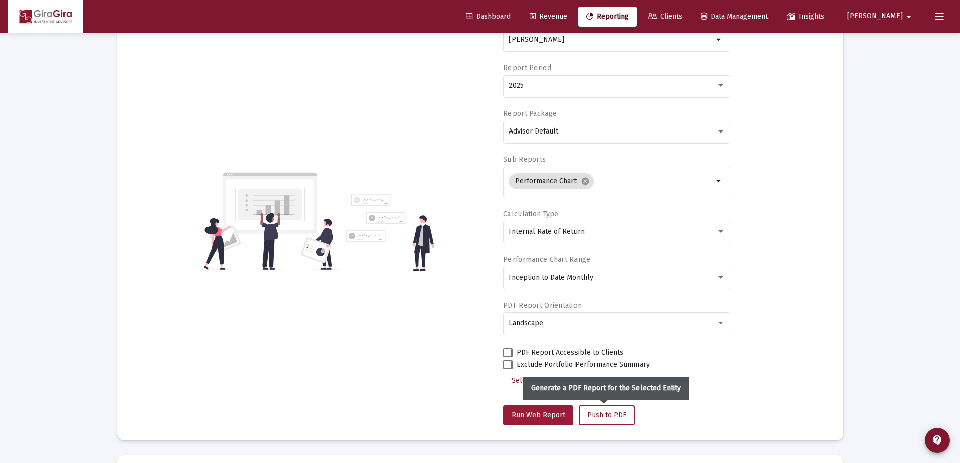
scroll to position [287, 0]
